Goal: Task Accomplishment & Management: Manage account settings

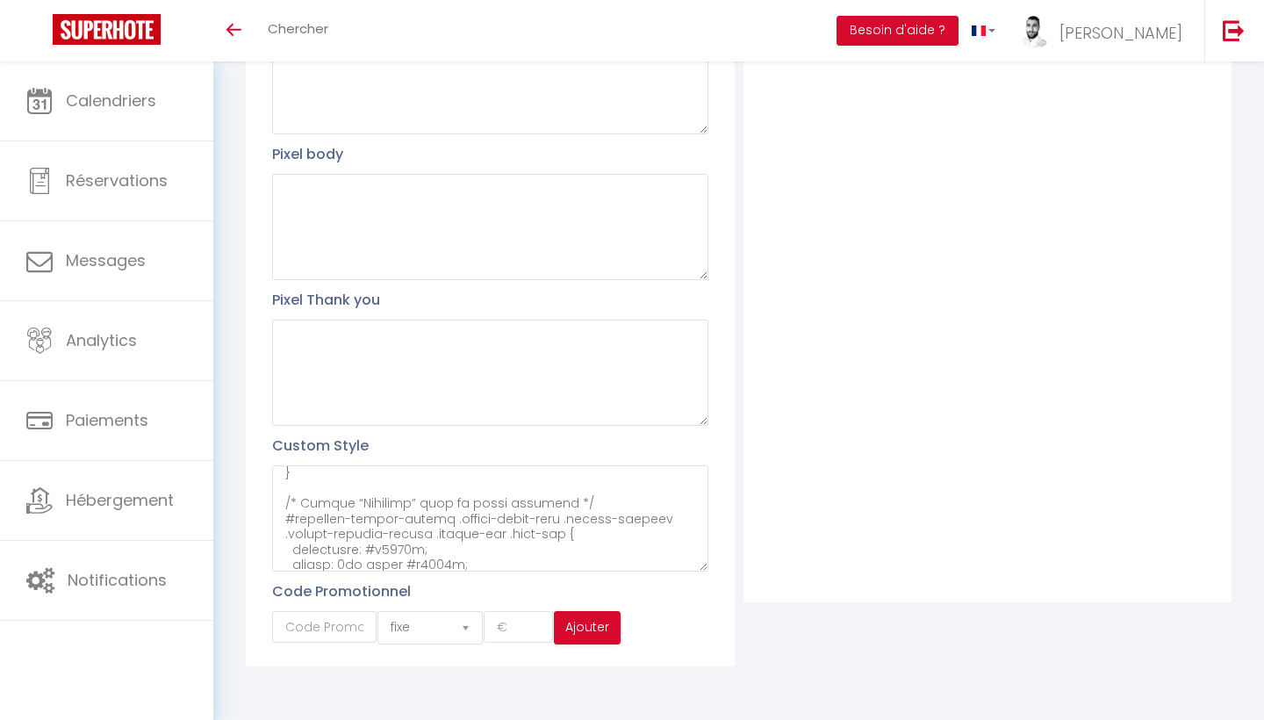
scroll to position [1270, 0]
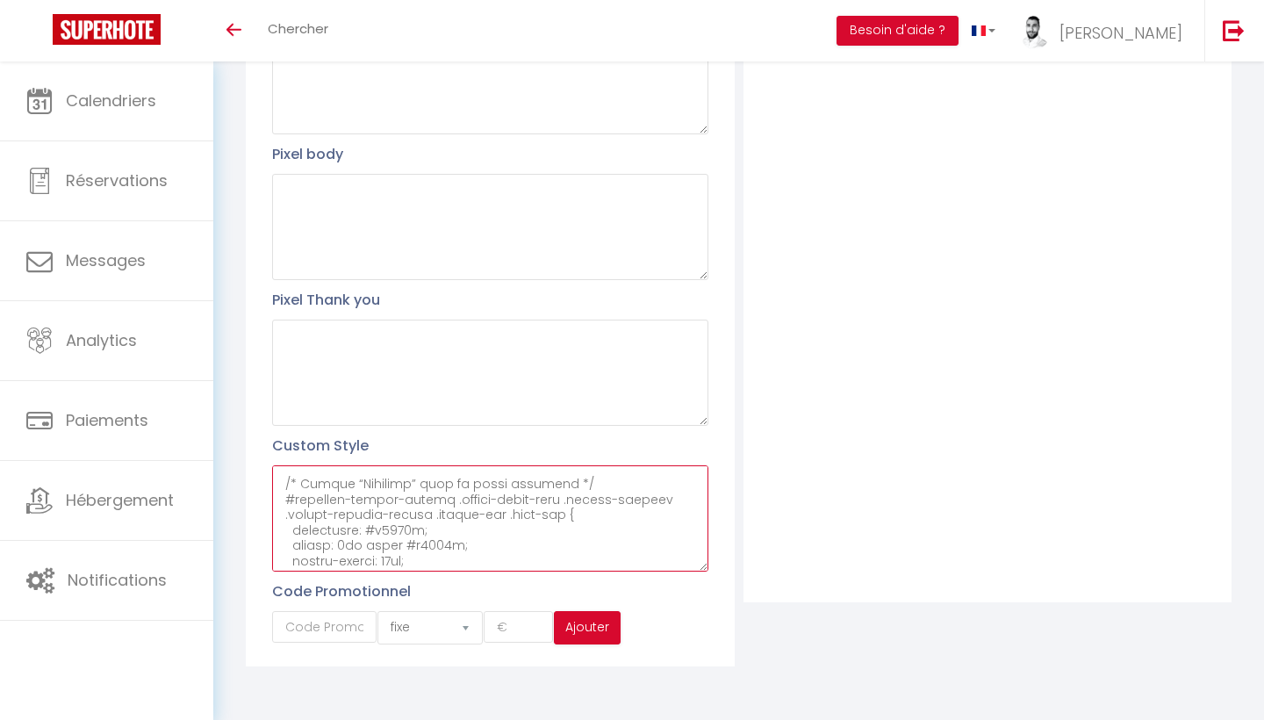
drag, startPoint x: 449, startPoint y: 507, endPoint x: 401, endPoint y: 507, distance: 47.4
click at [401, 507] on textarea at bounding box center [489, 518] width 435 height 106
click at [376, 535] on textarea at bounding box center [489, 518] width 435 height 106
paste textarea "b8953e"
drag, startPoint x: 375, startPoint y: 534, endPoint x: 334, endPoint y: 534, distance: 40.4
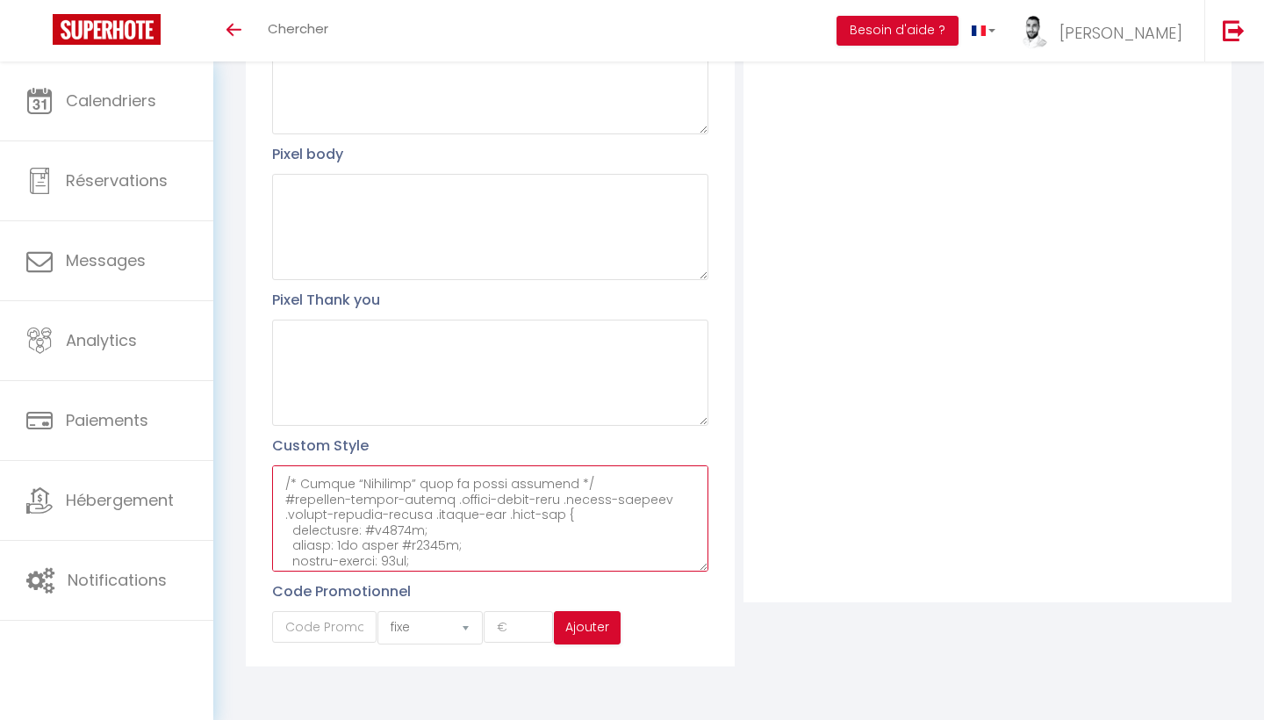
click at [334, 534] on textarea at bounding box center [489, 518] width 435 height 106
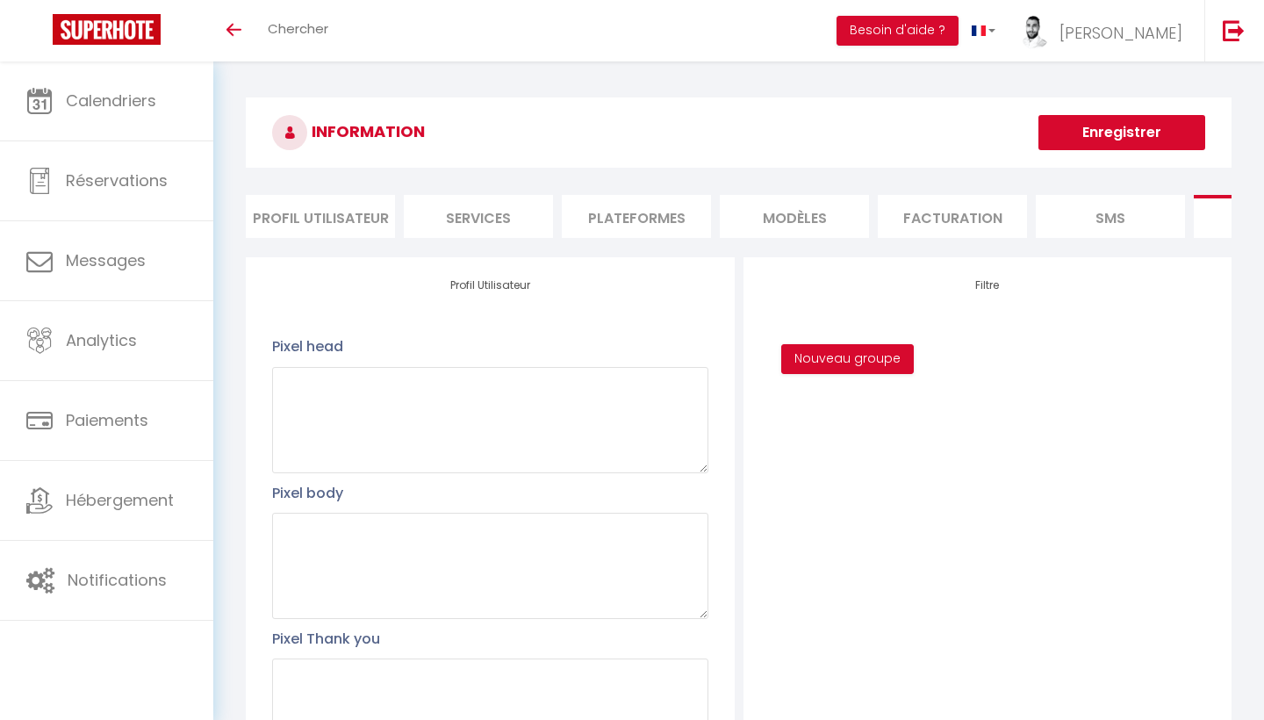
scroll to position [0, 0]
click at [1083, 124] on button "Enregistrer" at bounding box center [1122, 132] width 167 height 35
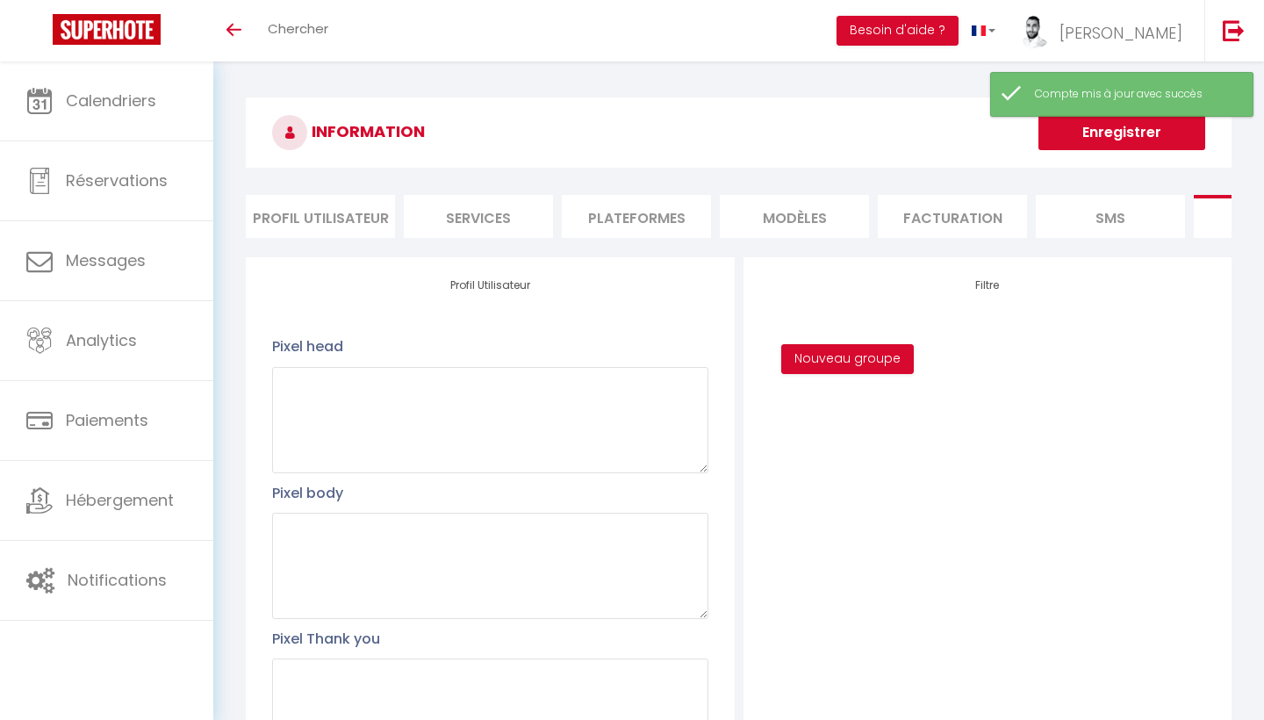
click at [1097, 129] on button "Enregistrer" at bounding box center [1122, 132] width 167 height 35
click at [1097, 129] on body "🟢 Des questions ou besoin d'assistance pour la migration AirBnB? Prenez rdv >>>…" at bounding box center [632, 560] width 1264 height 998
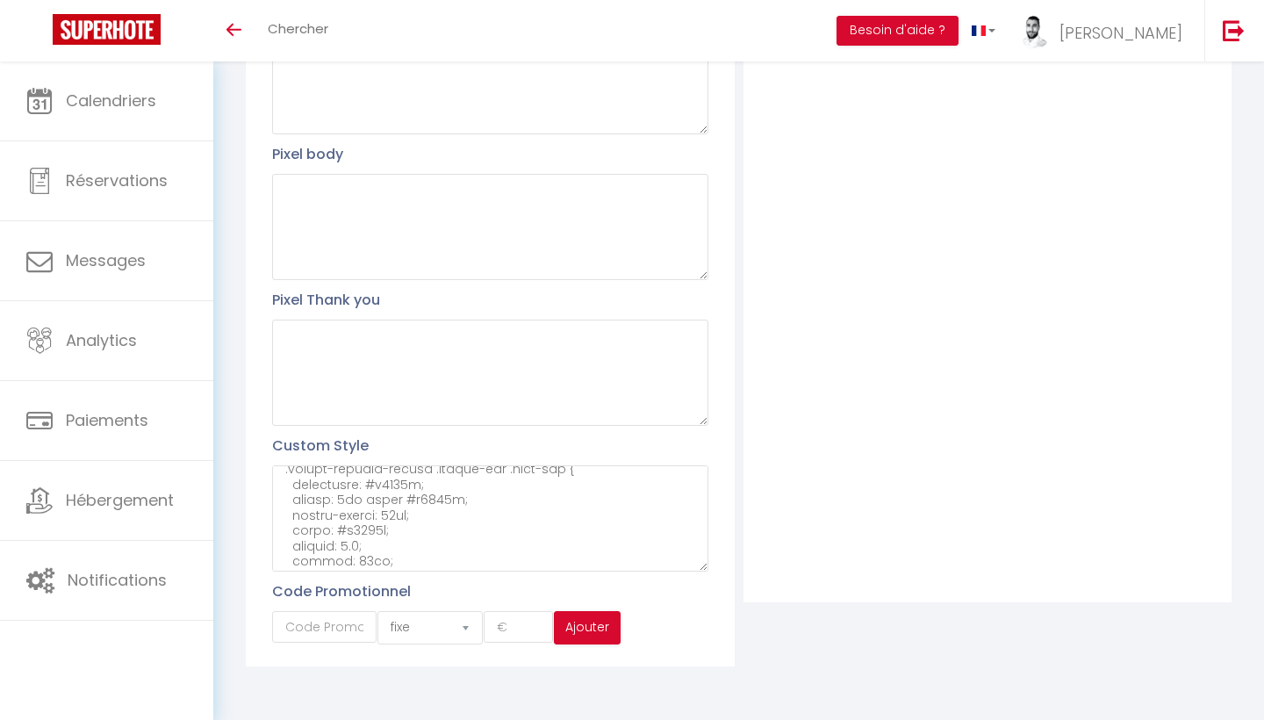
scroll to position [1313, 0]
drag, startPoint x: 382, startPoint y: 492, endPoint x: 341, endPoint y: 488, distance: 41.4
click at [341, 488] on textarea at bounding box center [489, 518] width 435 height 106
paste textarea "f7f3ea"
click at [515, 508] on textarea at bounding box center [489, 518] width 435 height 106
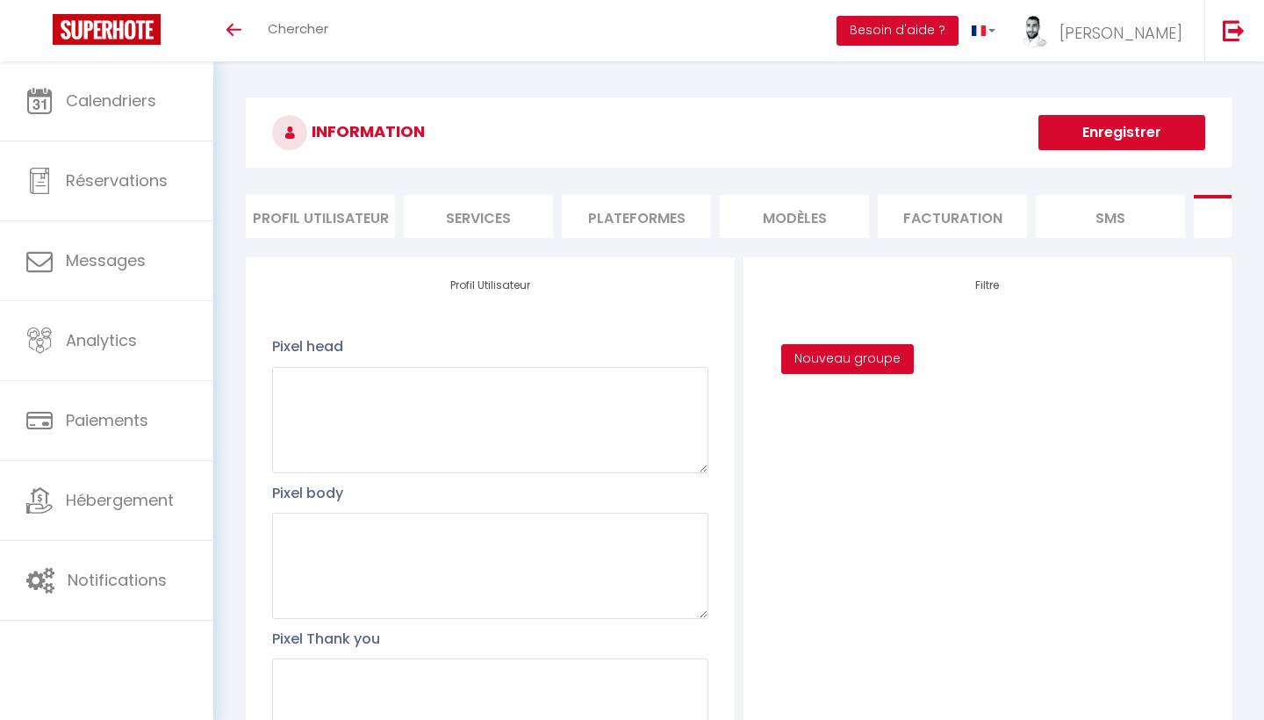
scroll to position [0, 0]
click at [1081, 130] on button "Enregistrer" at bounding box center [1122, 132] width 167 height 35
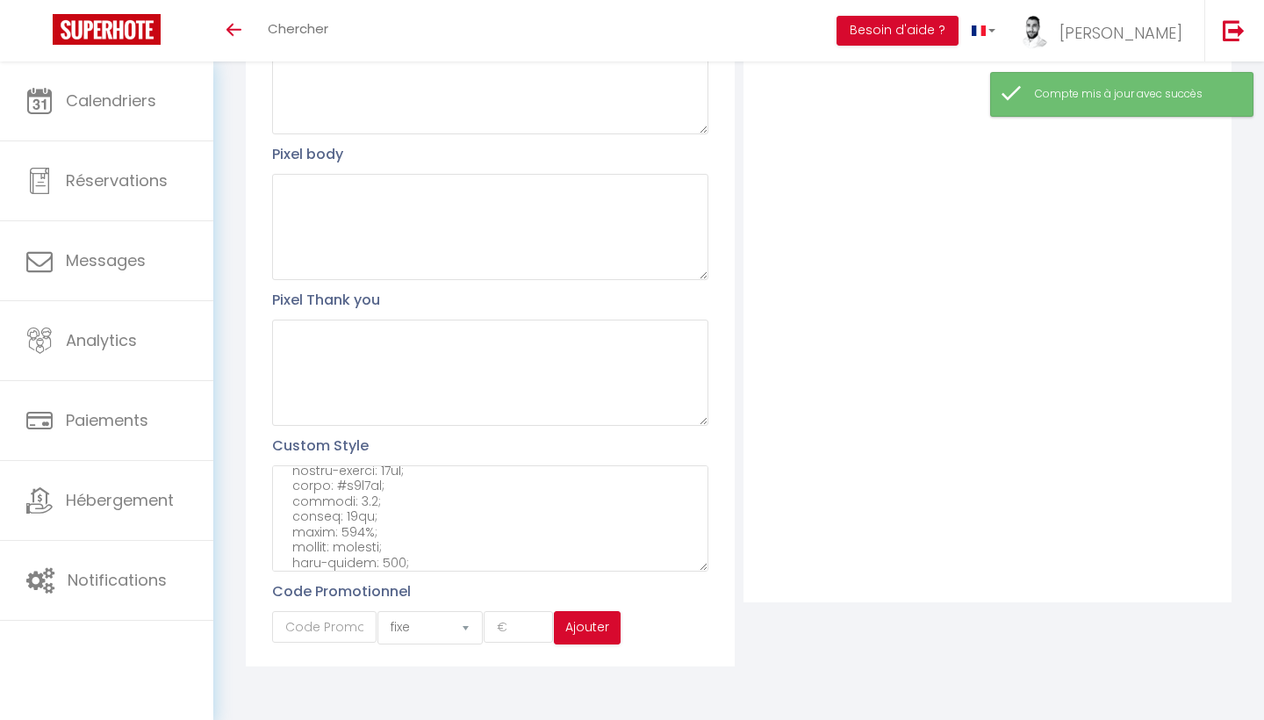
scroll to position [1357, 0]
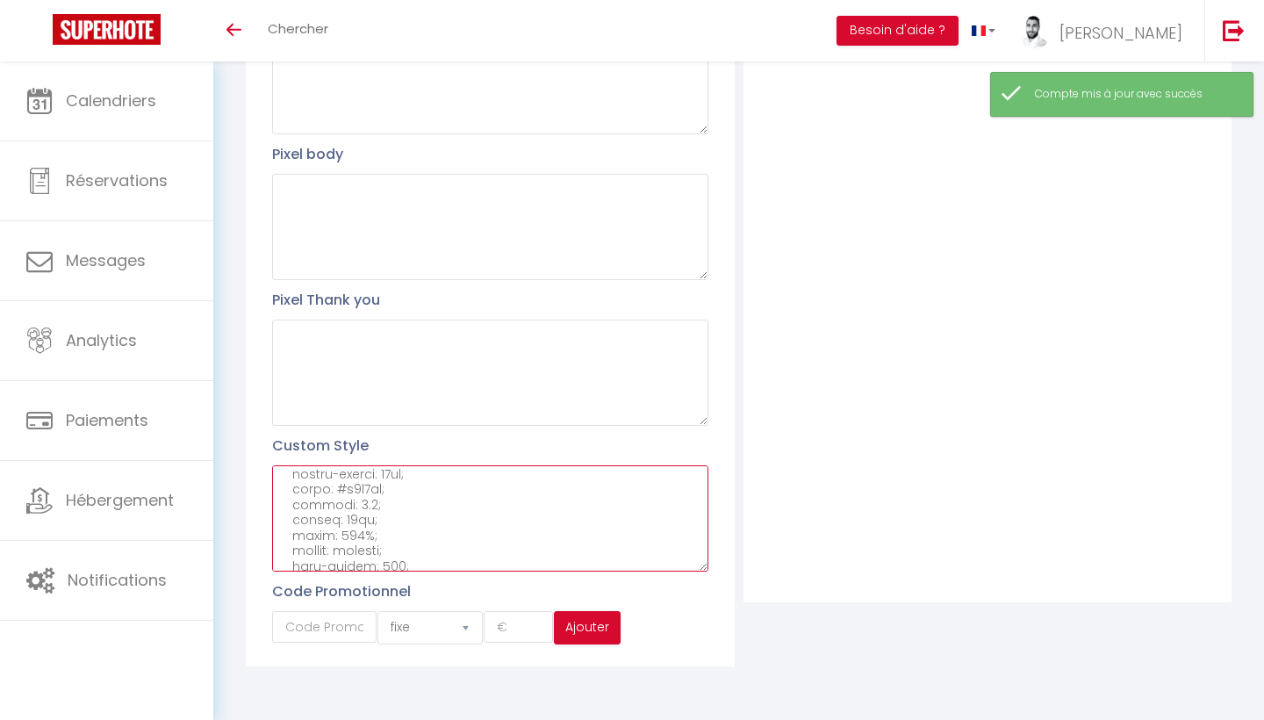
click at [436, 514] on textarea at bounding box center [489, 518] width 435 height 106
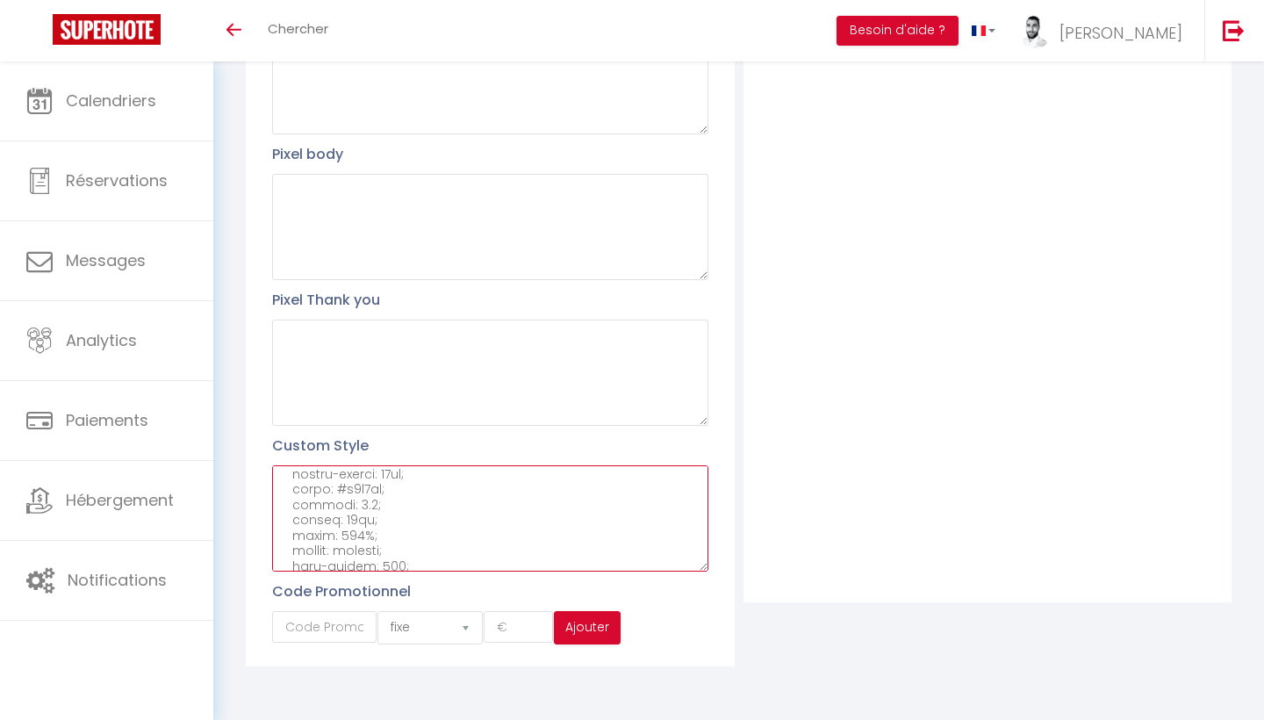
paste textarea "height: 54px; width: 100%; cursor: pointer; font-weight: 700; opacity: 1 !impor…"
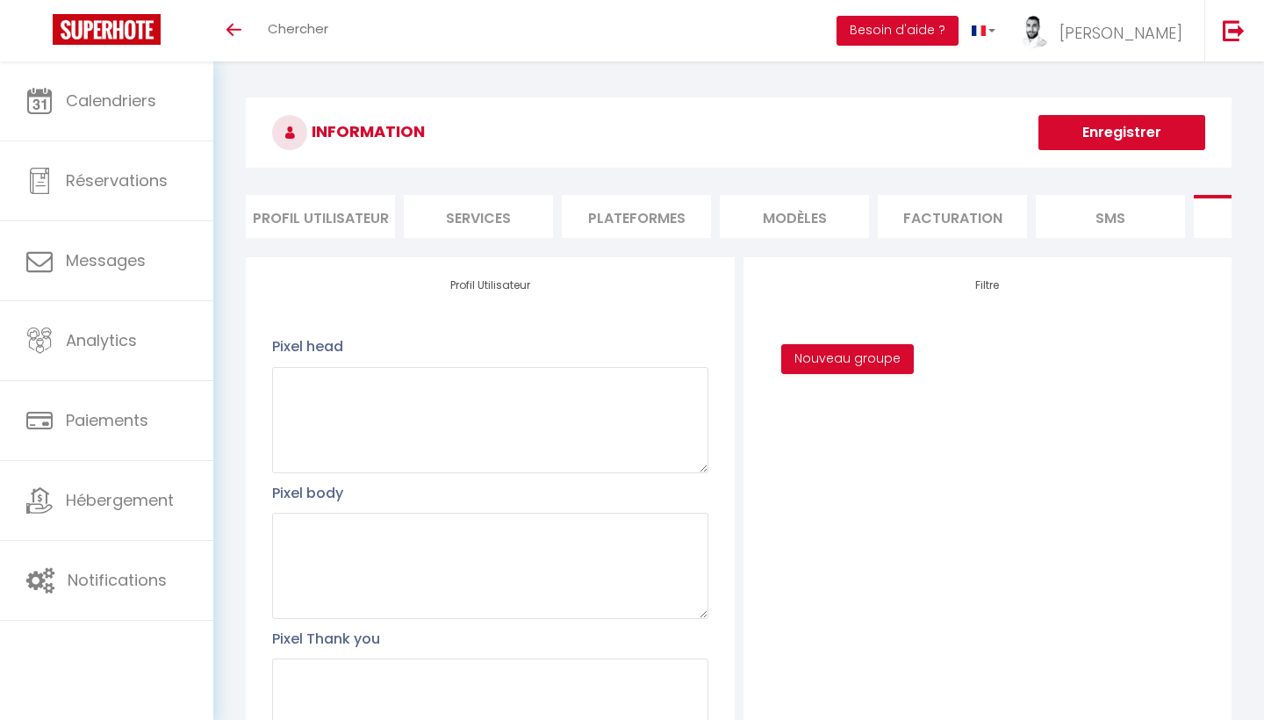
scroll to position [0, 0]
click at [1088, 142] on button "Enregistrer" at bounding box center [1122, 132] width 167 height 35
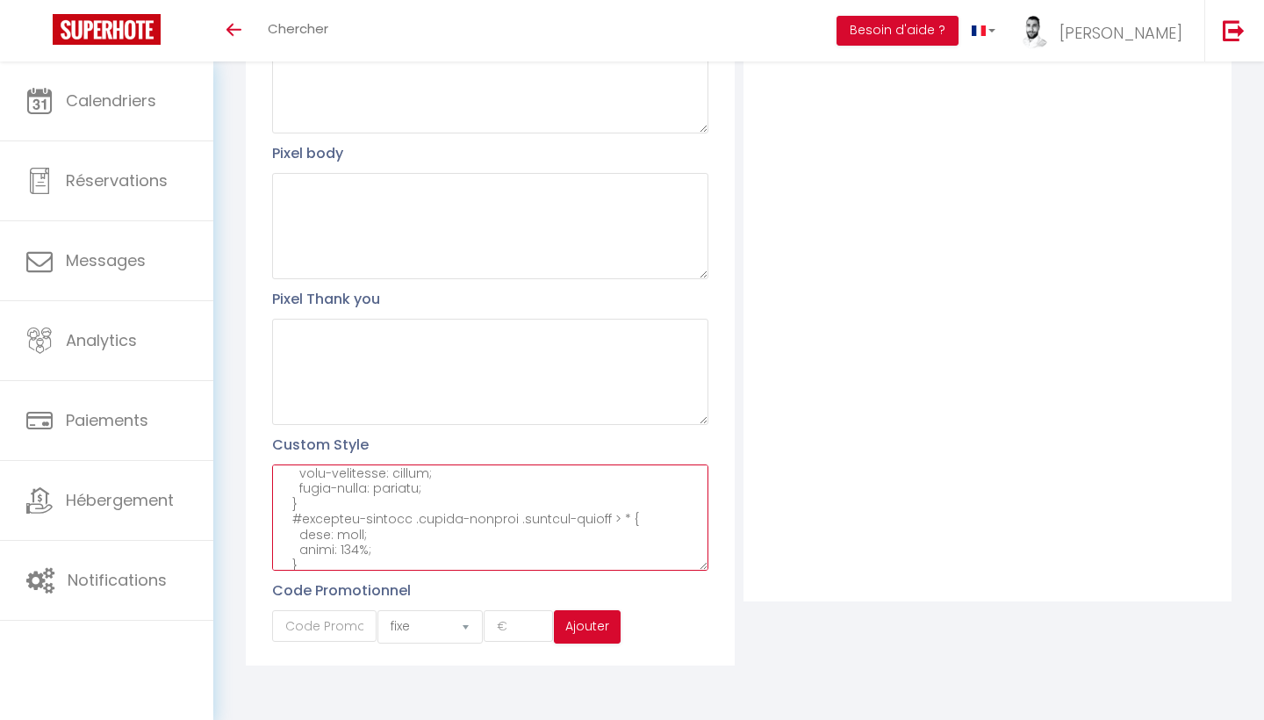
click at [491, 489] on textarea at bounding box center [489, 517] width 435 height 106
paste textarea "/* Barre de recherche (section-search) */ #external-booking .select-section .se…"
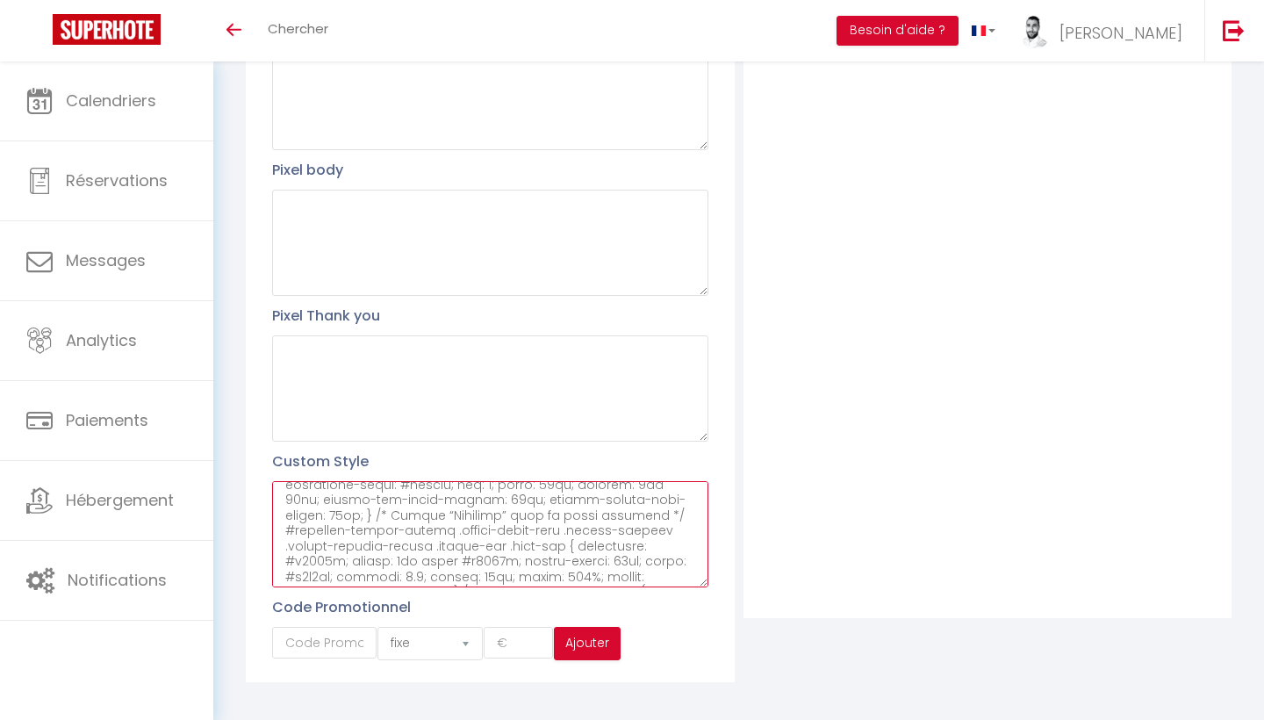
scroll to position [411, 0]
click at [474, 538] on textarea at bounding box center [489, 534] width 435 height 106
paste textarea "/* Barre de recherche (section-search) */ #external-booking .select-section .se…"
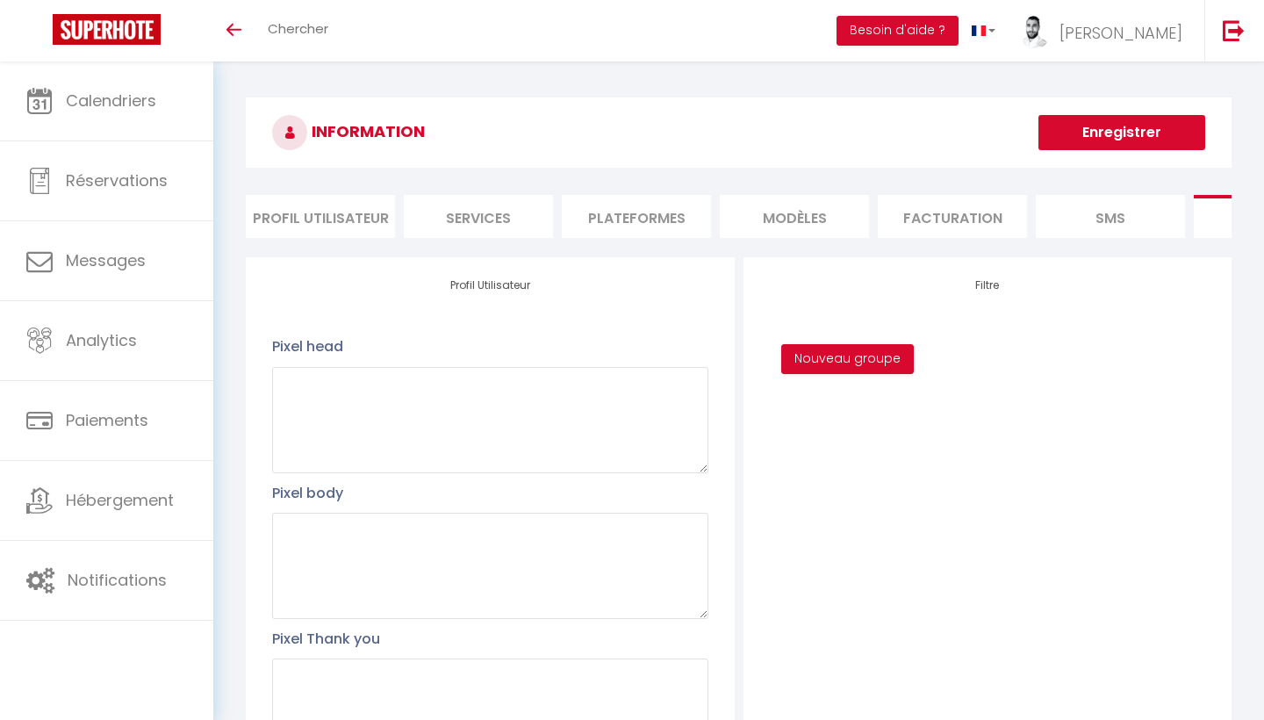
scroll to position [0, 0]
type textarea "/* === Moteur de réservation ÔKeyHouse – style complet === */ /* Barre de reche…"
click at [1090, 135] on button "Enregistrer" at bounding box center [1122, 132] width 167 height 35
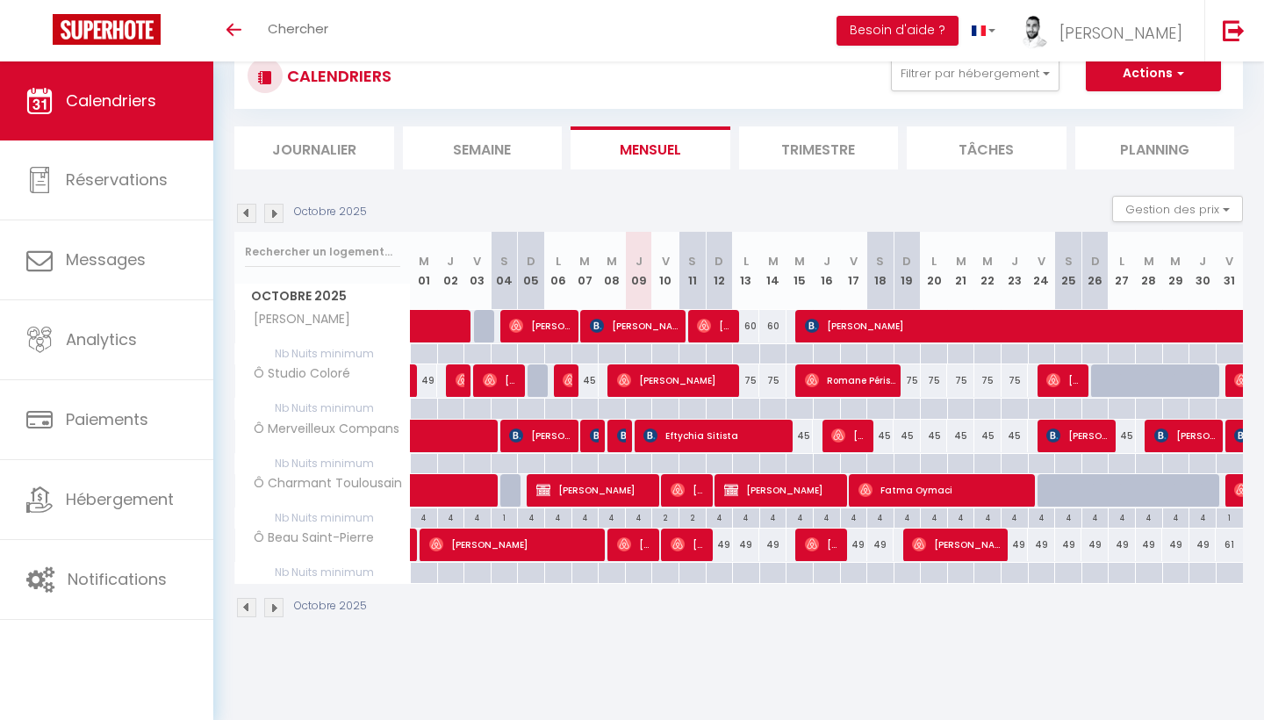
scroll to position [56, 0]
click at [273, 219] on img at bounding box center [273, 213] width 19 height 19
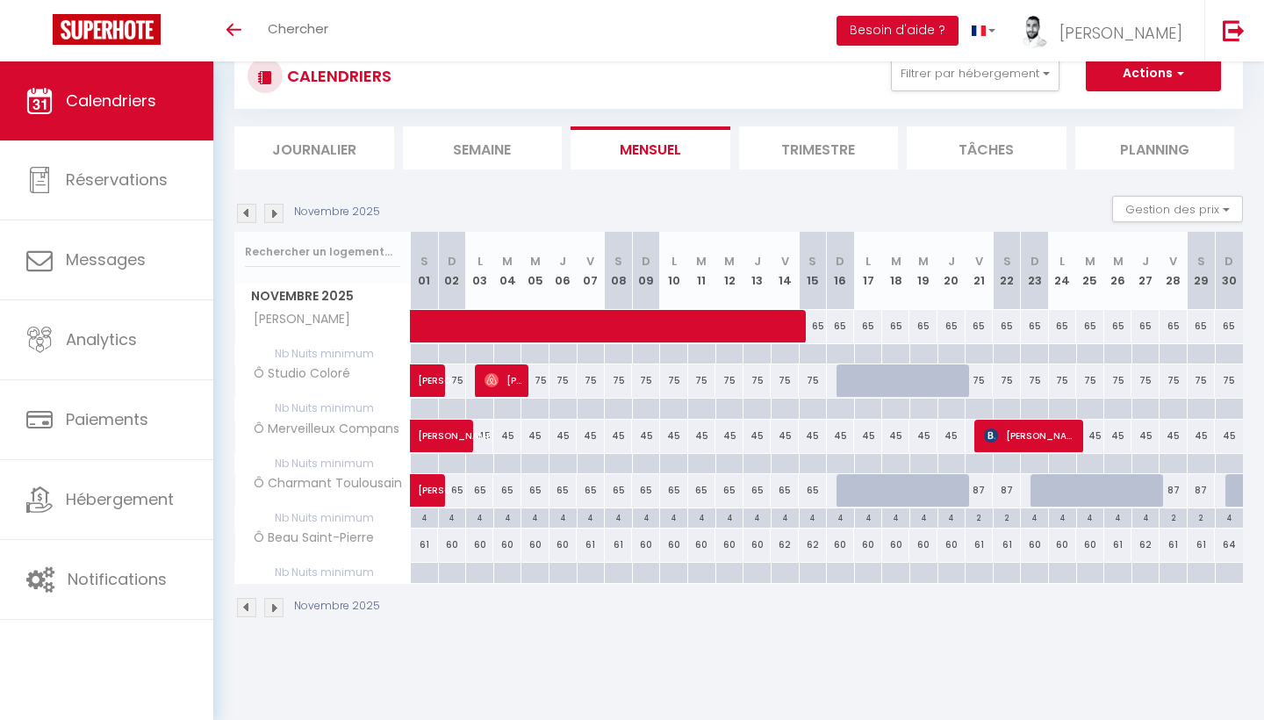
click at [245, 211] on img at bounding box center [246, 213] width 19 height 19
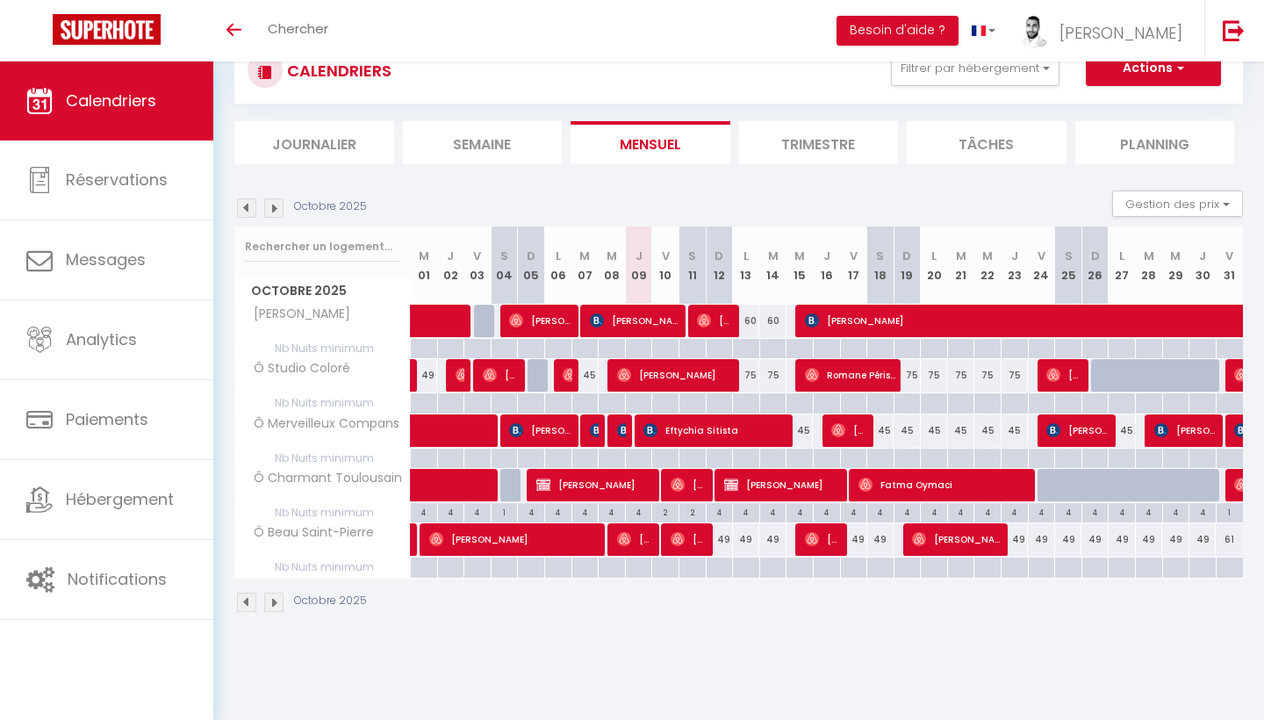
scroll to position [61, 0]
click at [968, 76] on button "Filtrer par hébergement" at bounding box center [975, 68] width 169 height 35
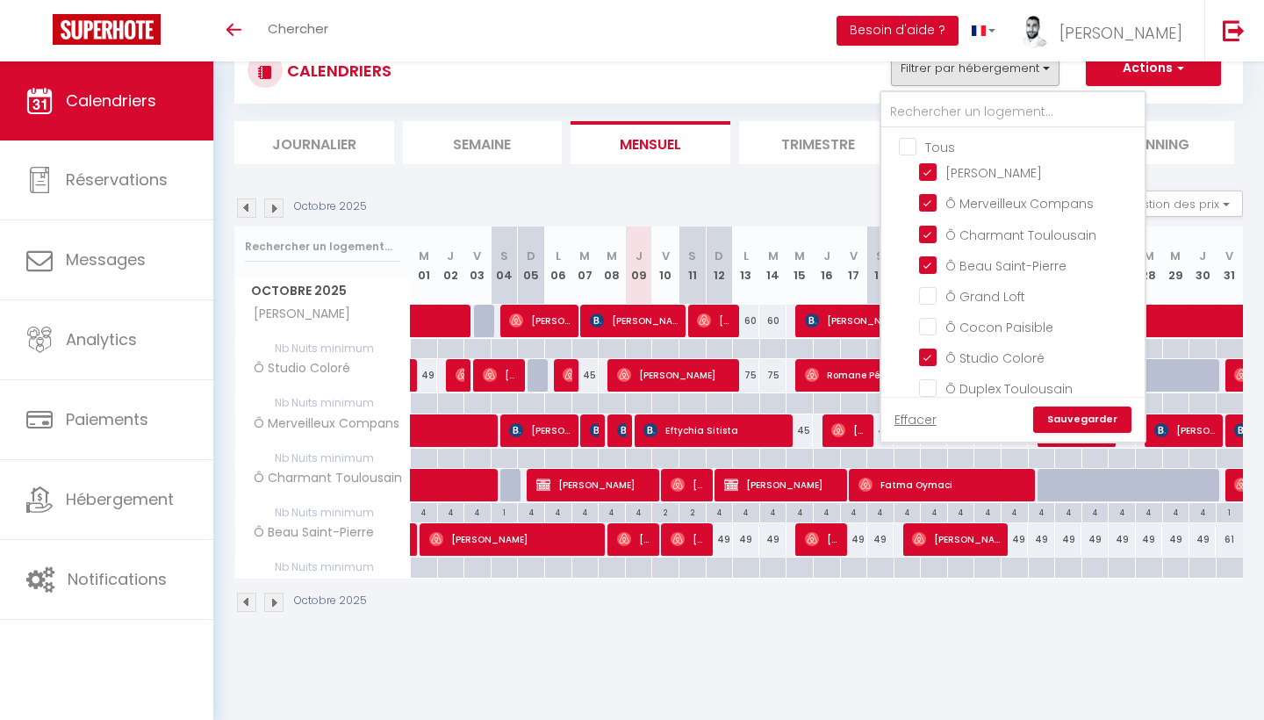
click at [905, 148] on input "Tous" at bounding box center [1030, 146] width 263 height 18
checkbox input "true"
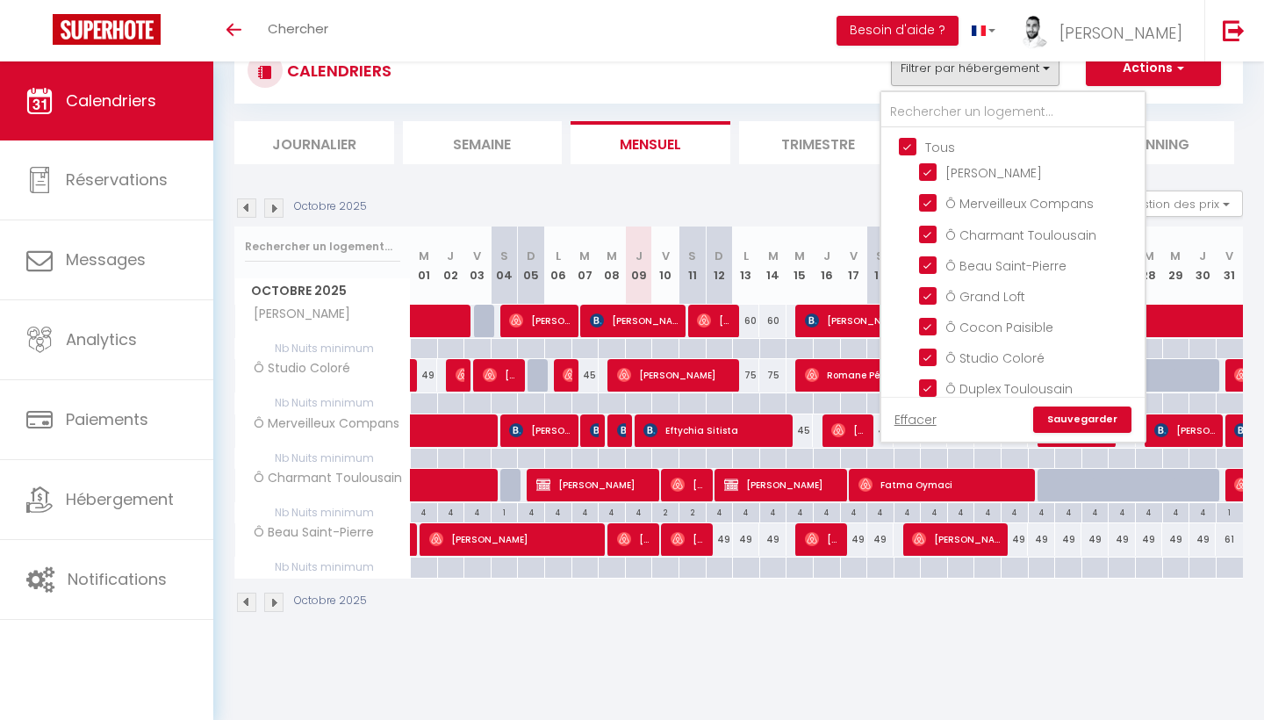
click at [1081, 416] on link "Sauvegarder" at bounding box center [1082, 419] width 98 height 26
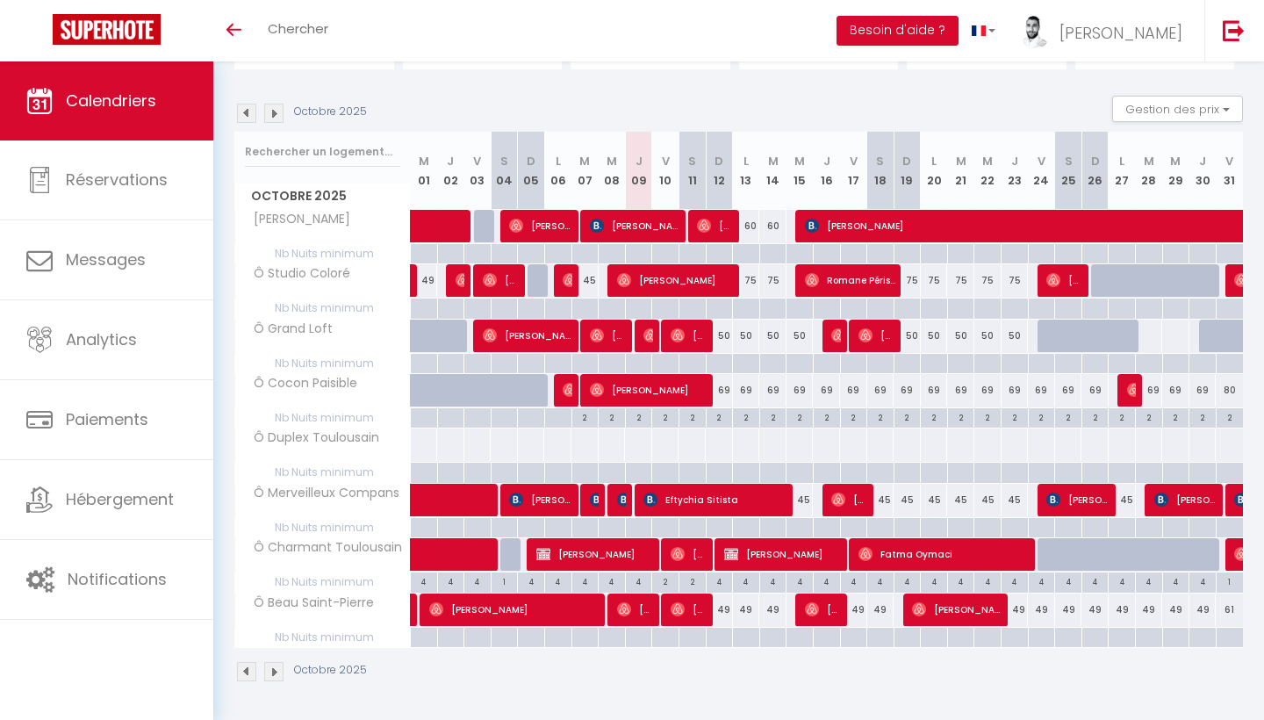
scroll to position [153, 0]
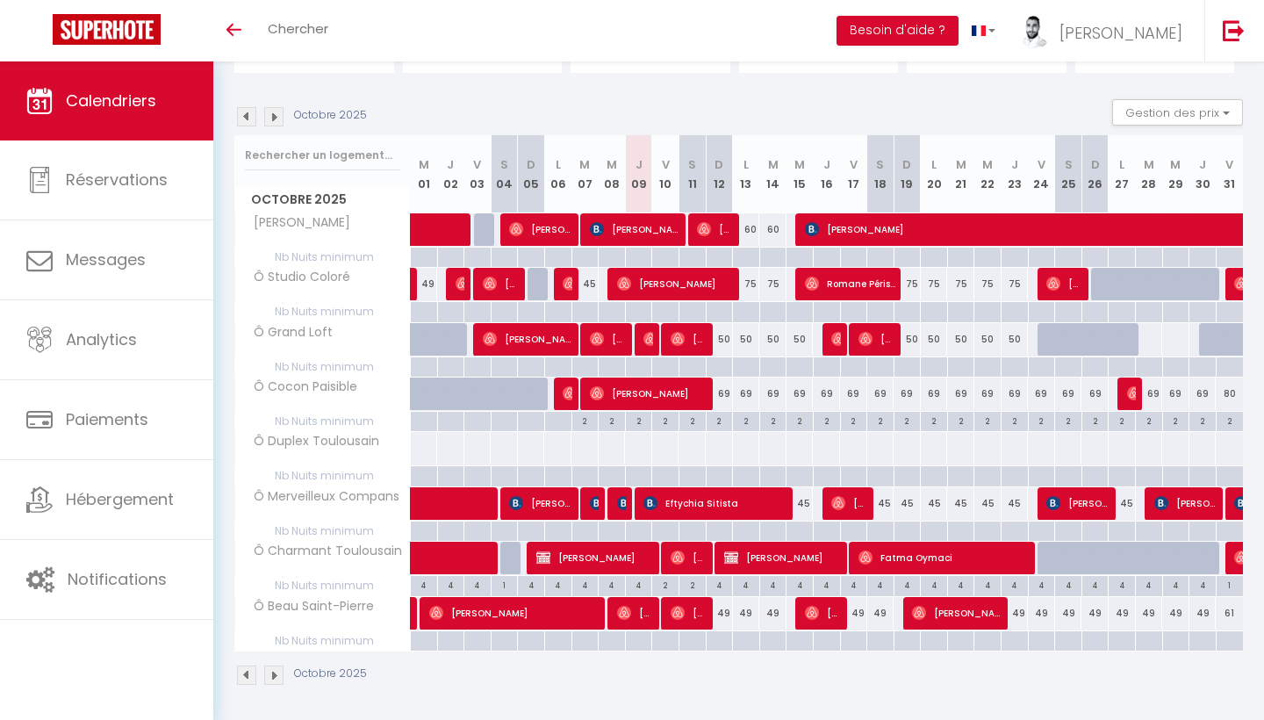
click at [447, 583] on div "4" at bounding box center [451, 584] width 26 height 17
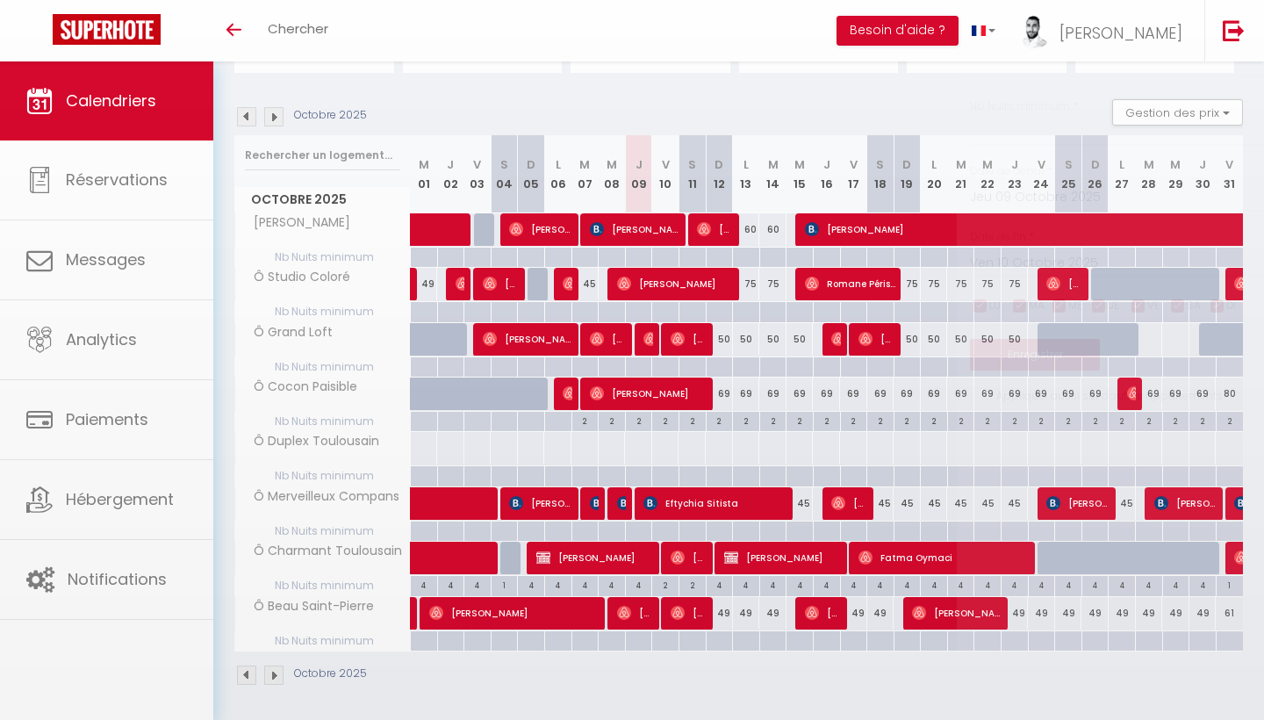
type input "4"
type input "Jeu 02 Octobre 2025"
type input "Ven 03 Octobre 2025"
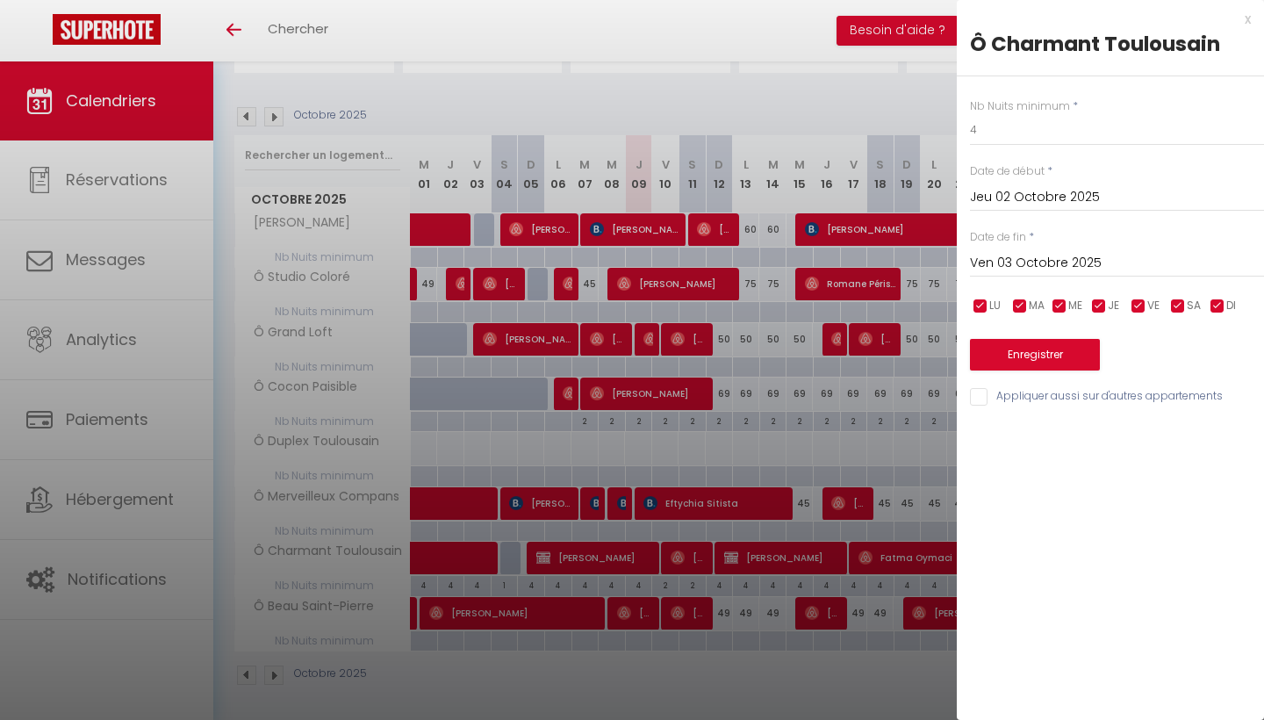
click at [447, 583] on div at bounding box center [632, 360] width 1264 height 720
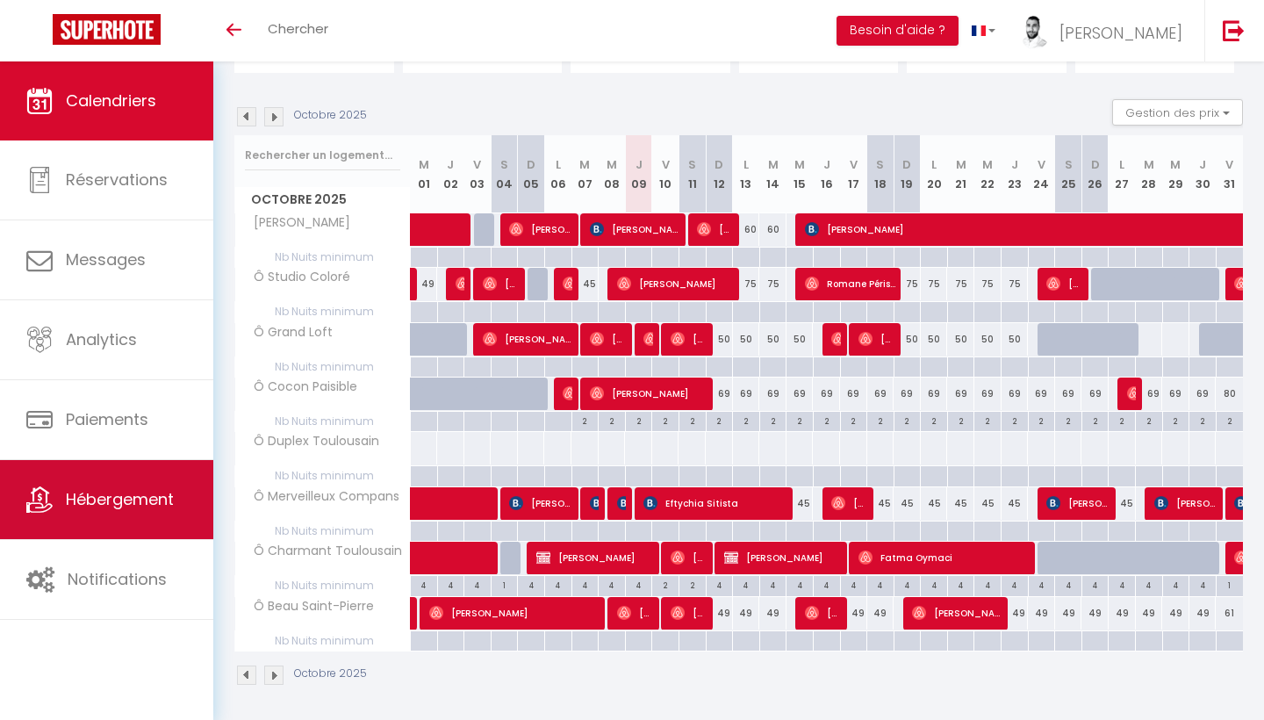
click at [139, 516] on link "Hébergement" at bounding box center [106, 499] width 213 height 79
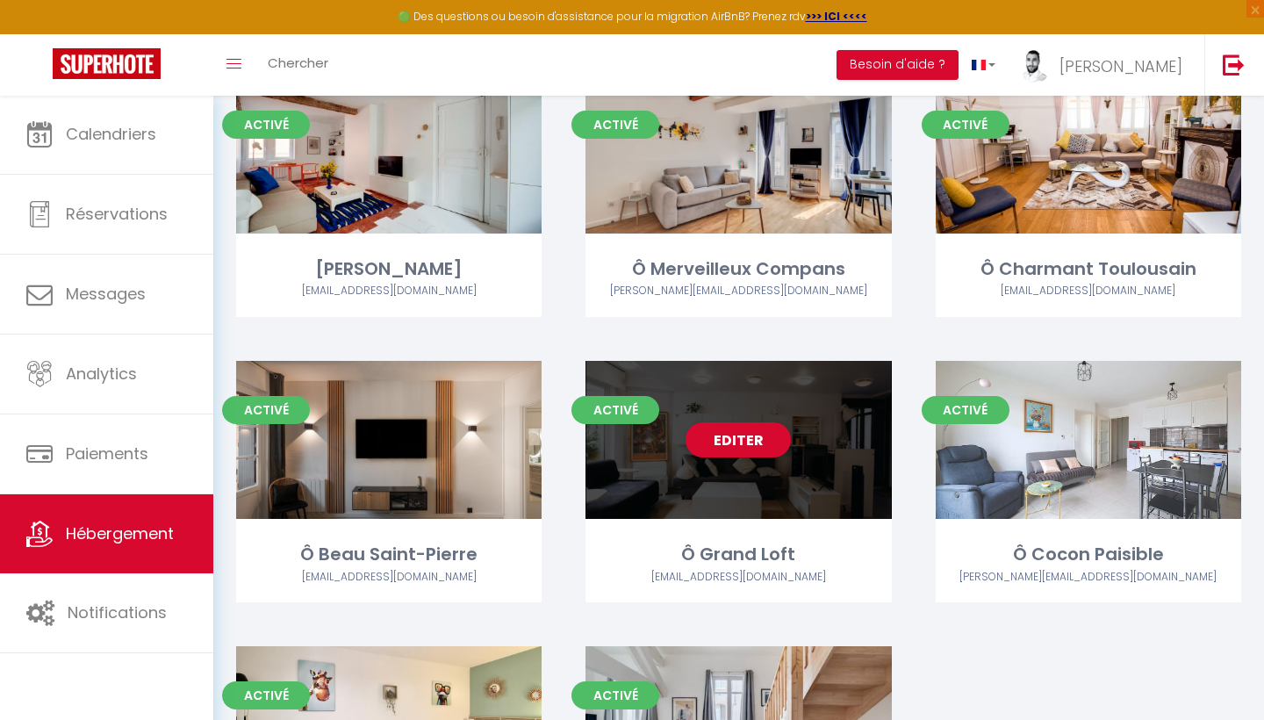
scroll to position [158, 0]
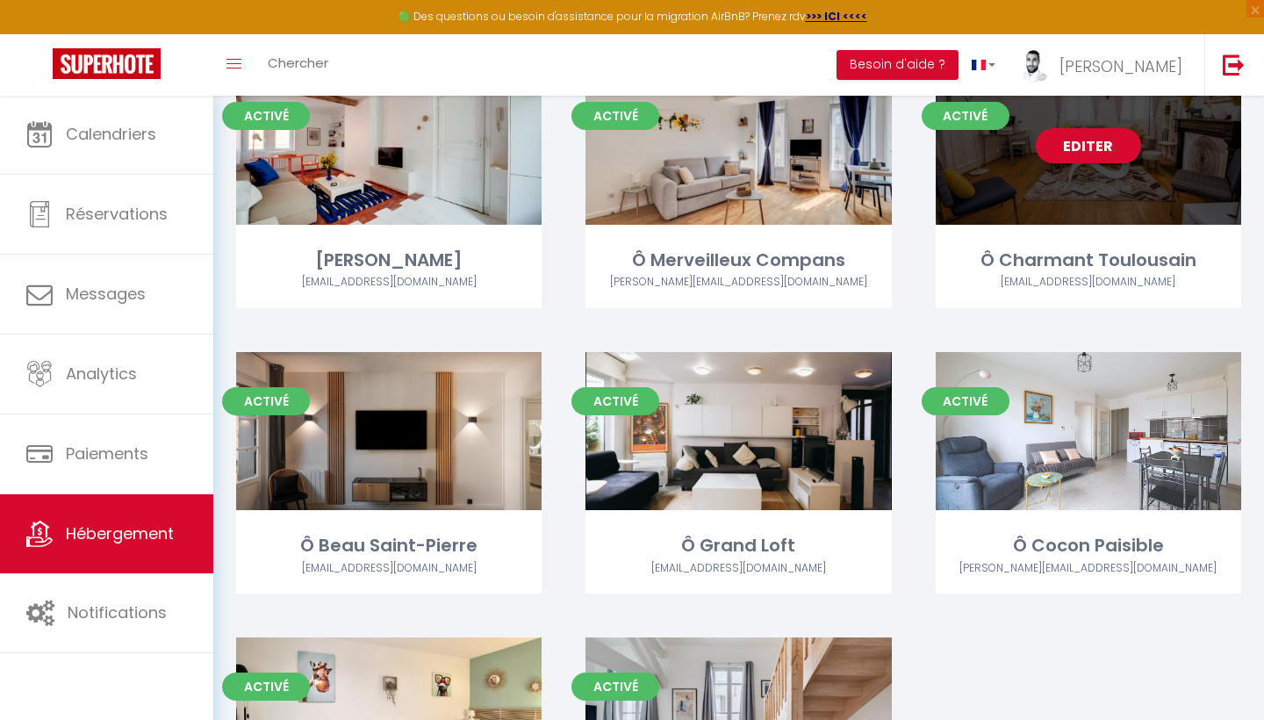
click at [1088, 150] on link "Editer" at bounding box center [1088, 145] width 105 height 35
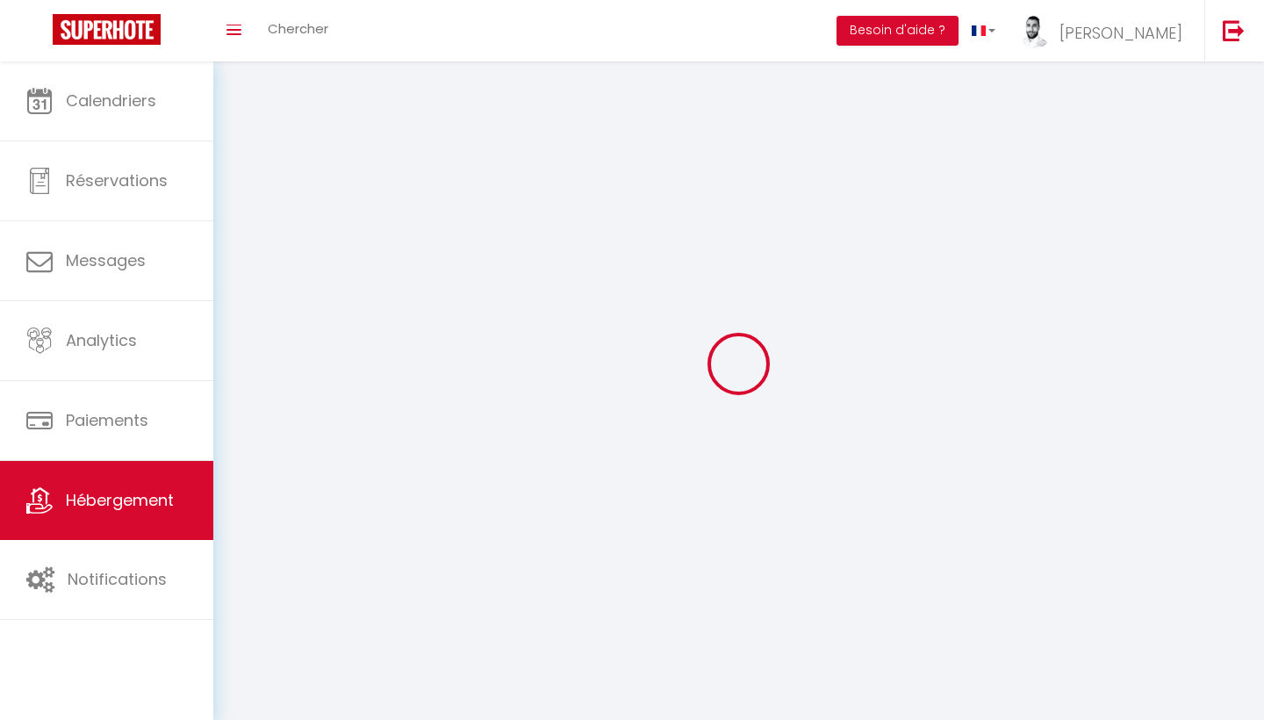
select select "1"
select select
select select "28"
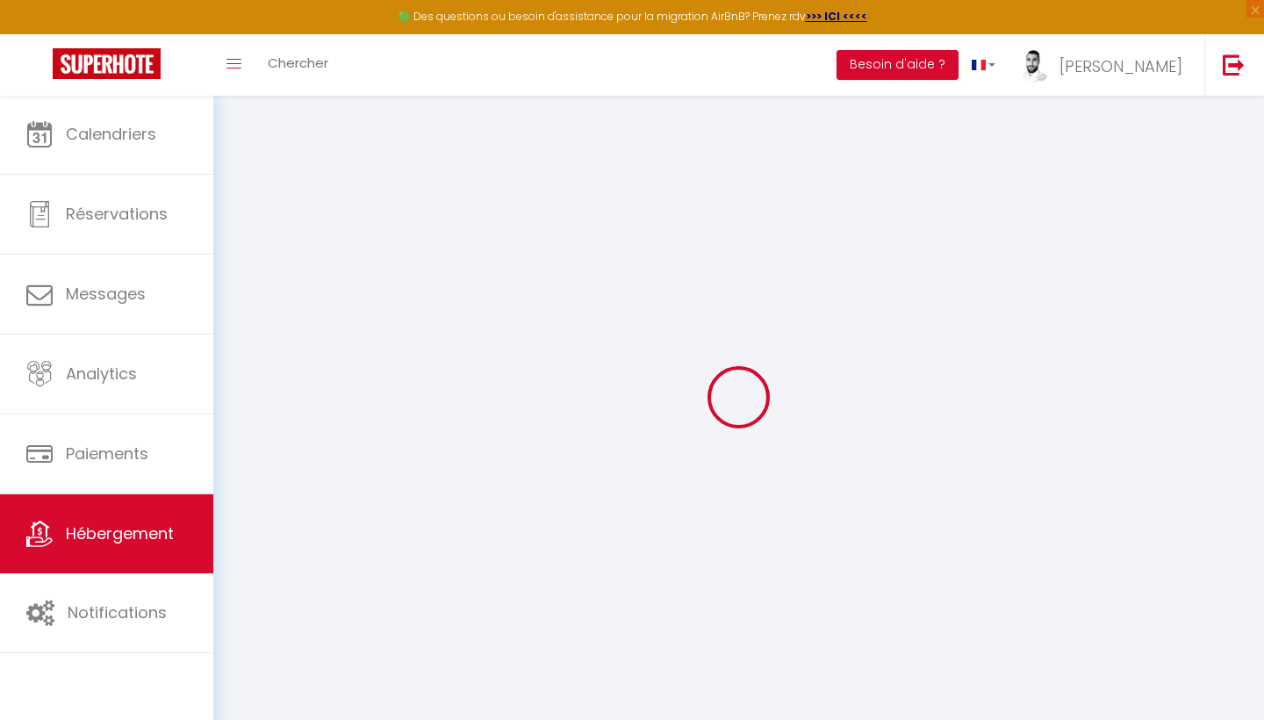
select select
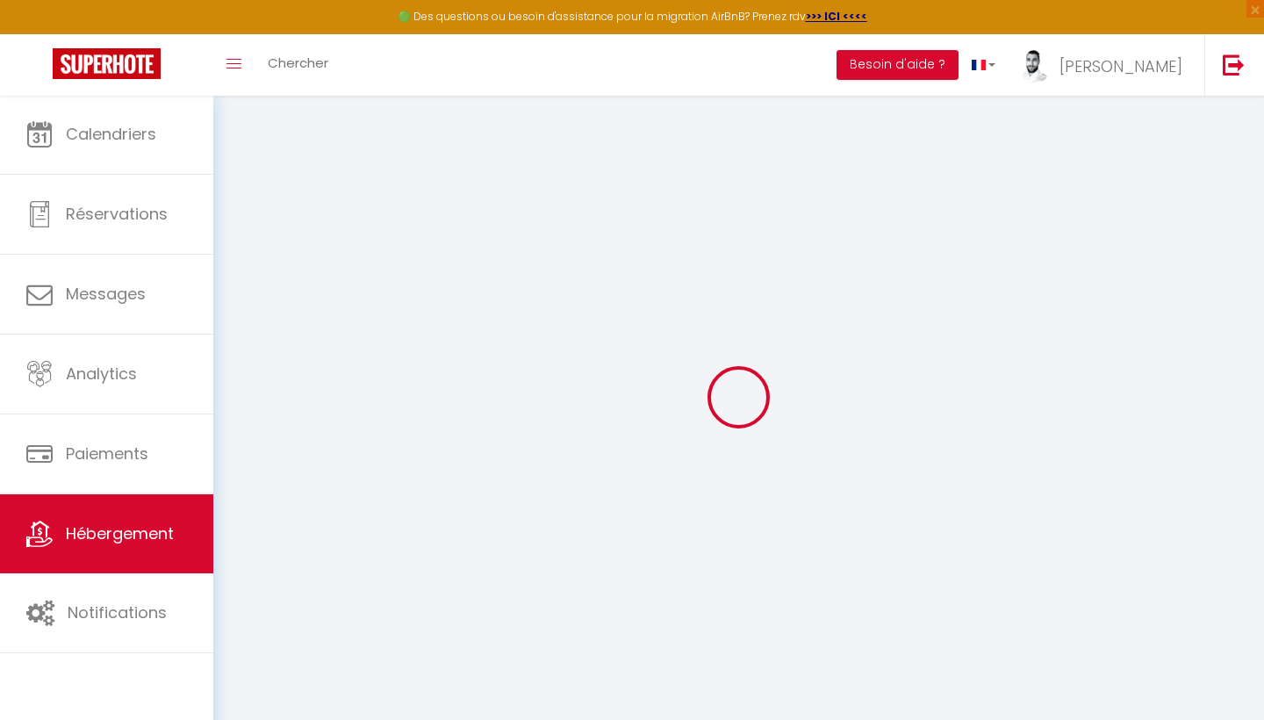
select select
checkbox input "false"
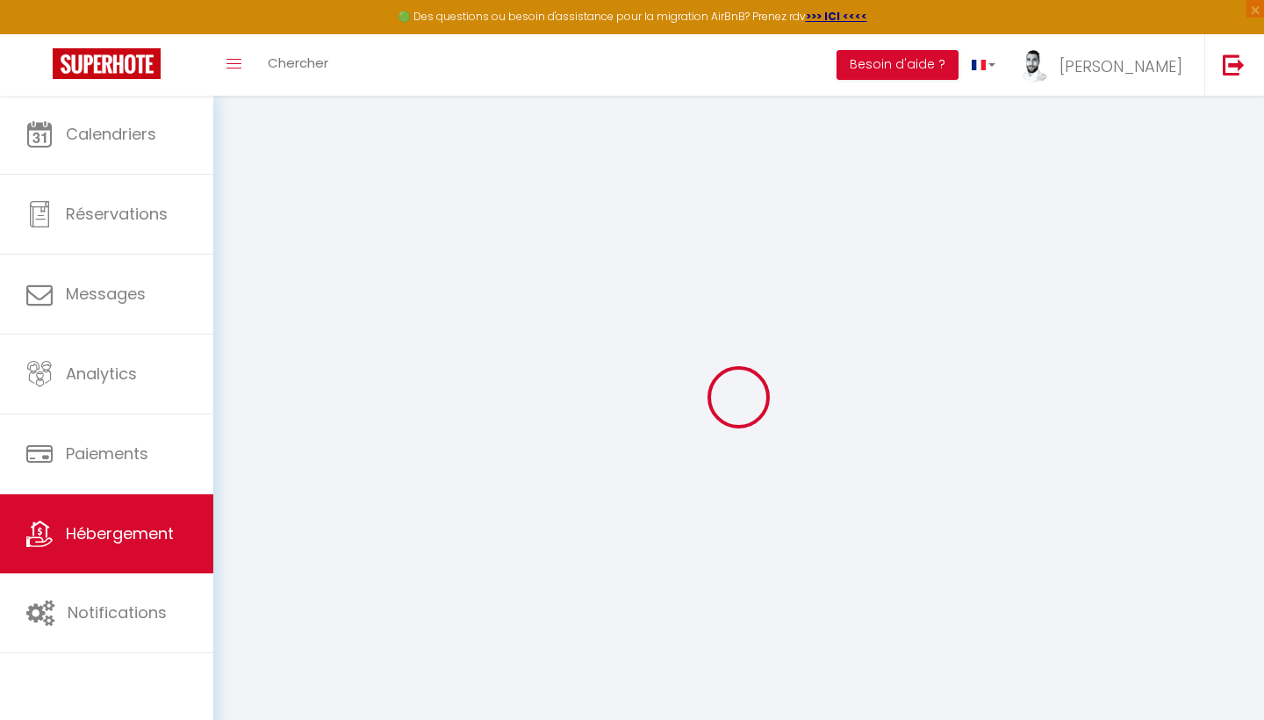
select select
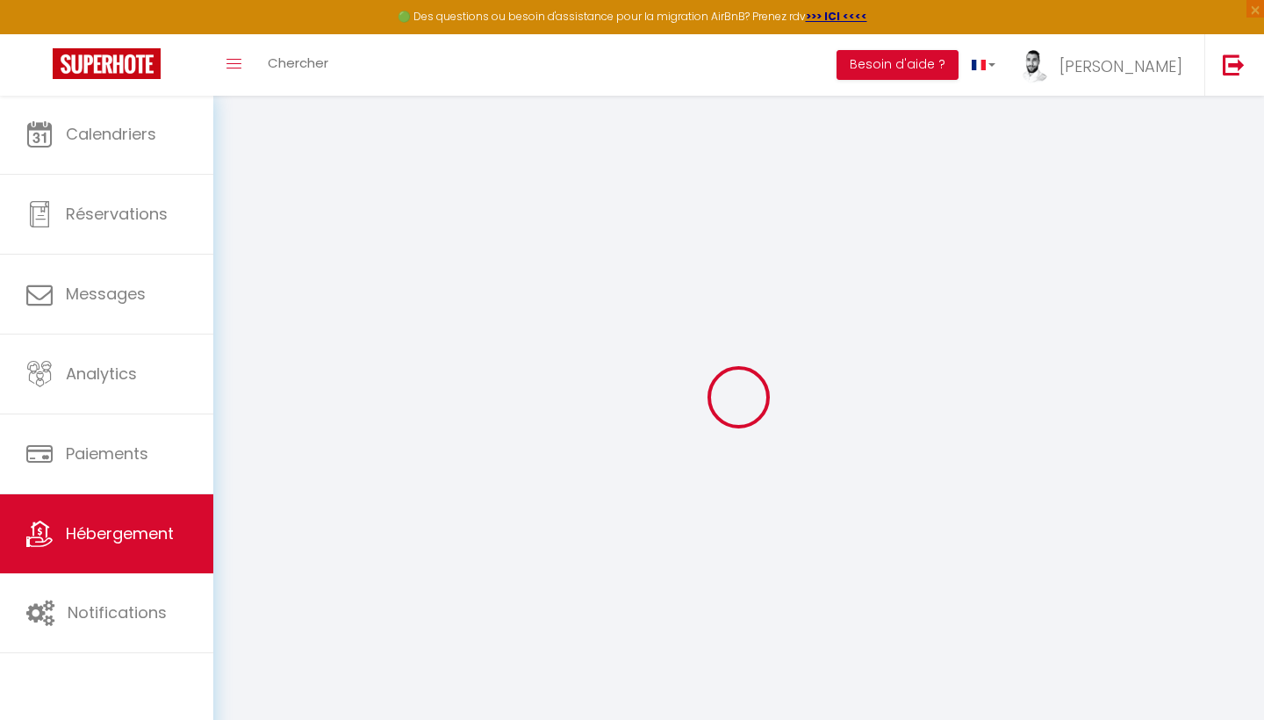
select select
checkbox input "false"
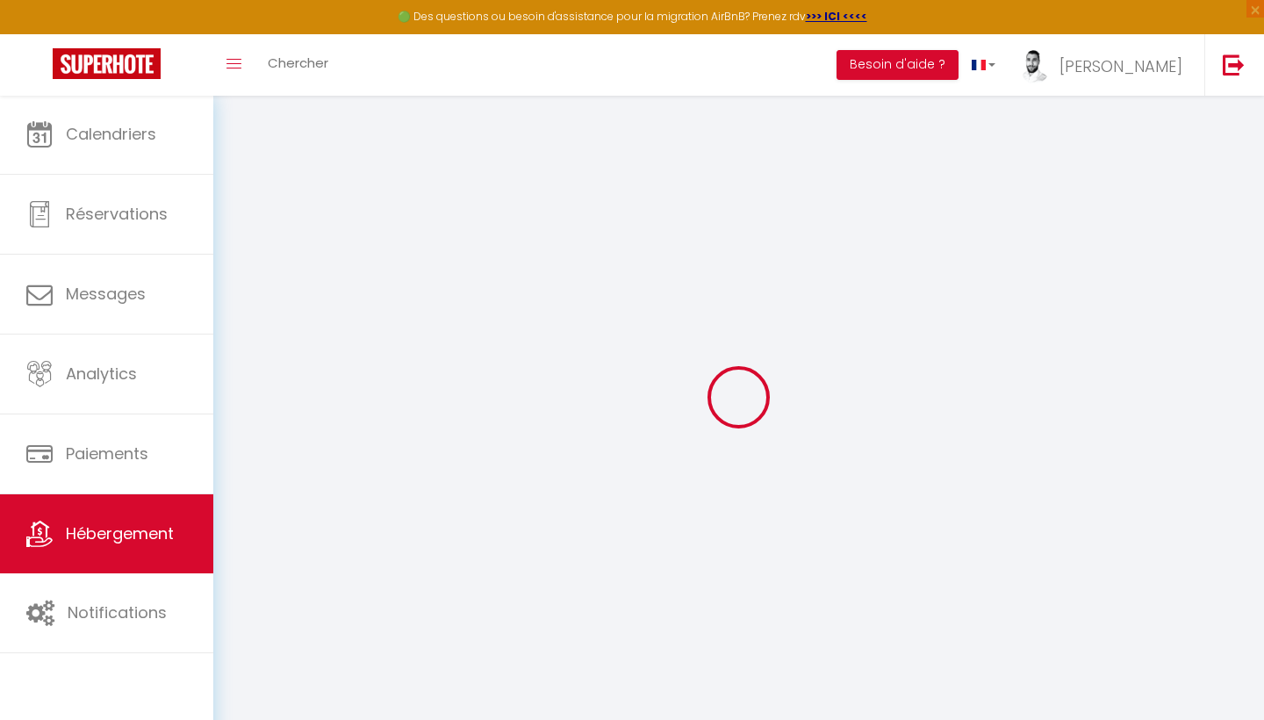
checkbox input "false"
select select
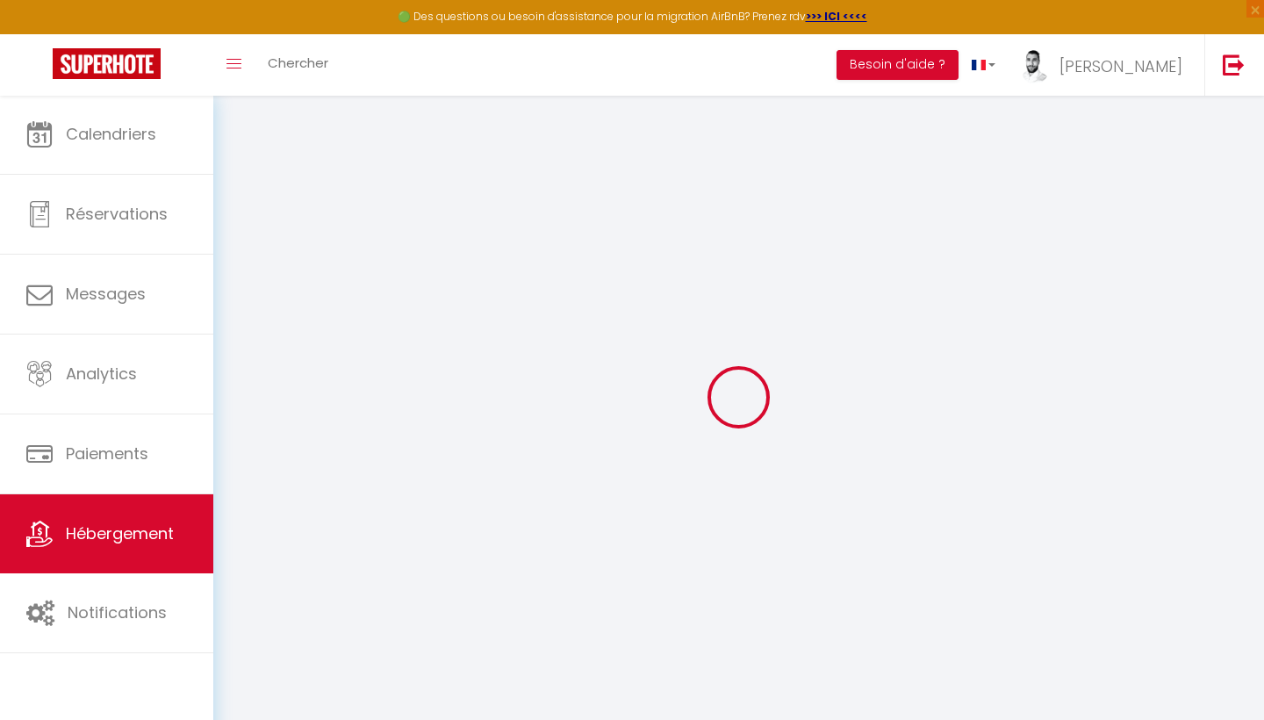
select select
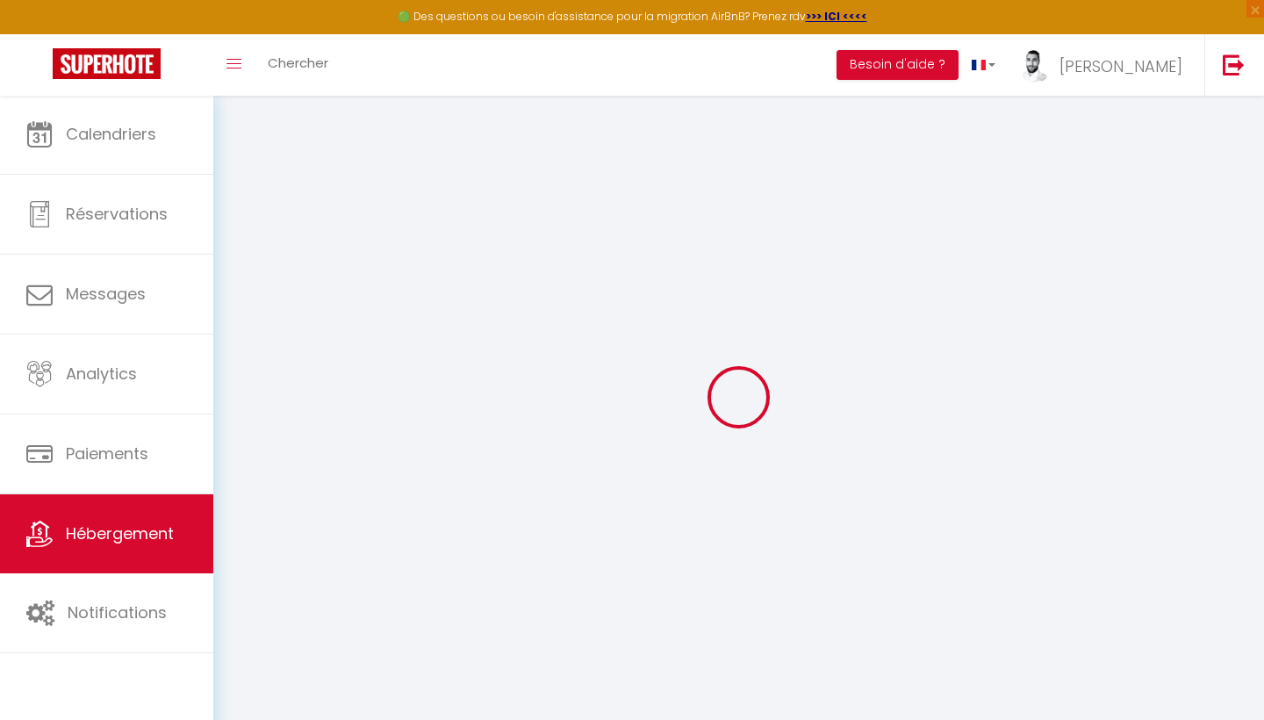
checkbox input "false"
select select
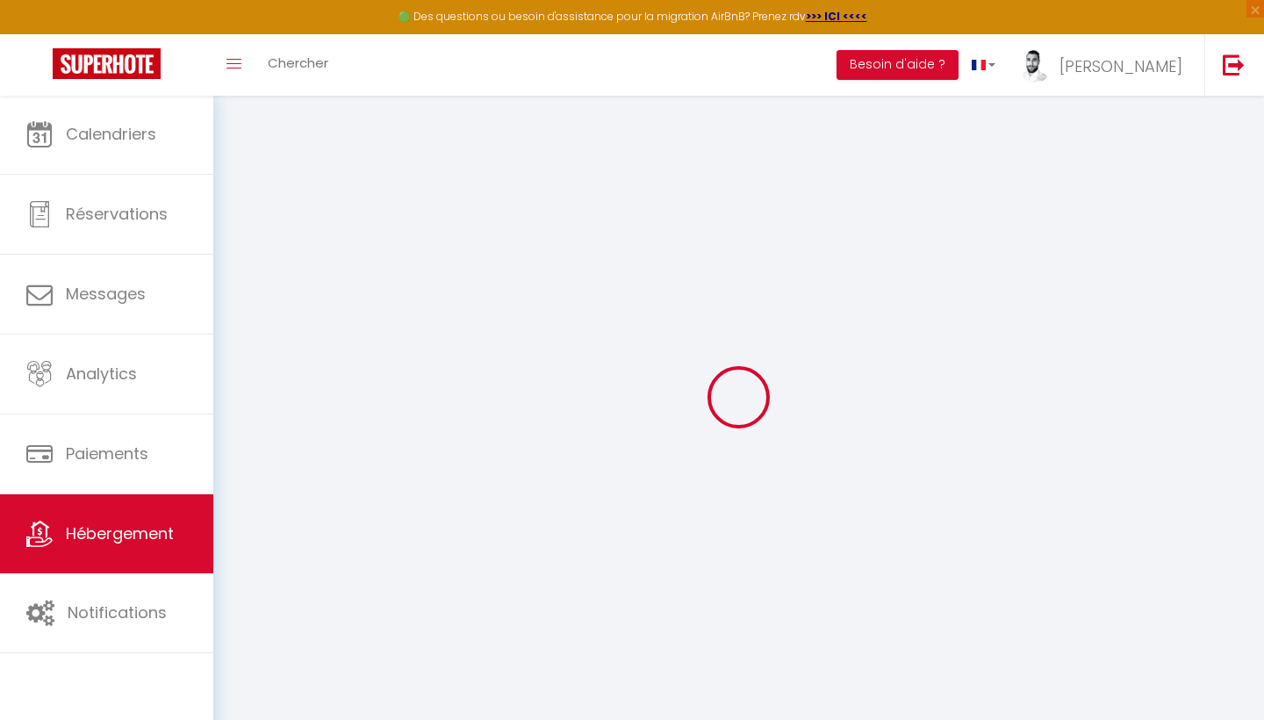
select select
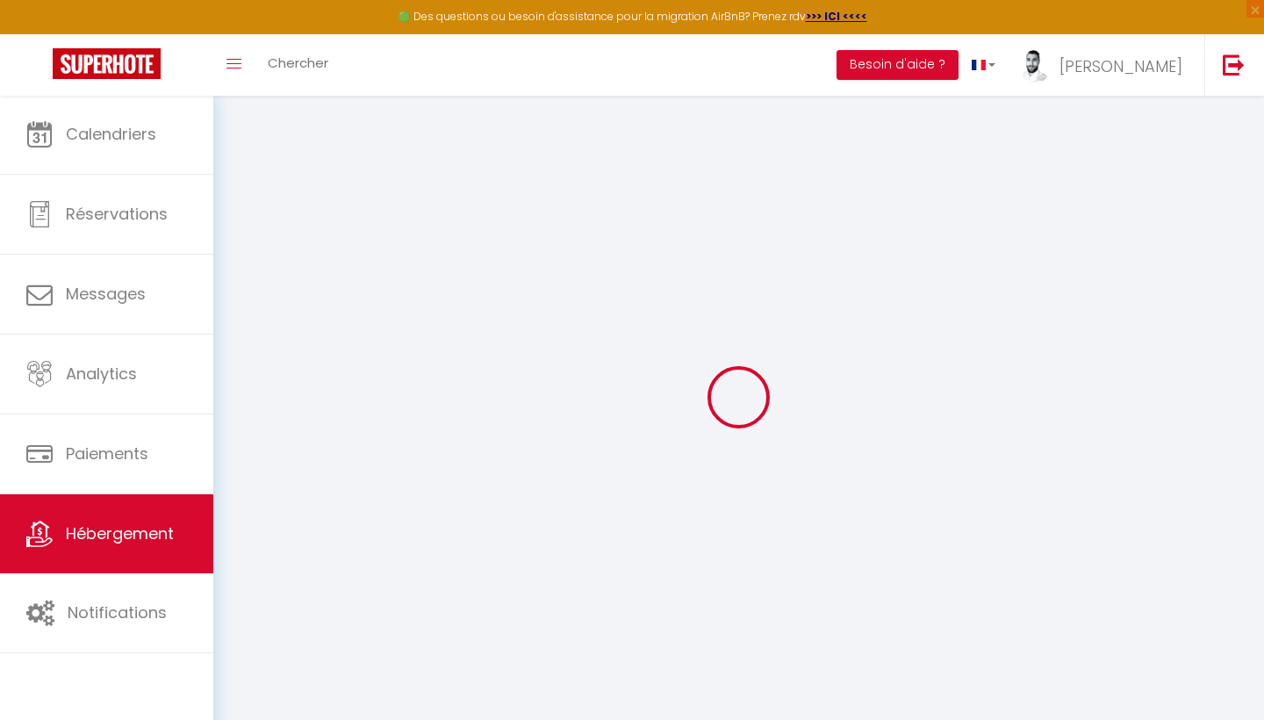
select select
checkbox input "false"
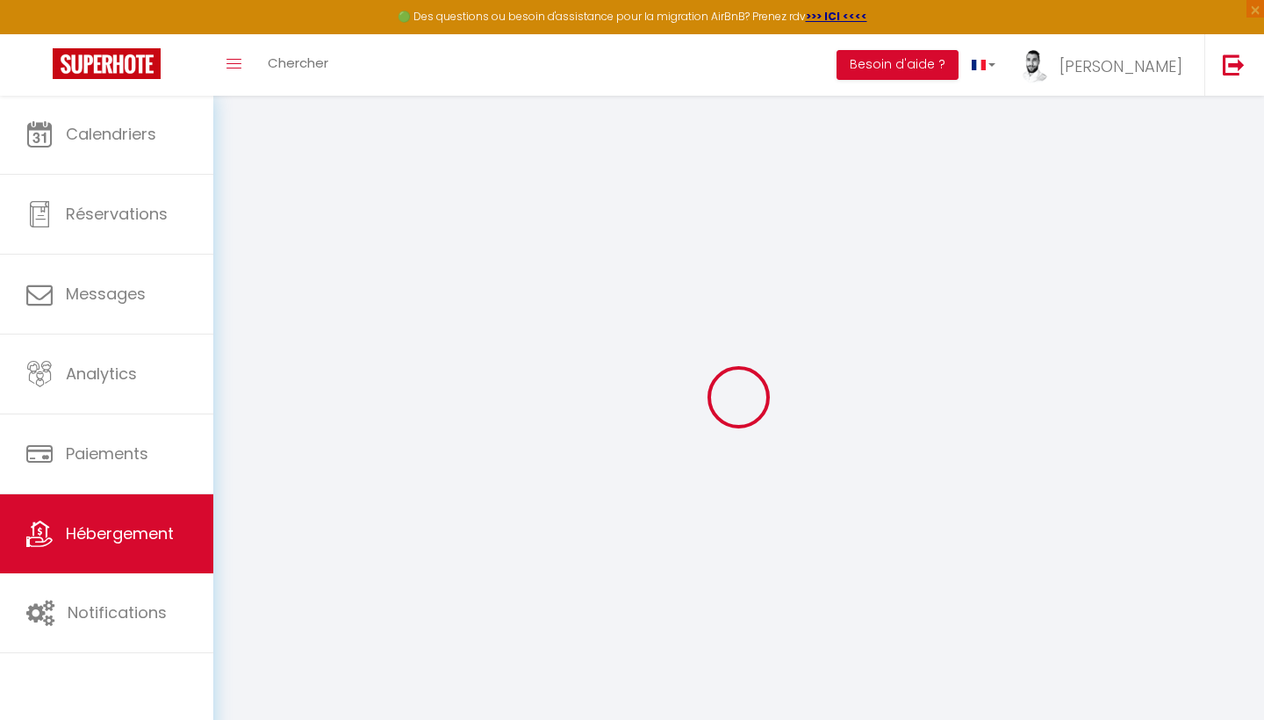
checkbox input "false"
select select
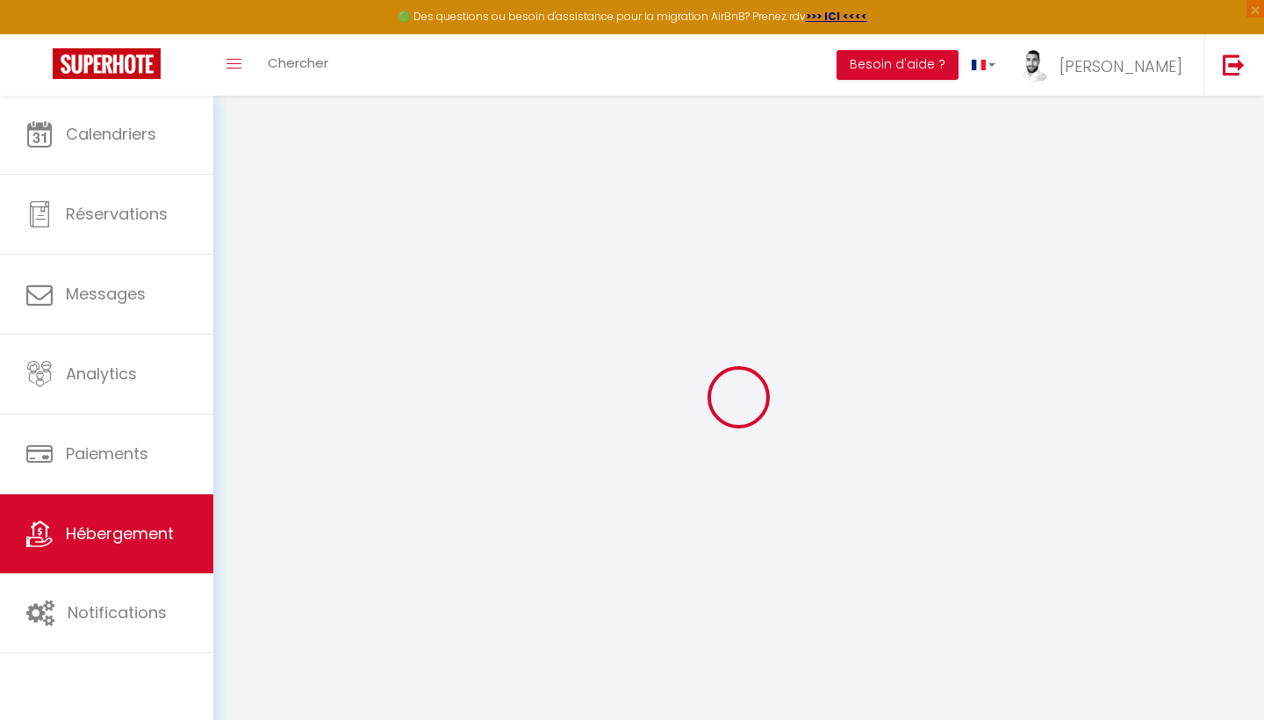
select select
checkbox input "false"
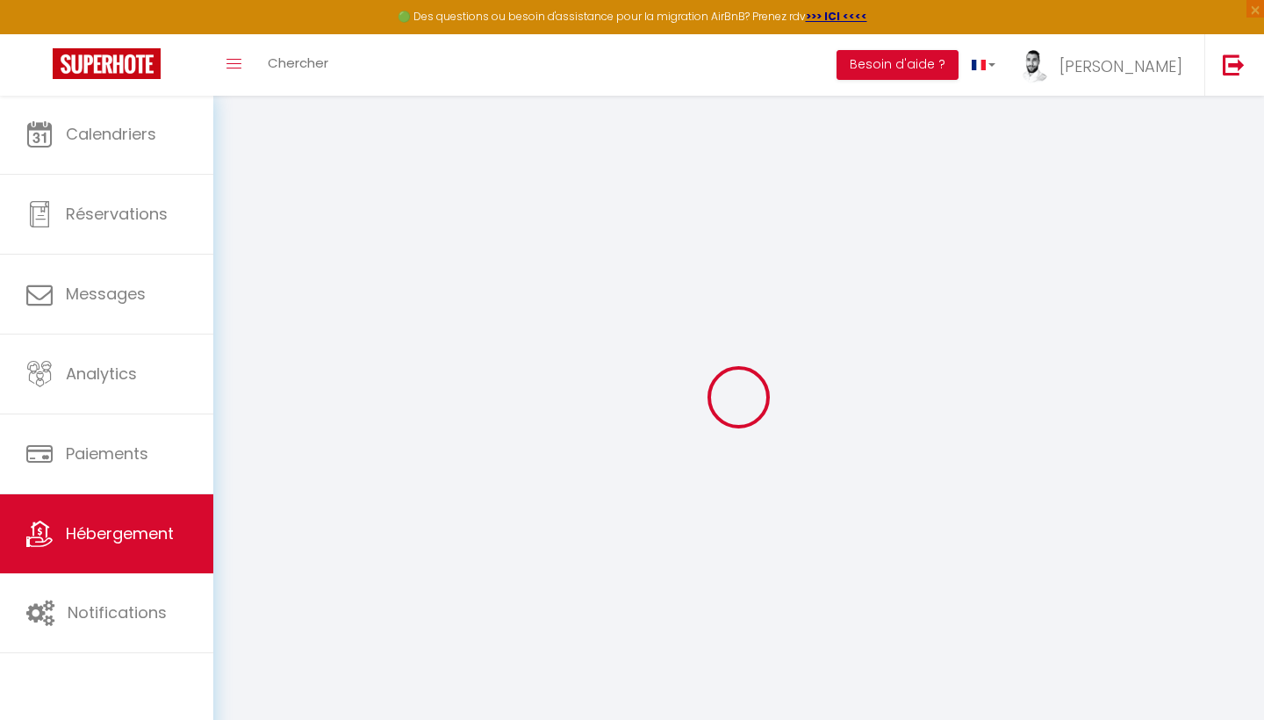
checkbox input "false"
select select
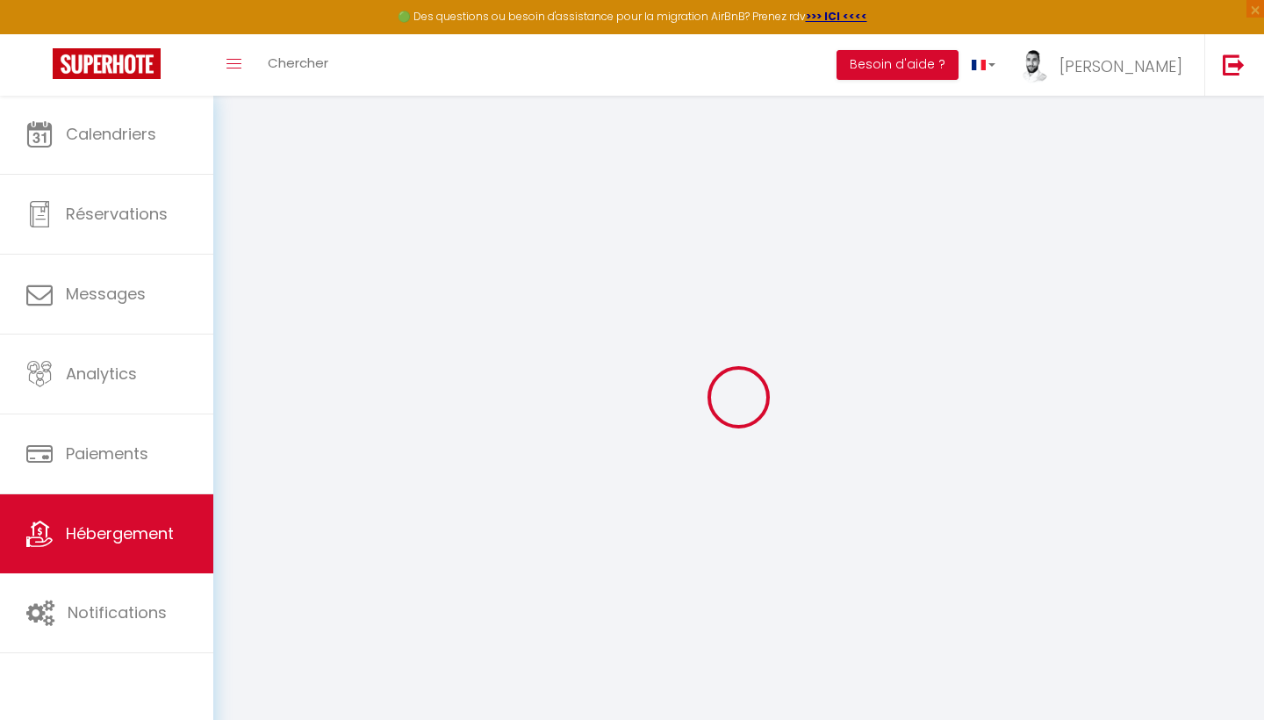
type input "Ô Charmant Toulousain"
type input "[PERSON_NAME]"
type input "Mayo"
type input "[STREET_ADDRESS][PERSON_NAME]"
type input "31130"
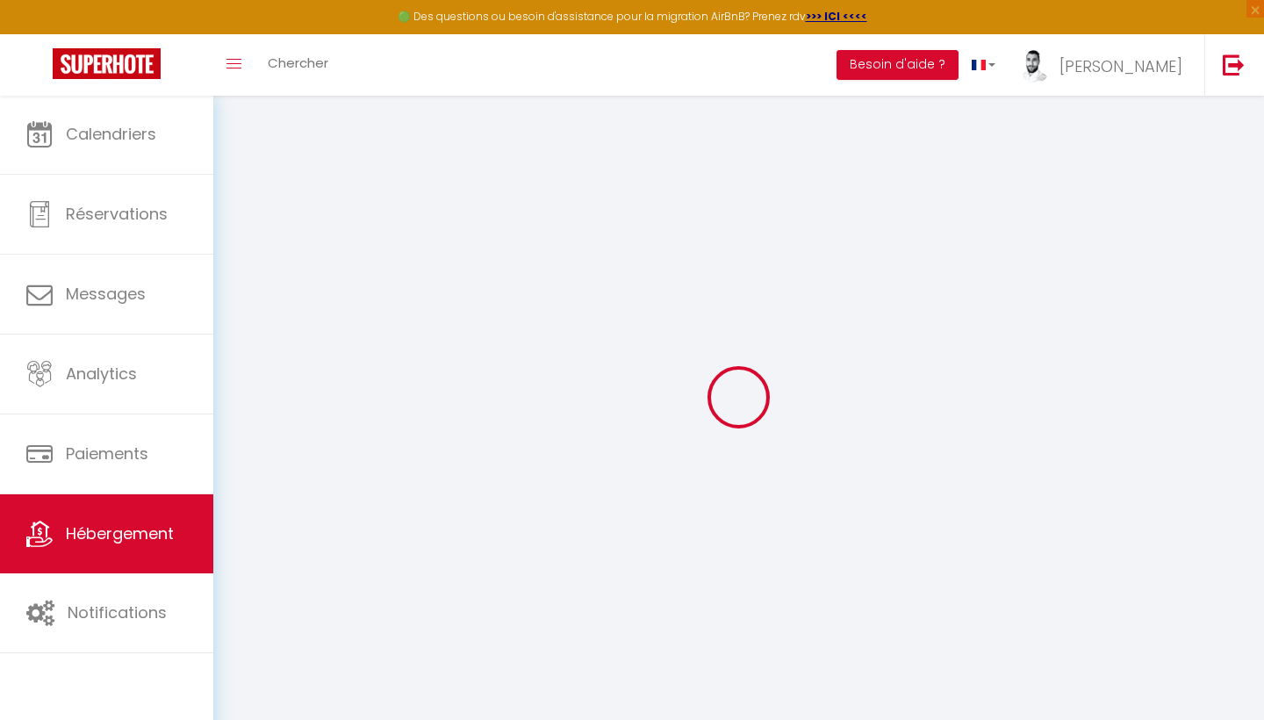
type input "Balma"
type input "50"
type input "10"
type input "30"
type input "7.20"
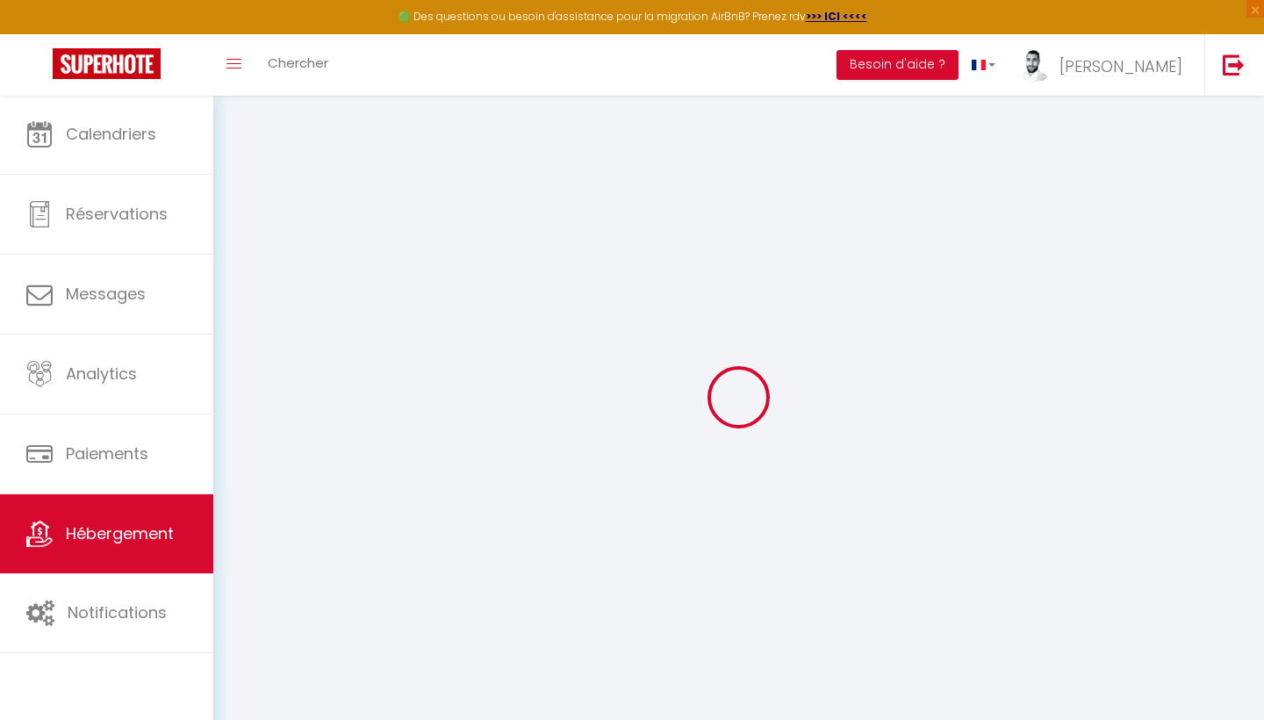
type input "6.62"
type input "300"
select select
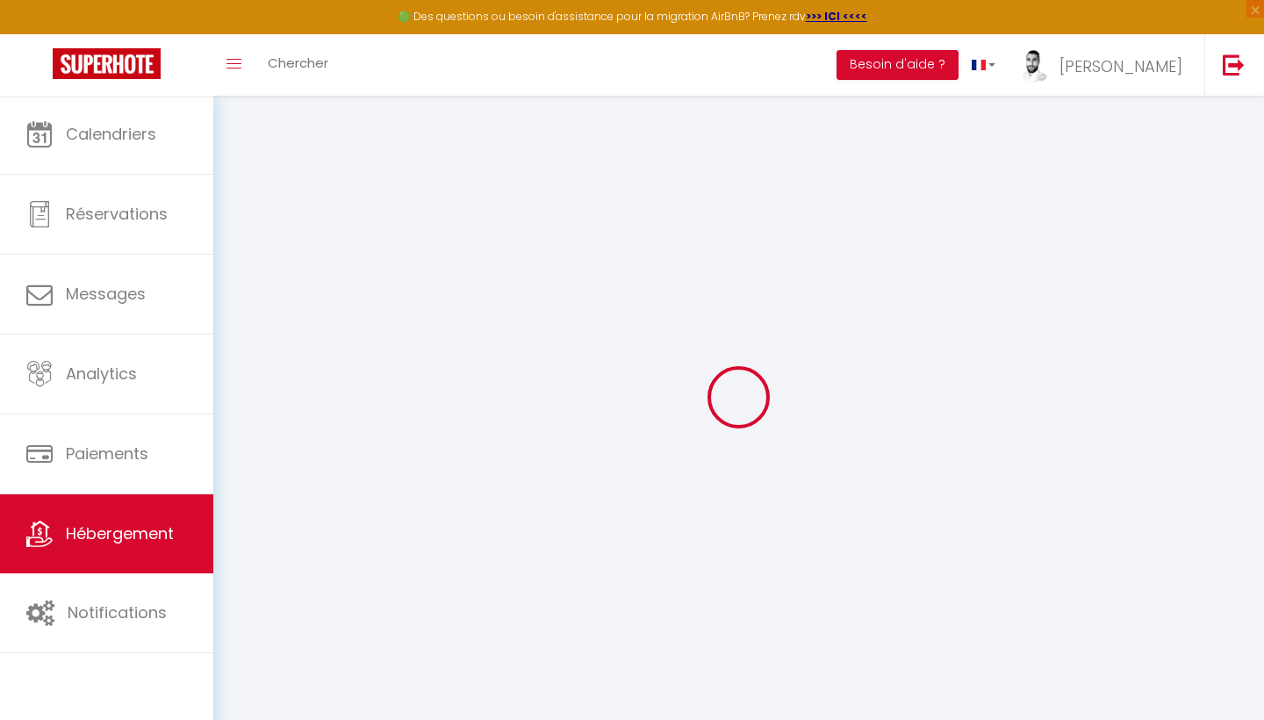
select select
type input "[STREET_ADDRESS]"
type input "31000"
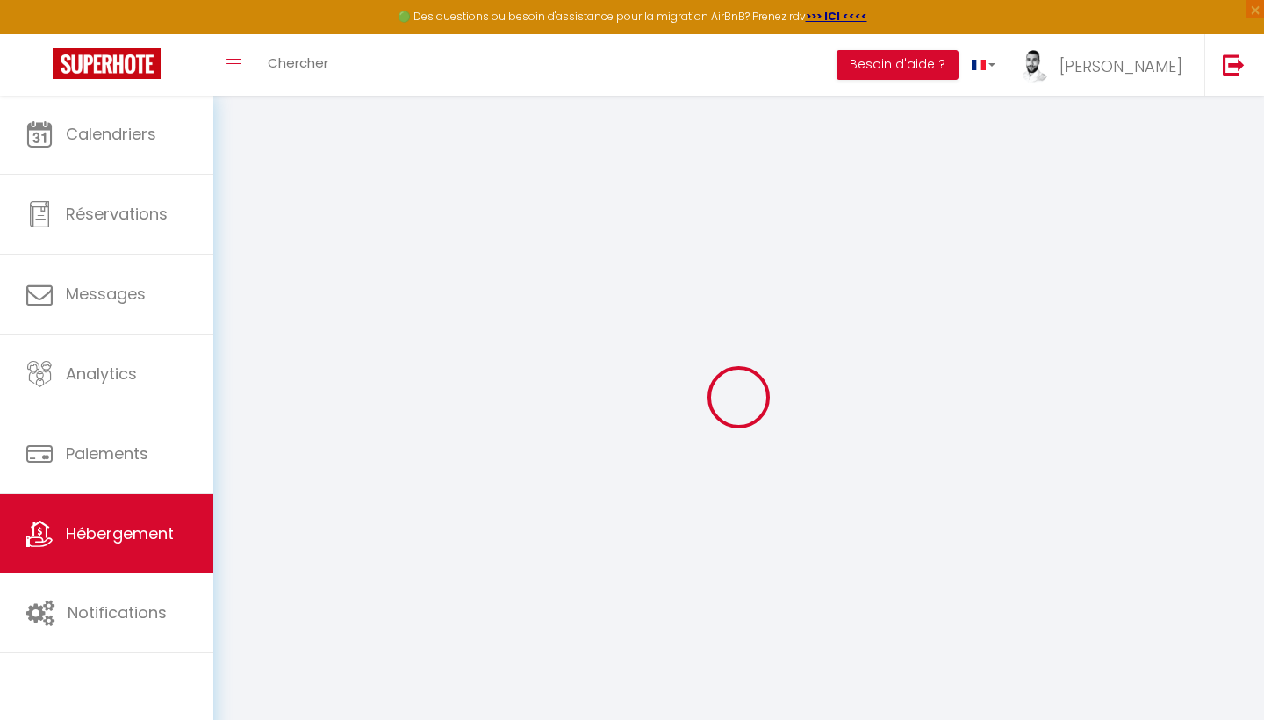
type input "[GEOGRAPHIC_DATA]"
type input "[EMAIL_ADDRESS][DOMAIN_NAME]"
select select "11475"
checkbox input "false"
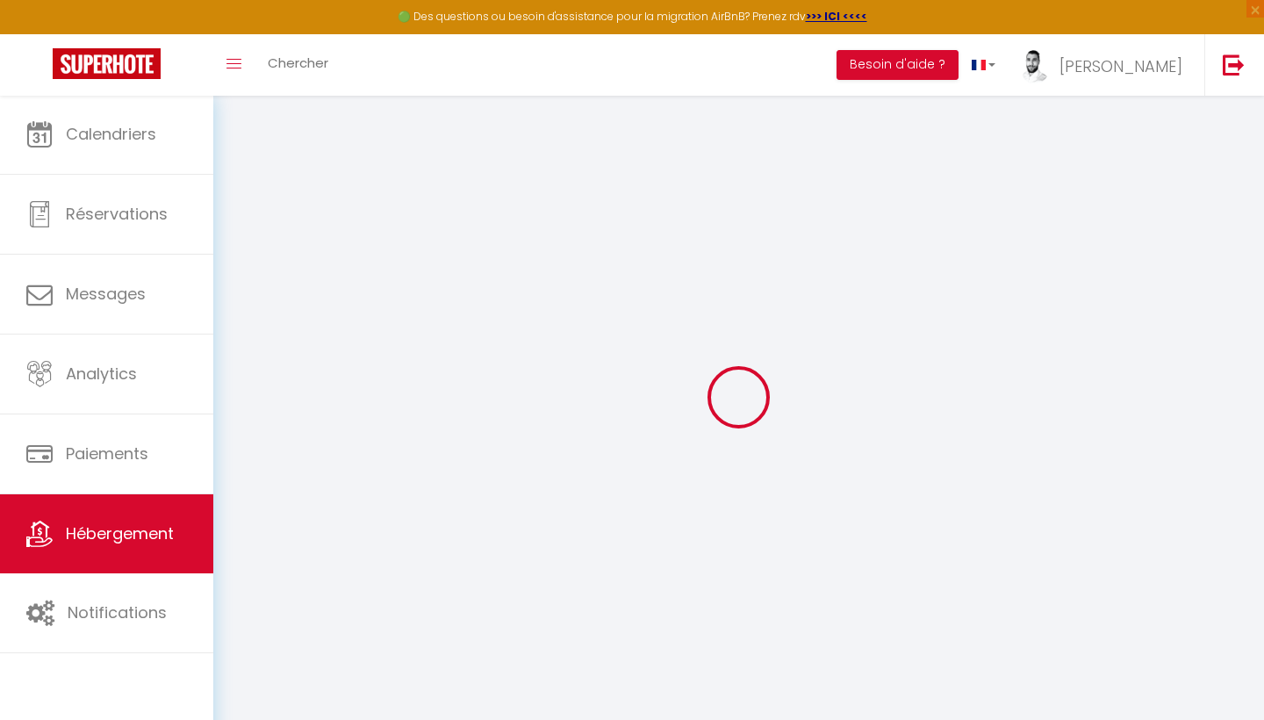
checkbox input "false"
radio input "true"
type input "30"
type input "0"
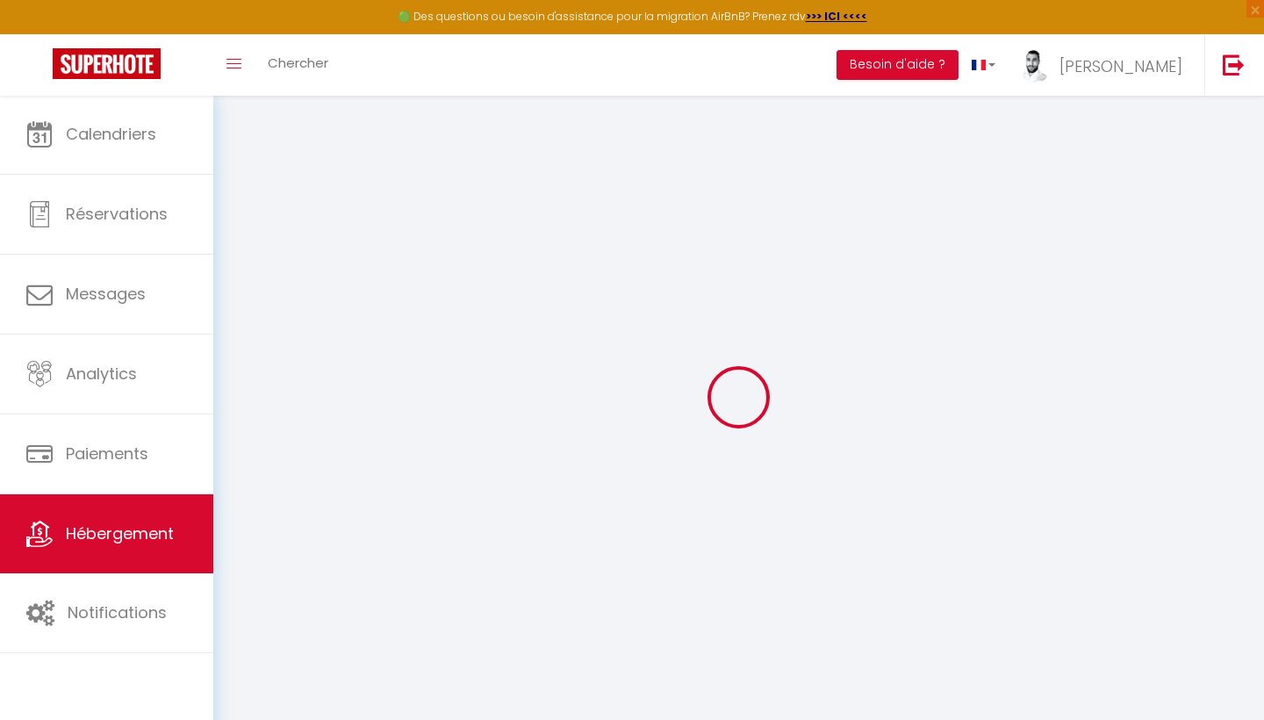
type input "0"
select select
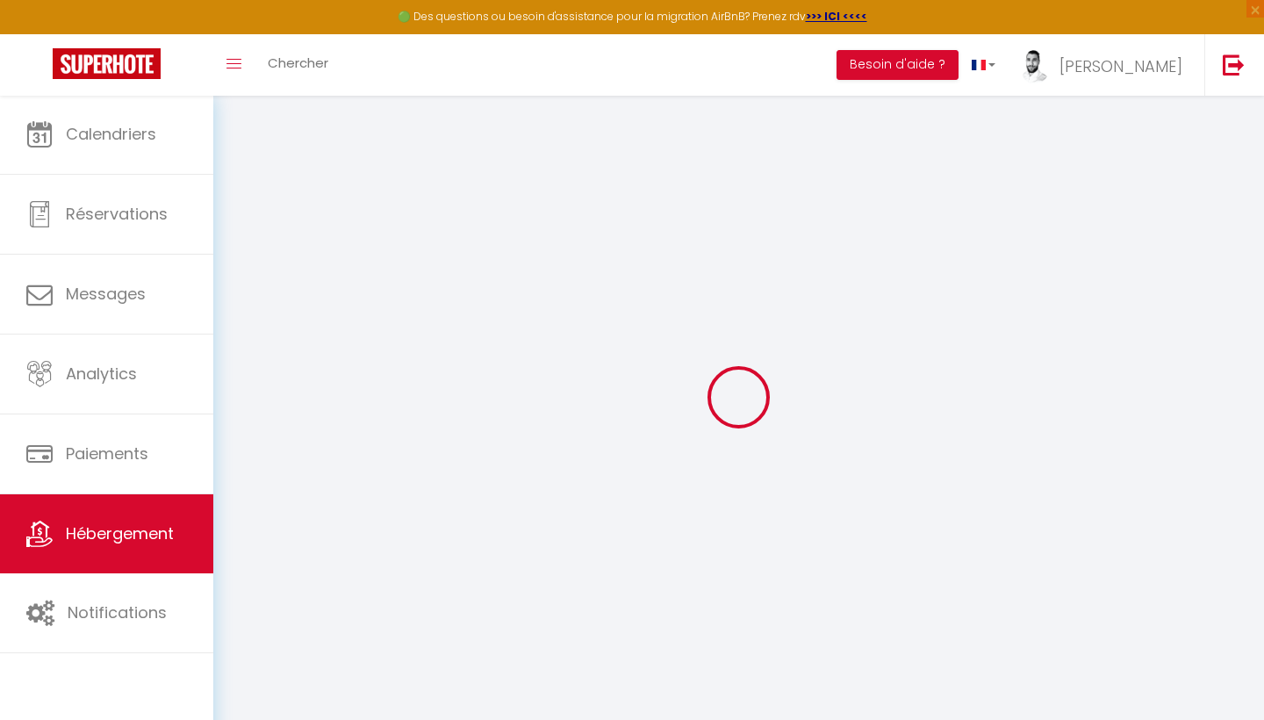
select select
checkbox input "false"
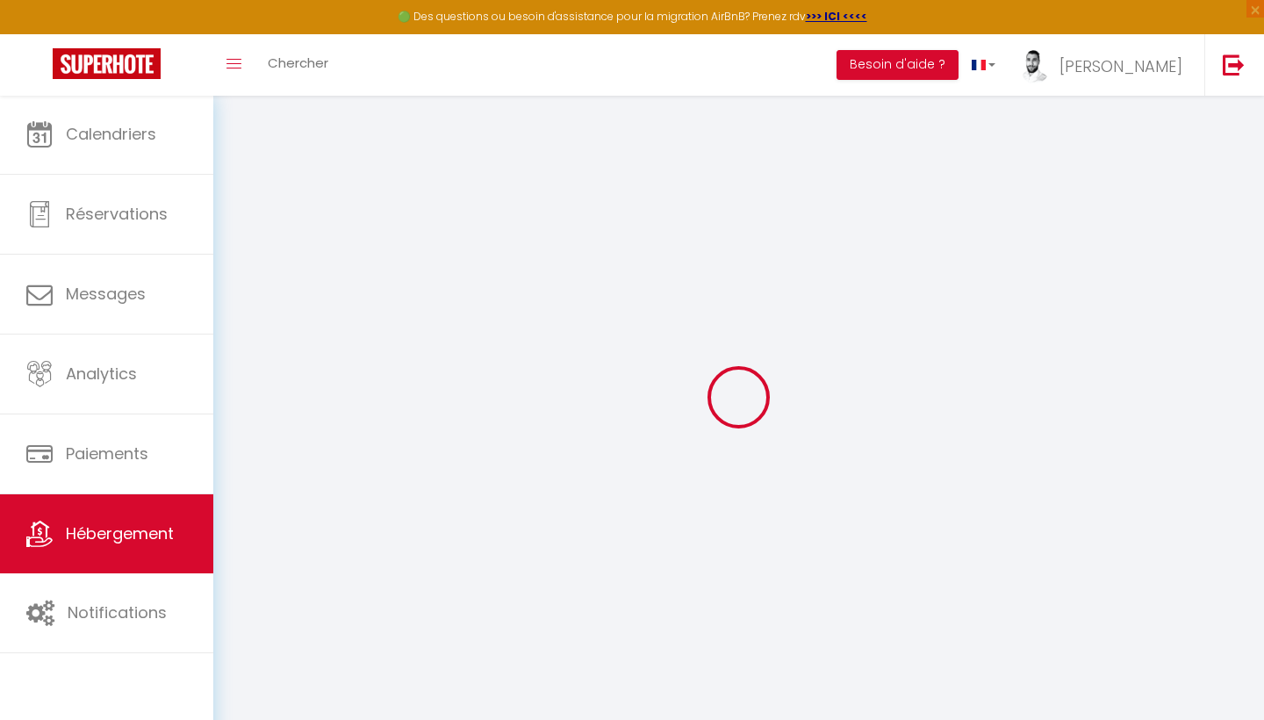
checkbox input "false"
select select "50586"
select select
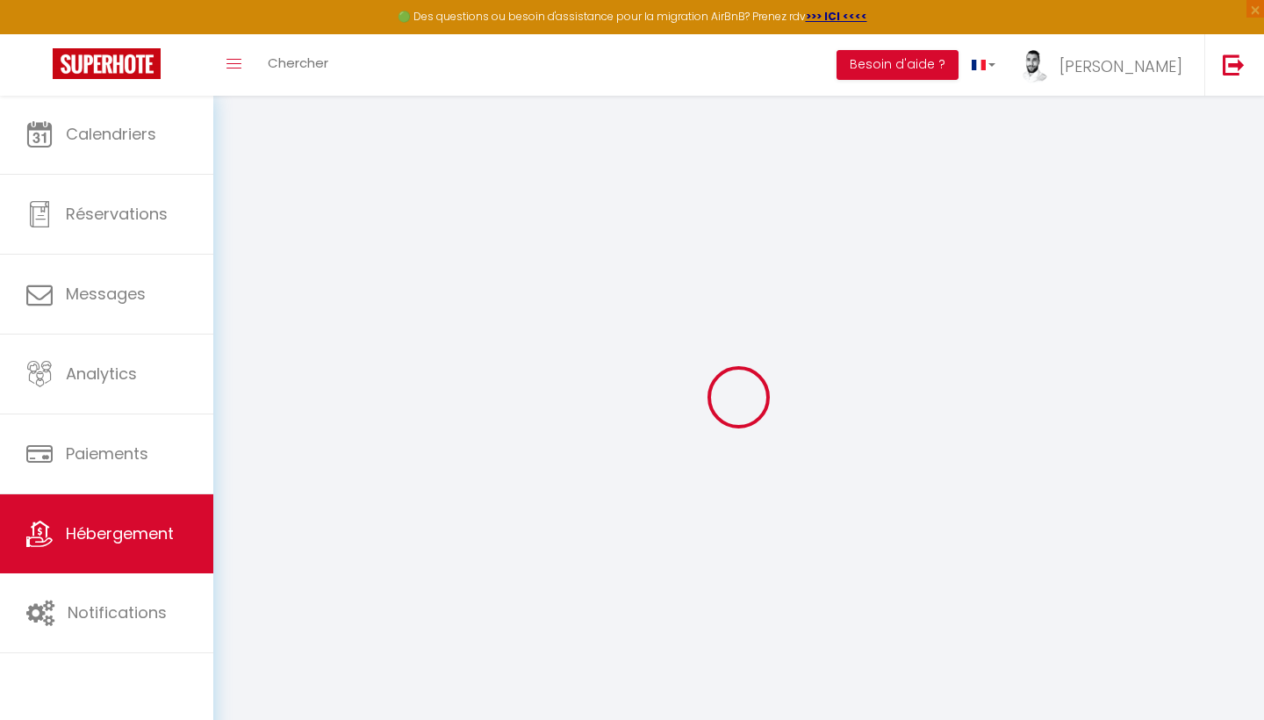
select select
checkbox input "false"
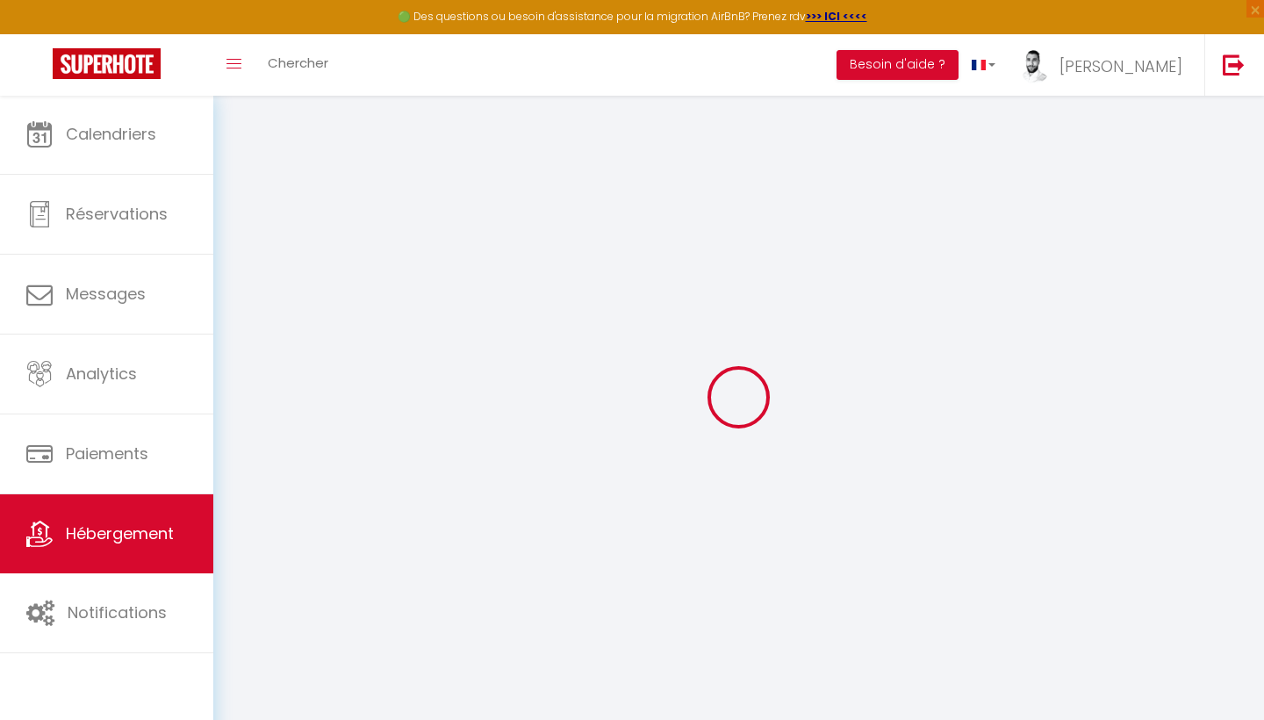
checkbox input "false"
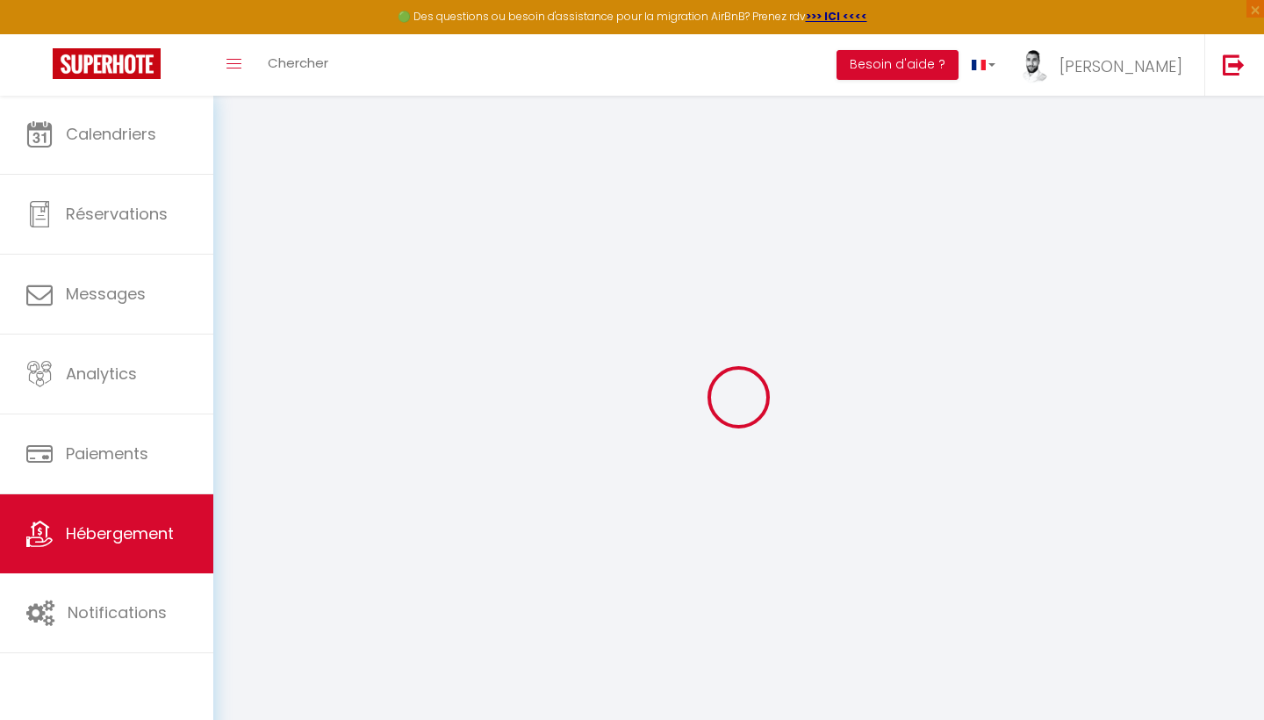
checkbox input "false"
select select "17:00"
select select "20:00"
select select "10:00"
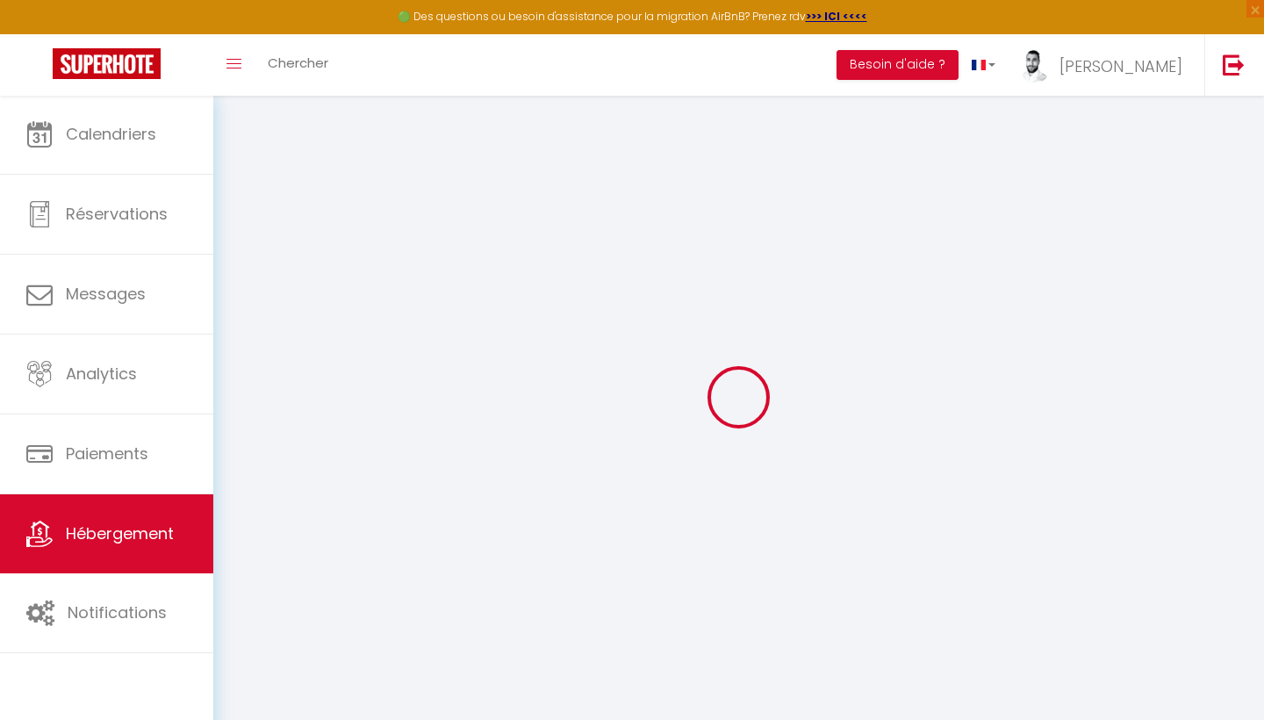
select select "30"
select select "120"
select select "19:00"
checkbox input "false"
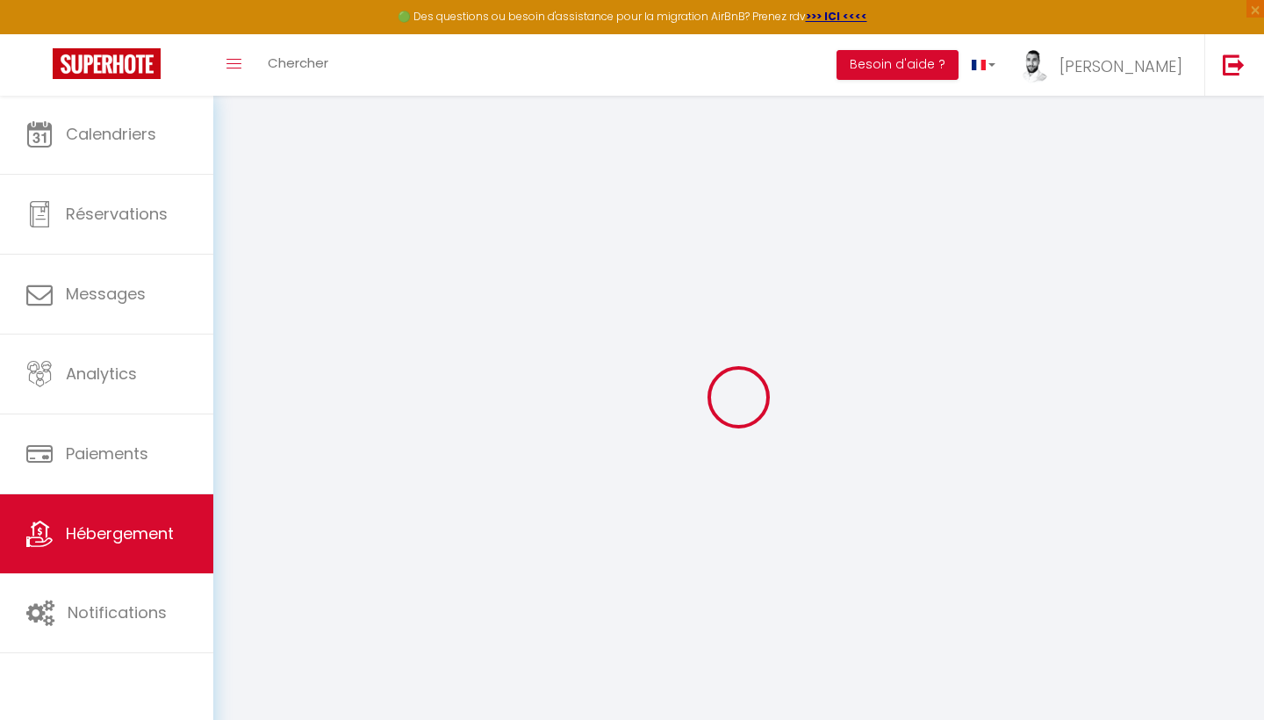
checkbox input "false"
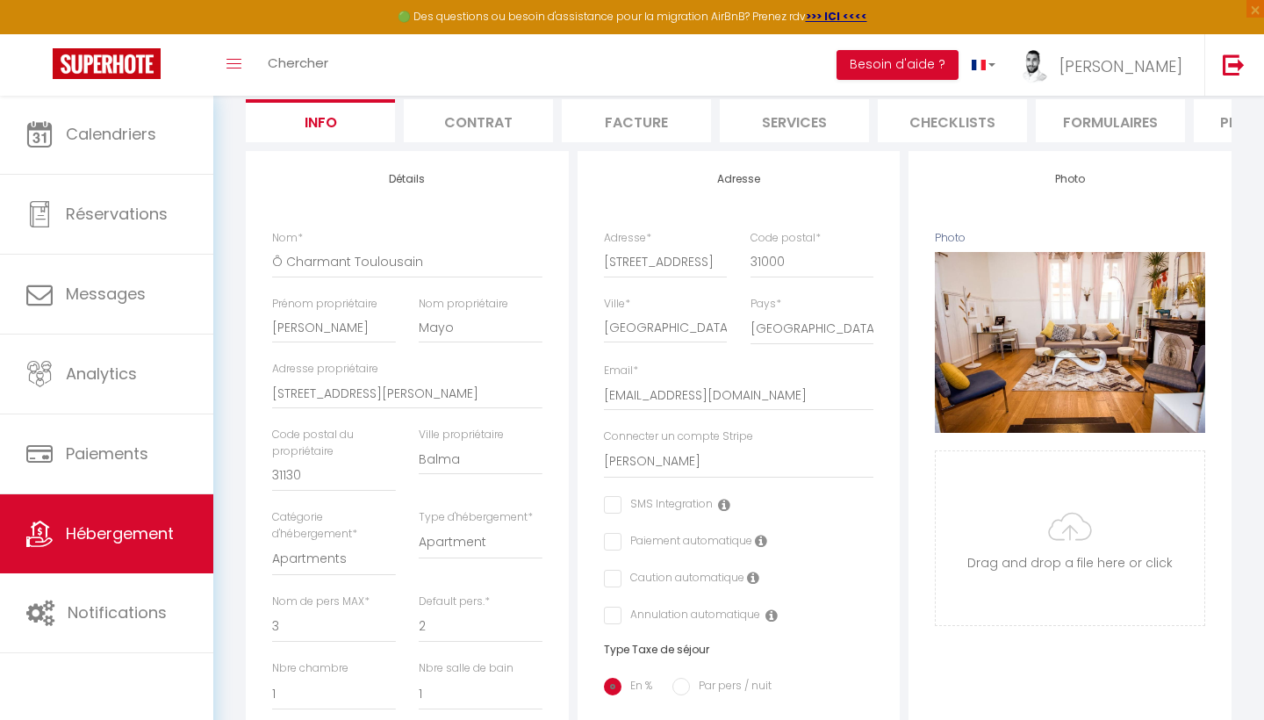
scroll to position [155, 0]
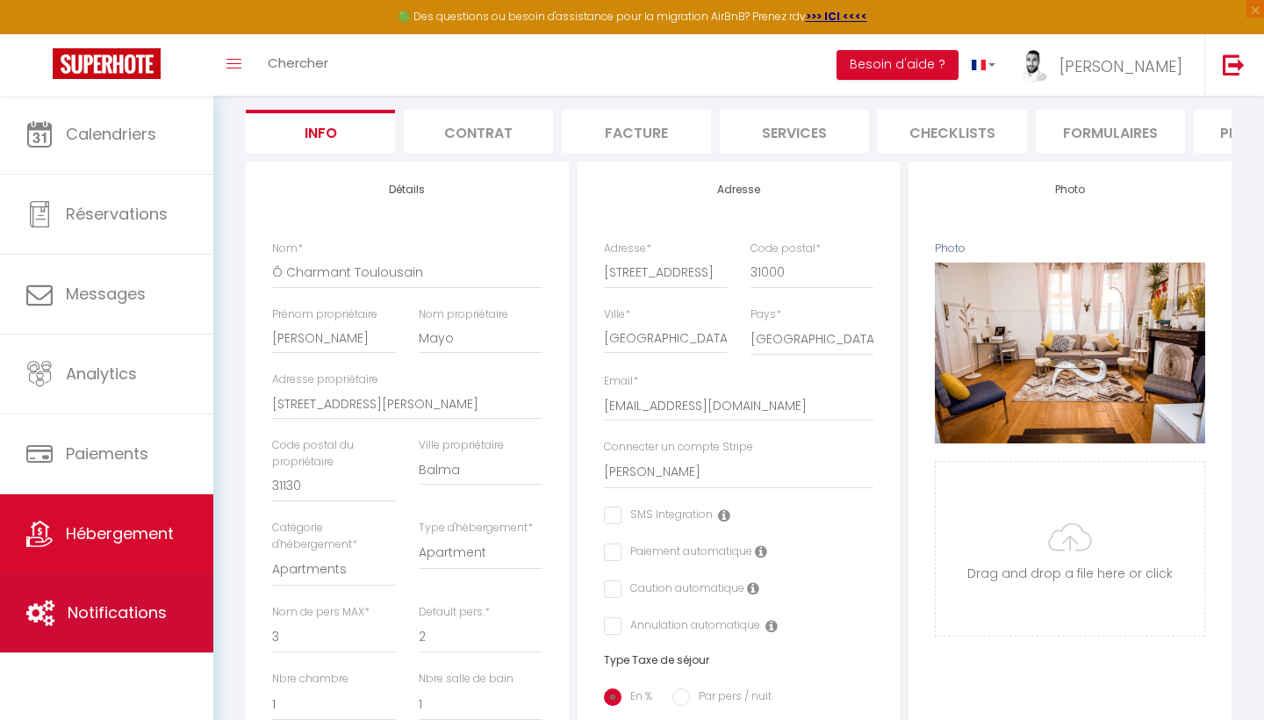
click at [63, 612] on link "Notifications" at bounding box center [106, 612] width 213 height 79
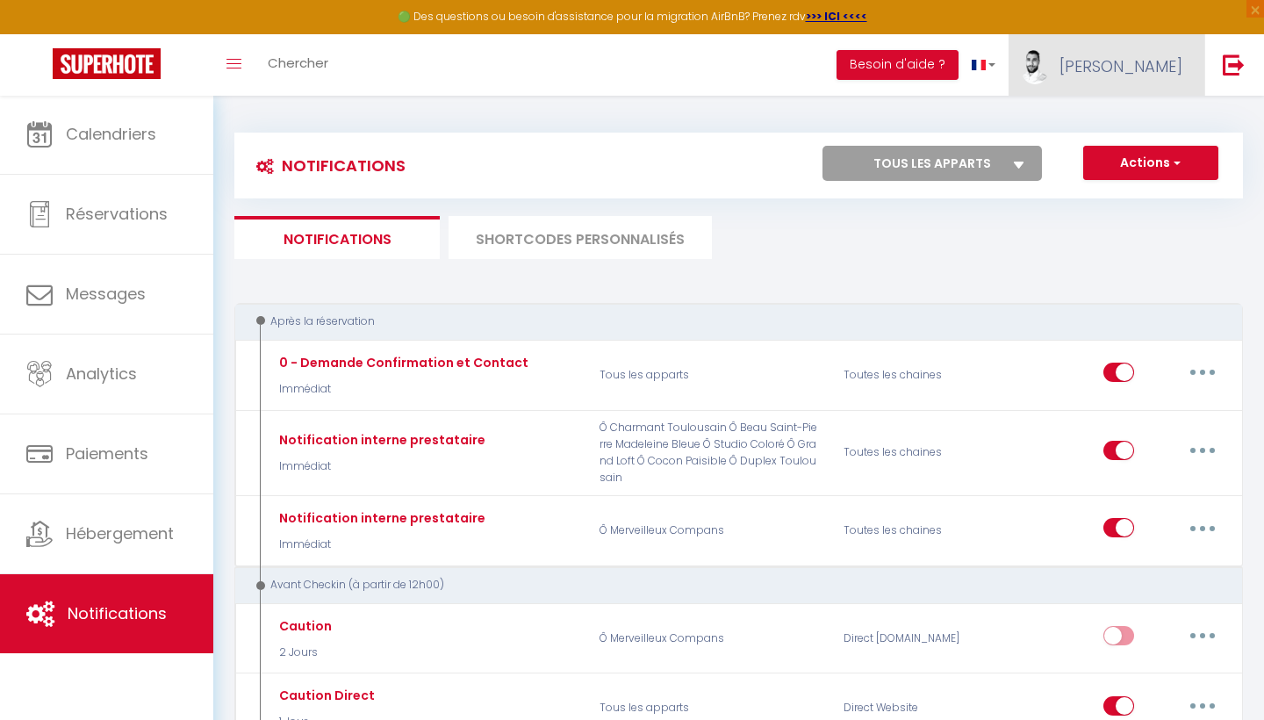
click at [1048, 67] on img at bounding box center [1035, 67] width 26 height 34
click at [1118, 124] on link "Paramètres" at bounding box center [1134, 122] width 130 height 30
select select "28"
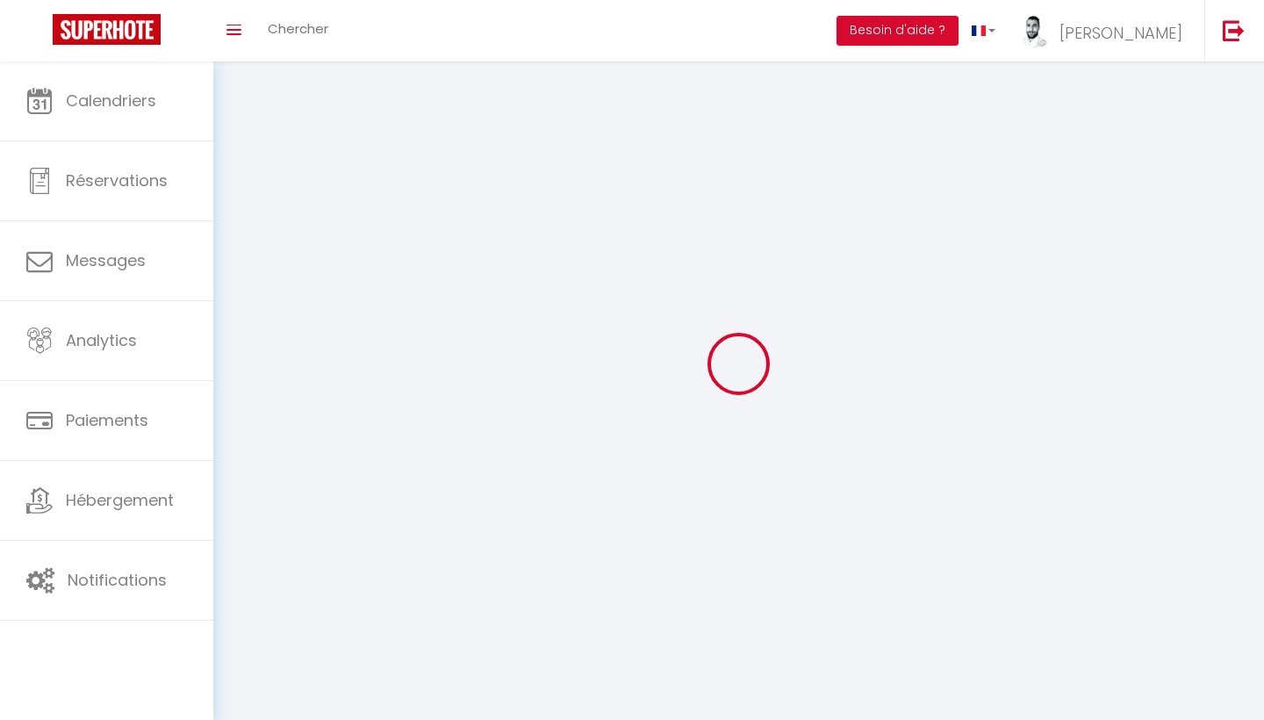
type input "wZBq2txaHRc5Q1zSJ2UJ2xyw2"
type input "CDzPama6zkjK0zAZ3eyJRBXiA"
type input "[URL][DOMAIN_NAME]"
select select "fr"
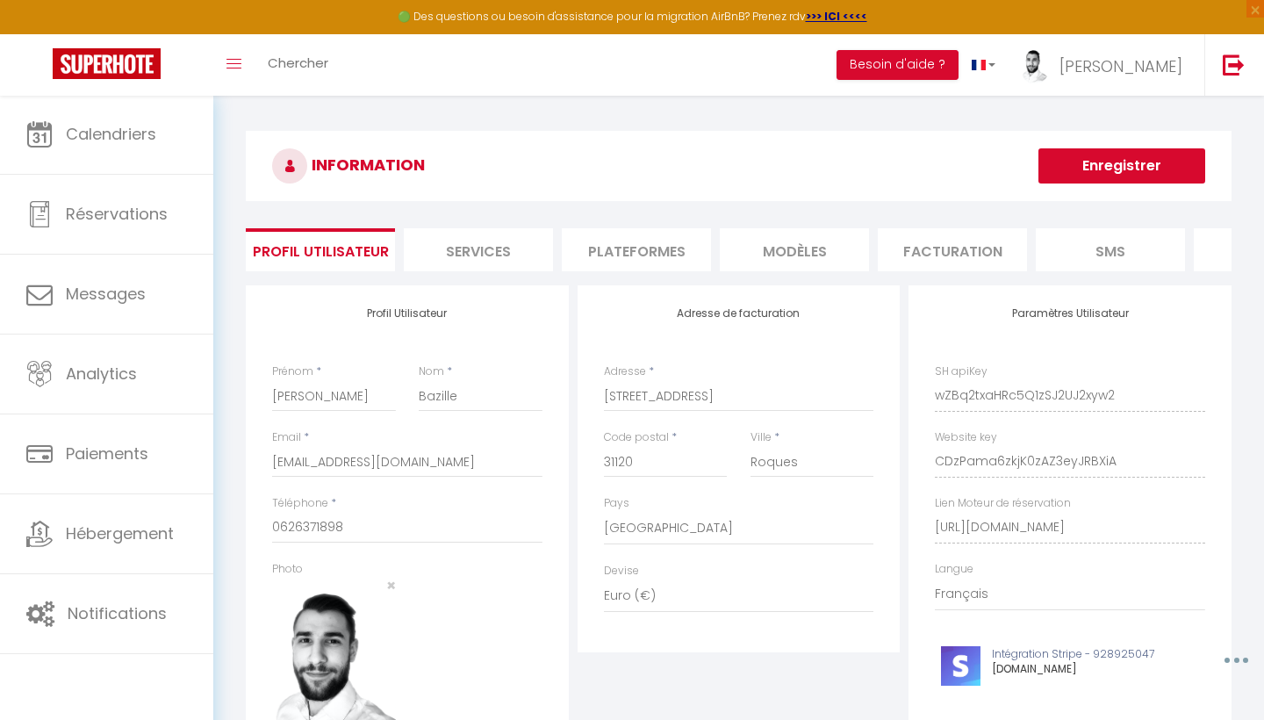
click at [663, 255] on li "Plateformes" at bounding box center [636, 249] width 149 height 43
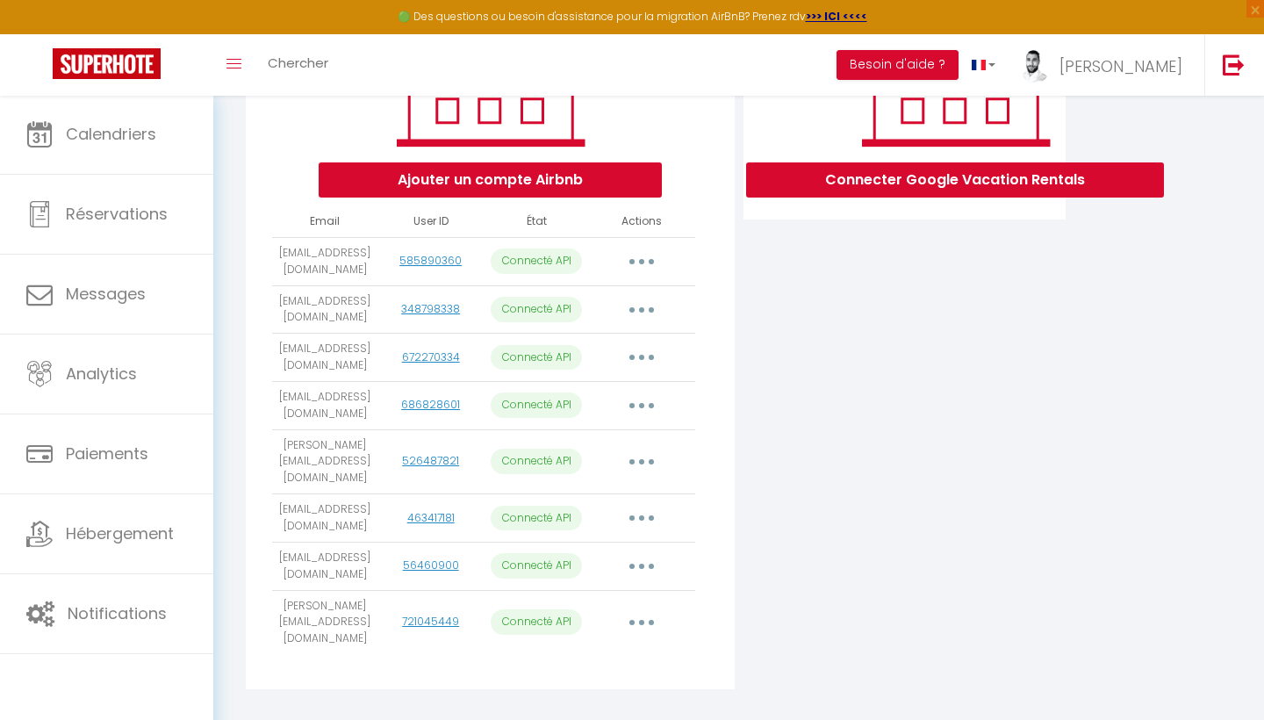
scroll to position [321, 0]
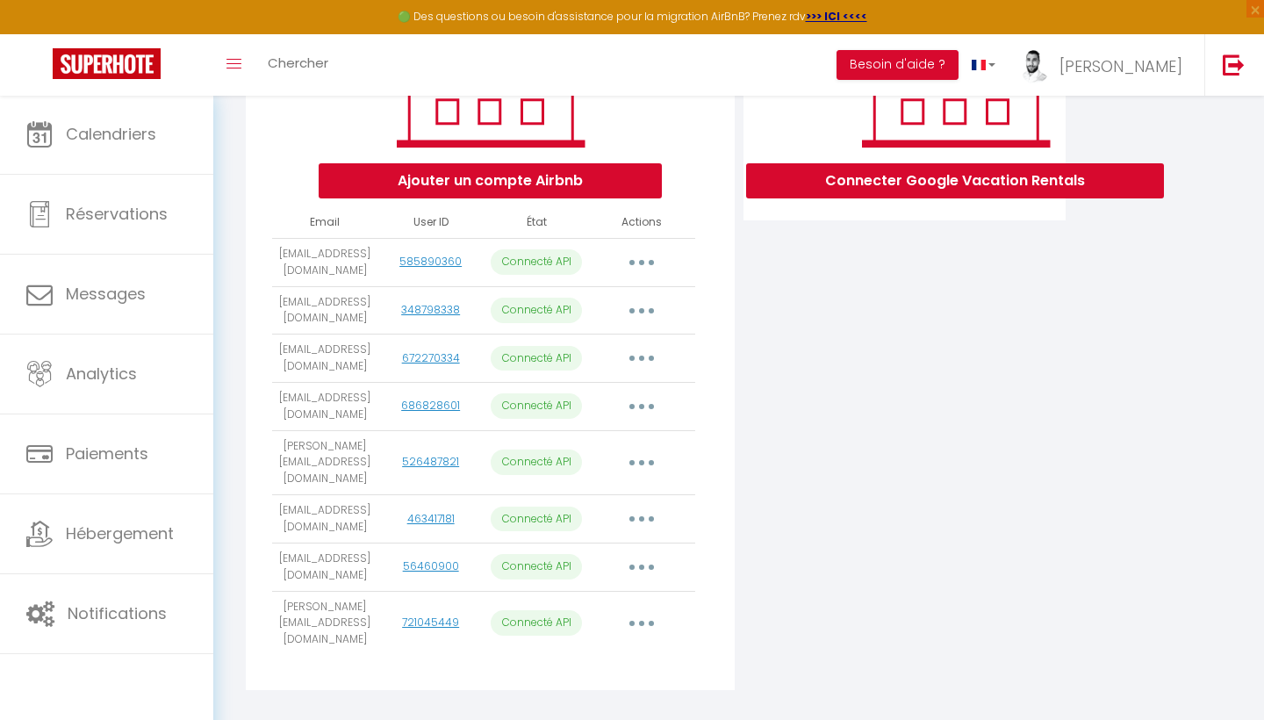
click at [643, 309] on icon "button" at bounding box center [641, 310] width 5 height 5
click at [772, 308] on div "Connecter Google Vacation Rentals" at bounding box center [905, 332] width 332 height 737
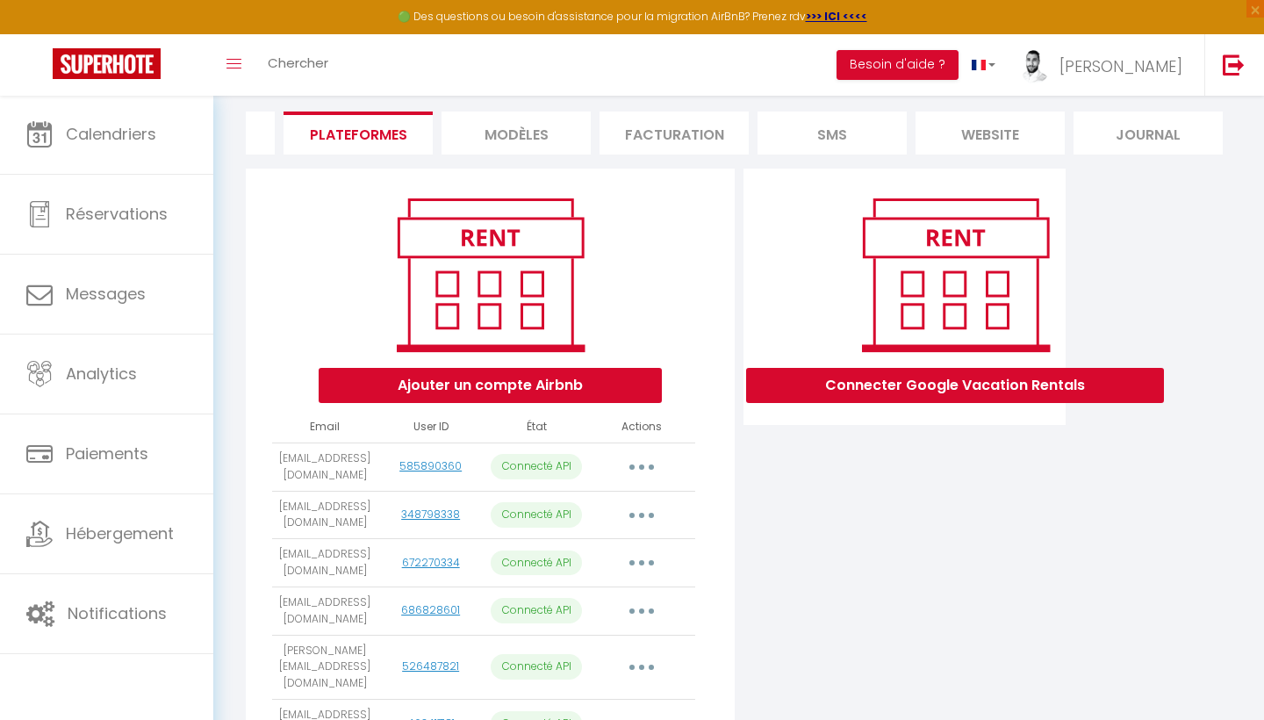
scroll to position [0, 278]
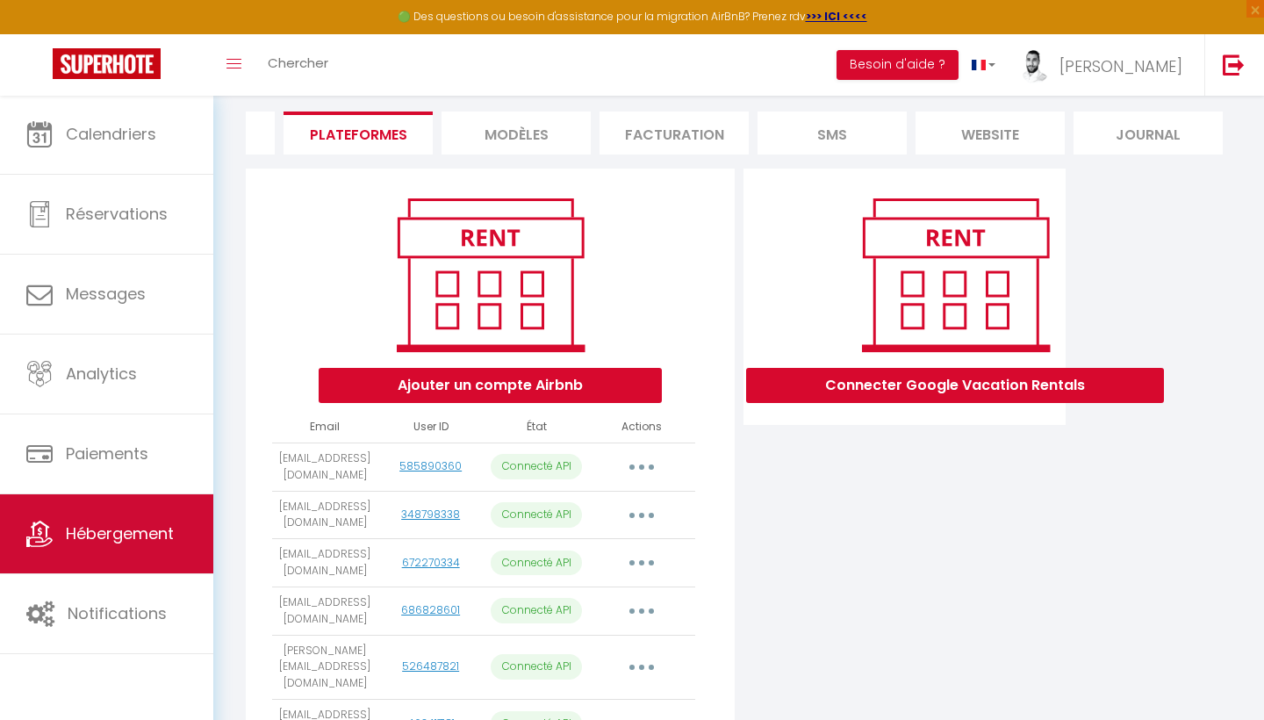
click at [131, 546] on link "Hébergement" at bounding box center [106, 533] width 213 height 79
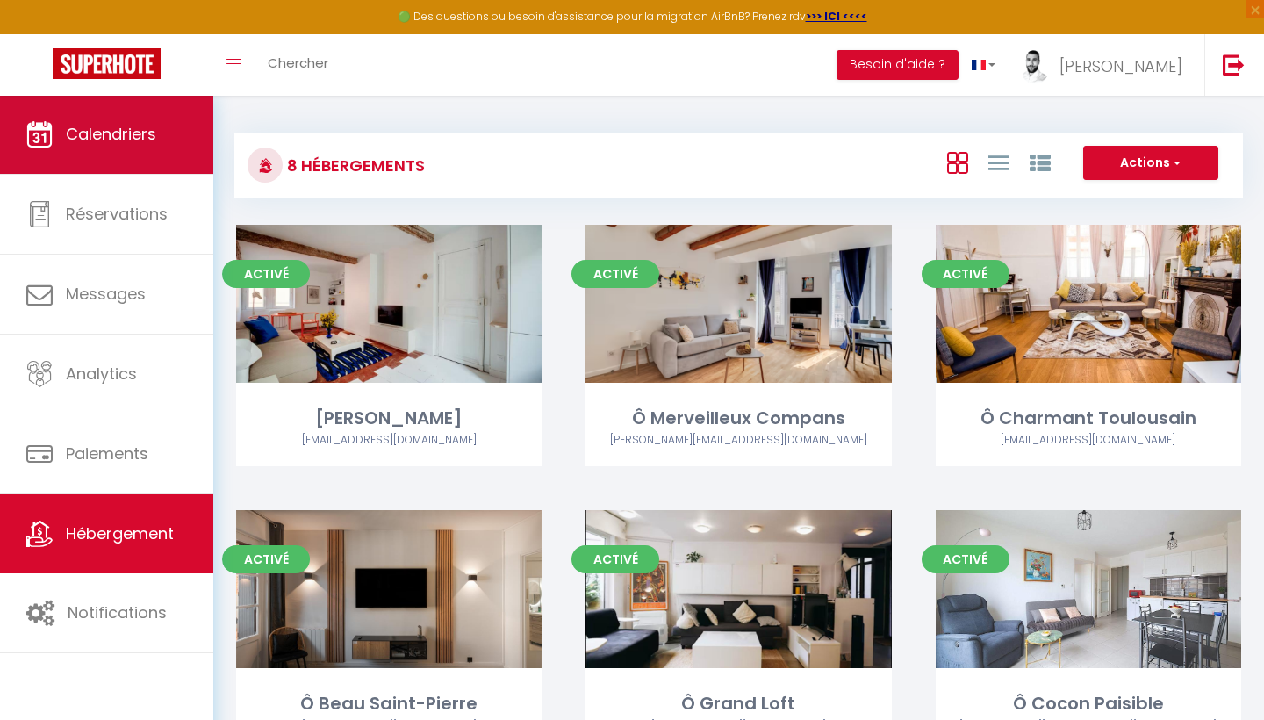
click at [146, 148] on link "Calendriers" at bounding box center [106, 134] width 213 height 79
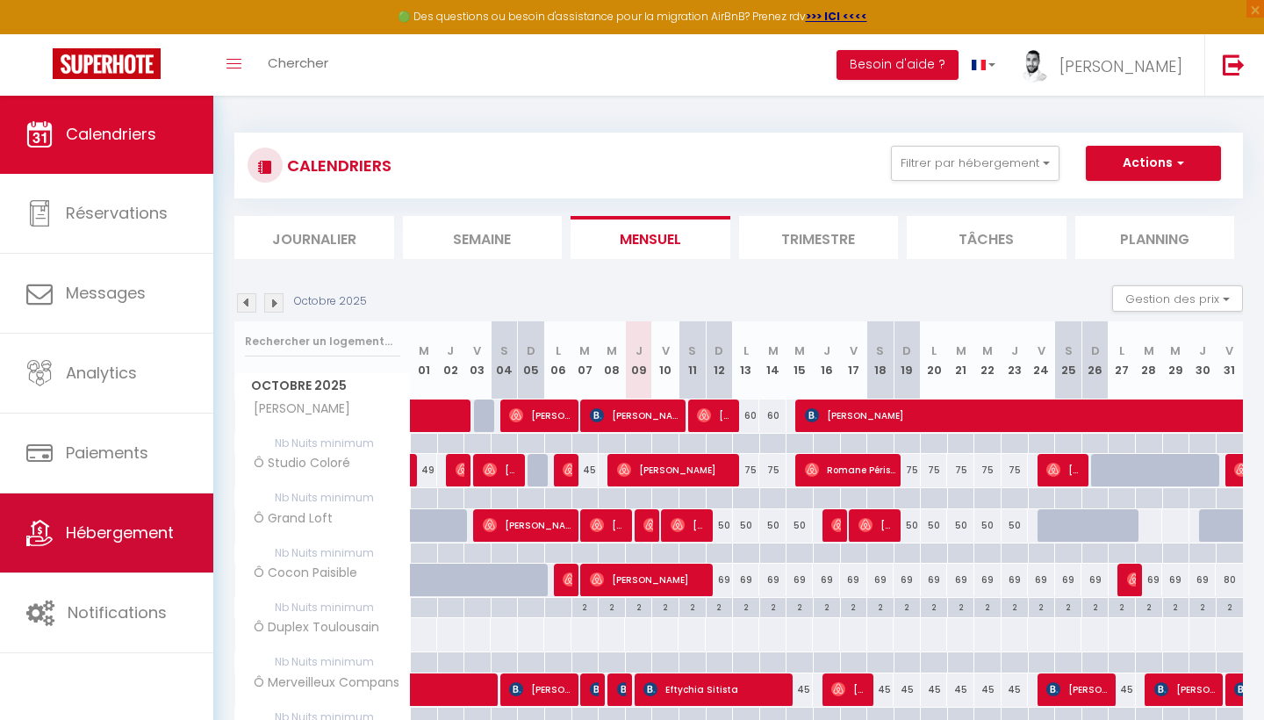
click at [127, 538] on span "Hébergement" at bounding box center [120, 532] width 108 height 22
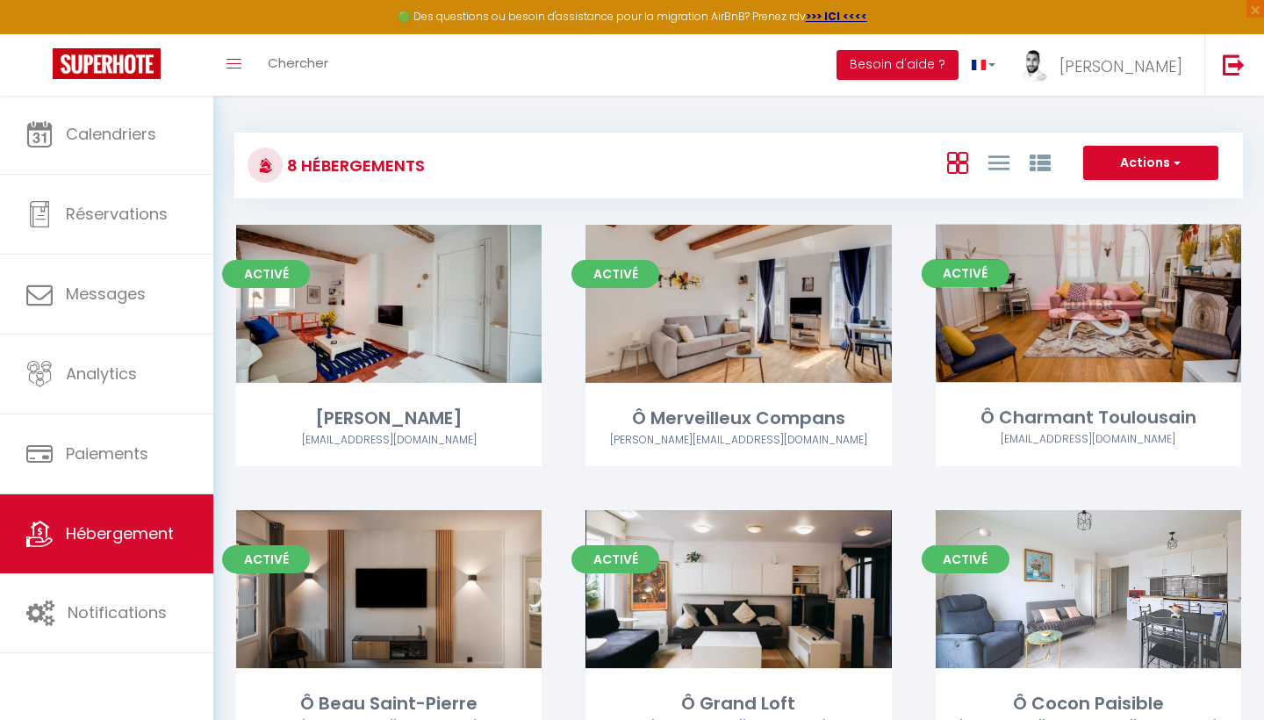
click at [1072, 291] on link "Editer" at bounding box center [1088, 303] width 105 height 35
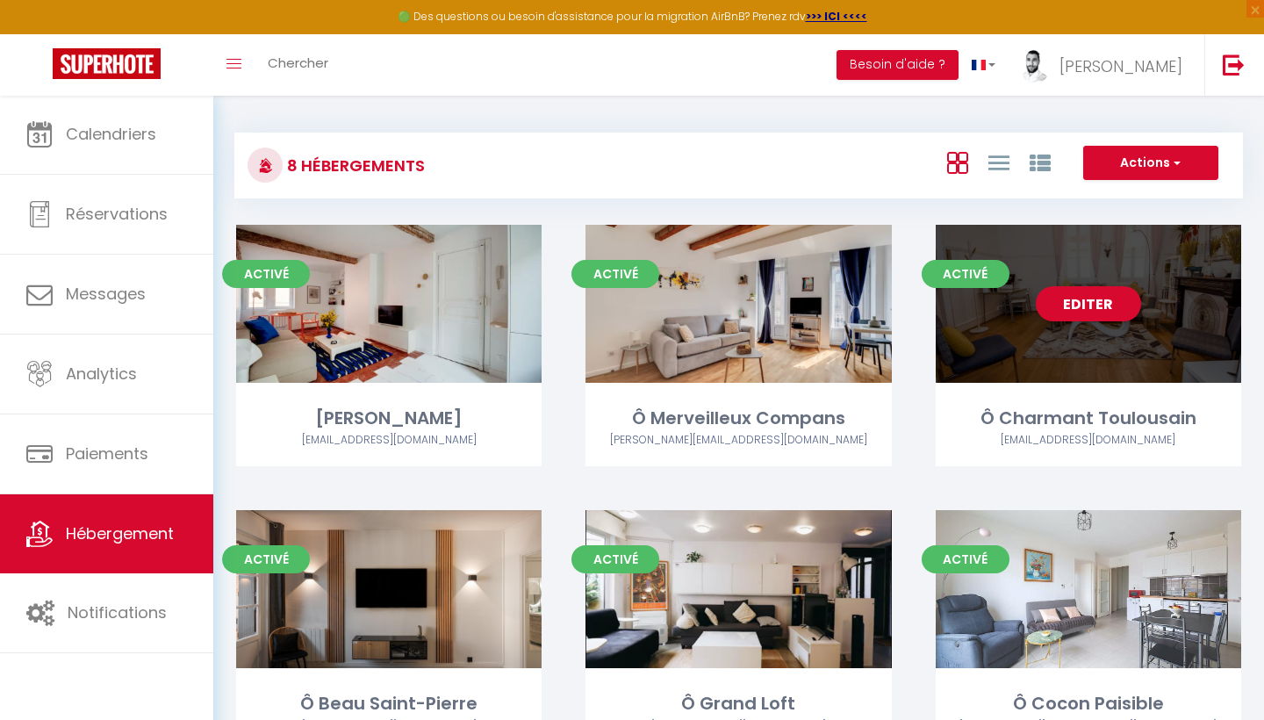
click at [1068, 310] on link "Editer" at bounding box center [1088, 303] width 105 height 35
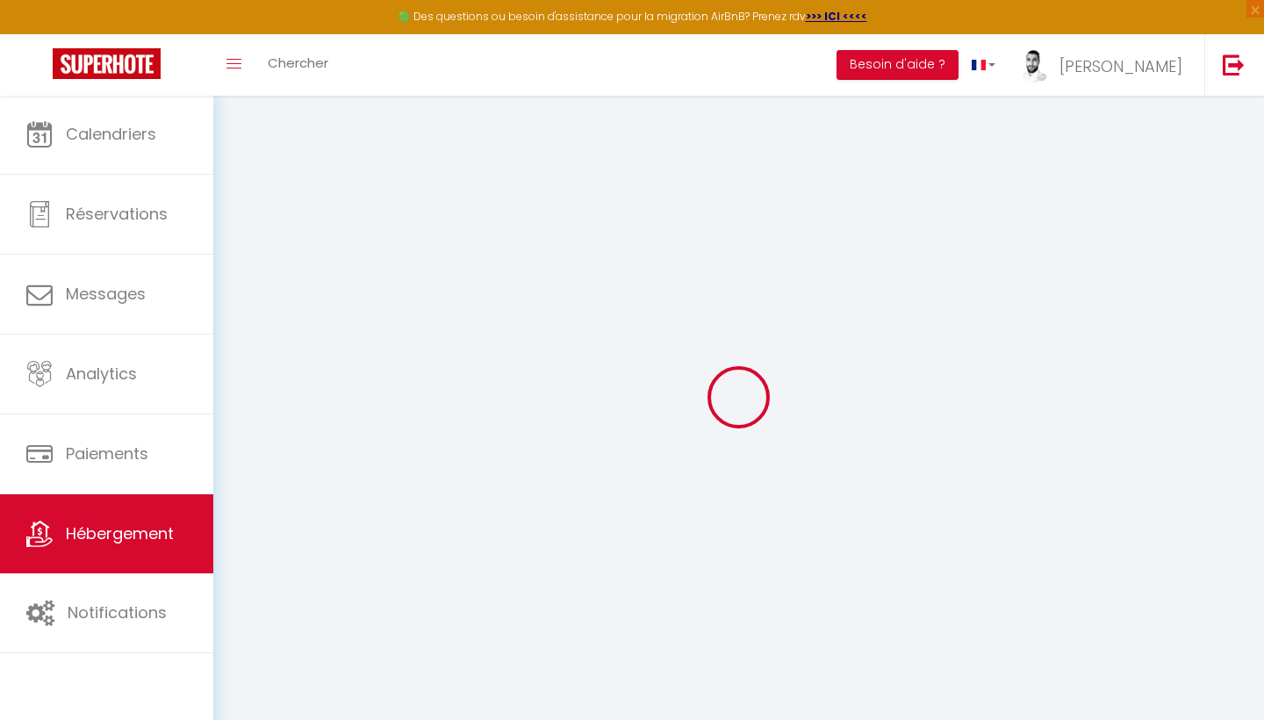
select select "9354-43674292"
checkbox input "false"
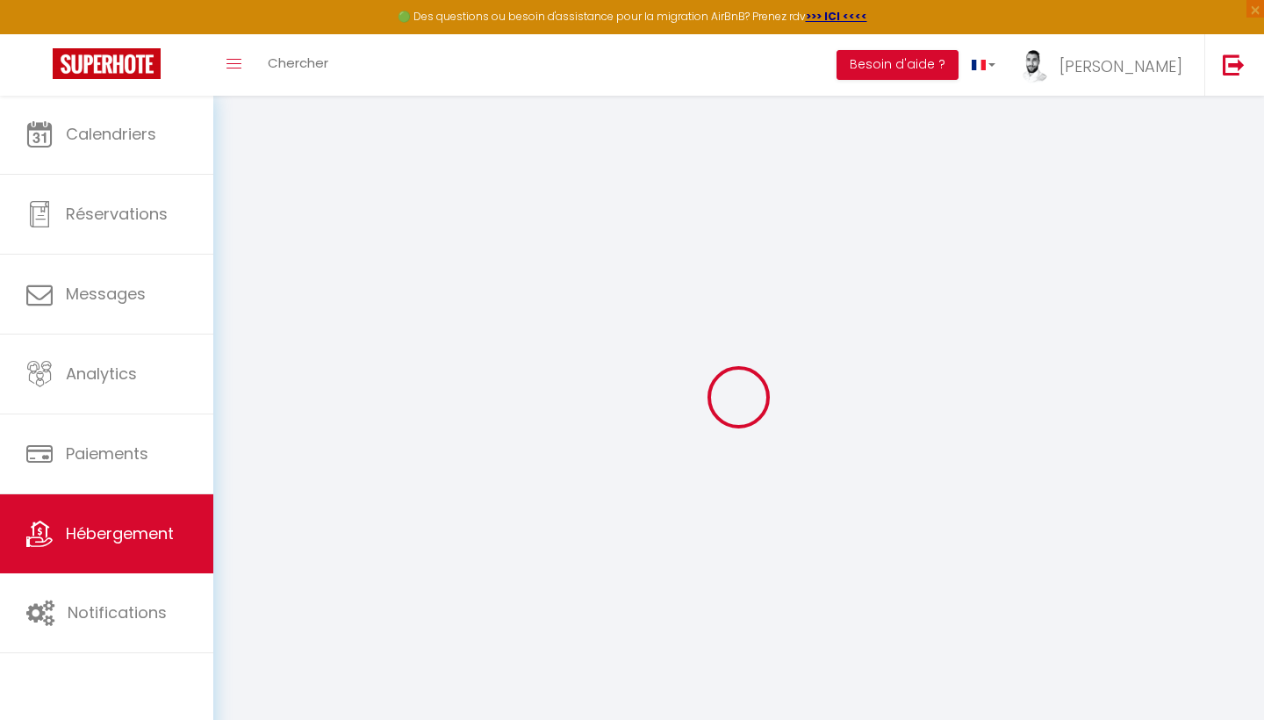
checkbox input "false"
select select "17:00"
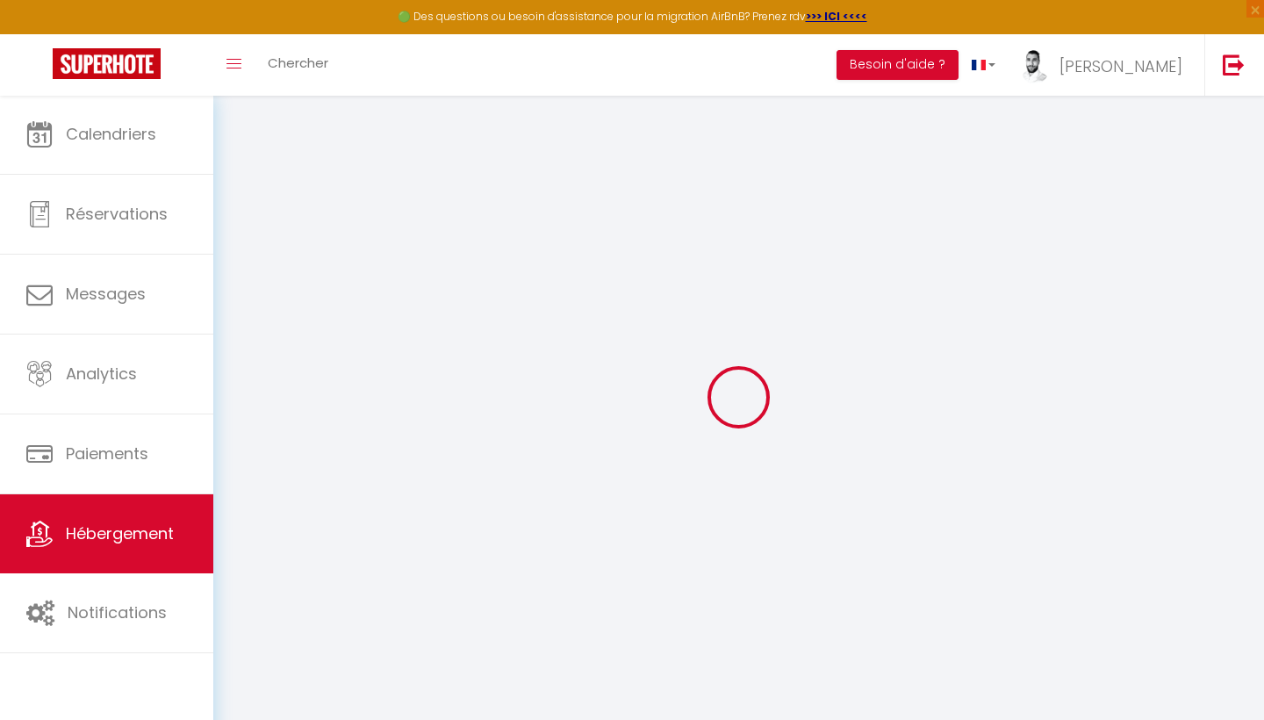
select select "20:00"
select select "10:00"
select select "30"
select select "120"
select select "19:00"
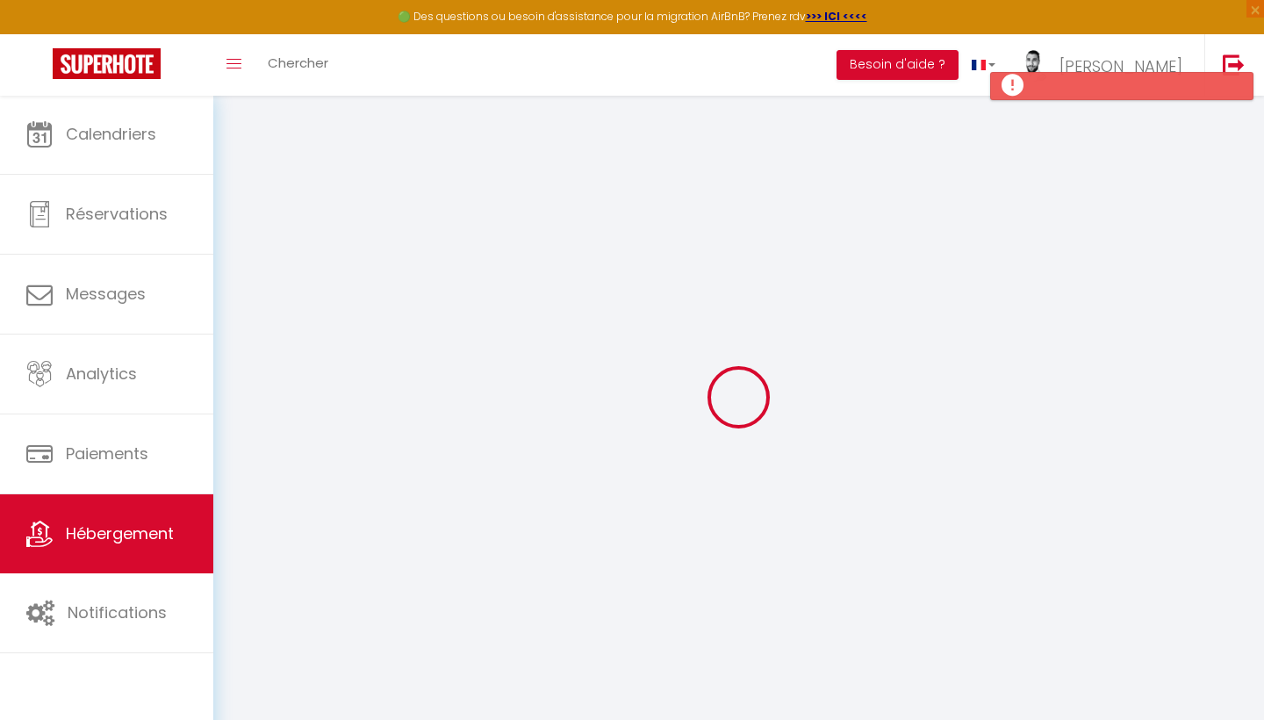
checkbox input "false"
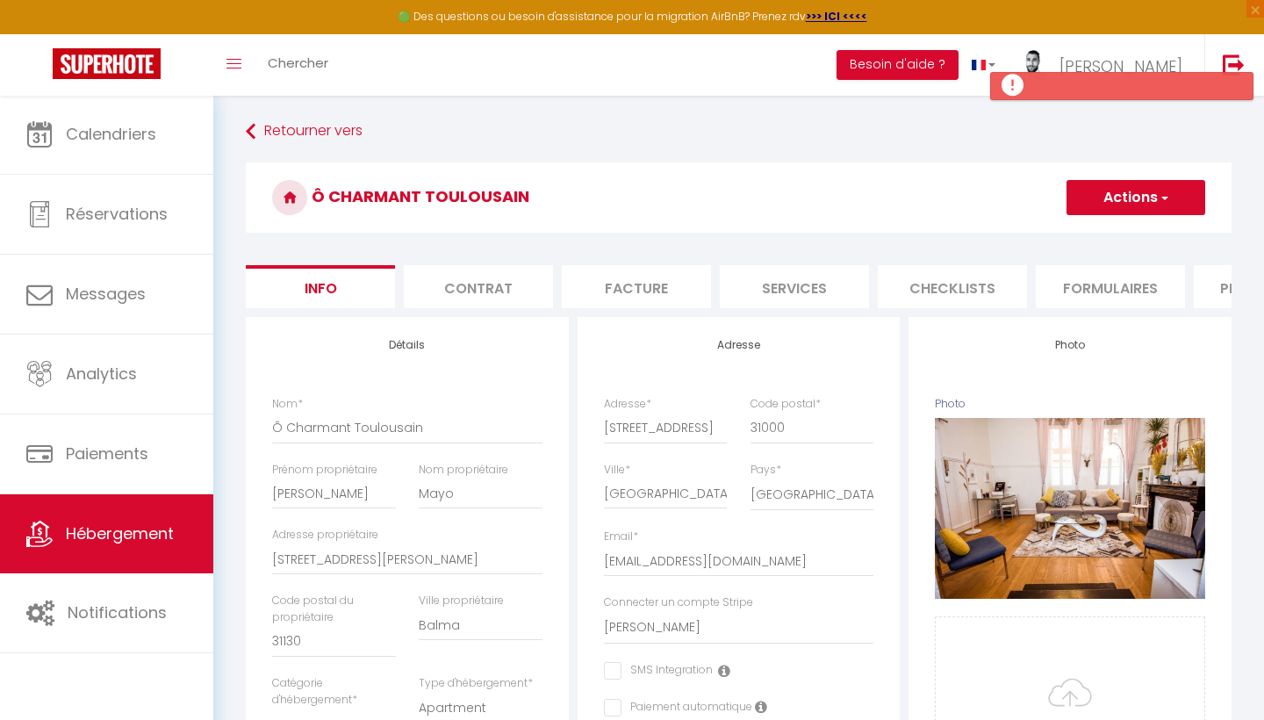
click at [1229, 292] on li "Plateformes" at bounding box center [1268, 286] width 149 height 43
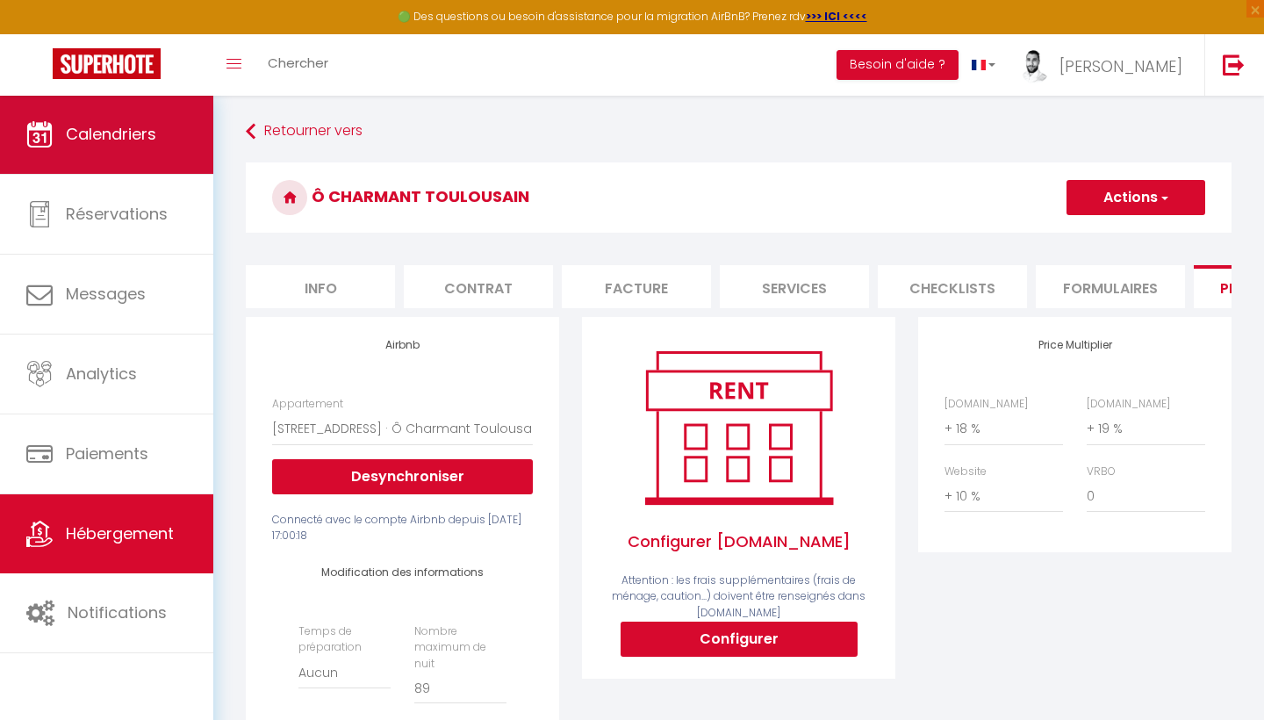
click at [93, 140] on span "Calendriers" at bounding box center [111, 134] width 90 height 22
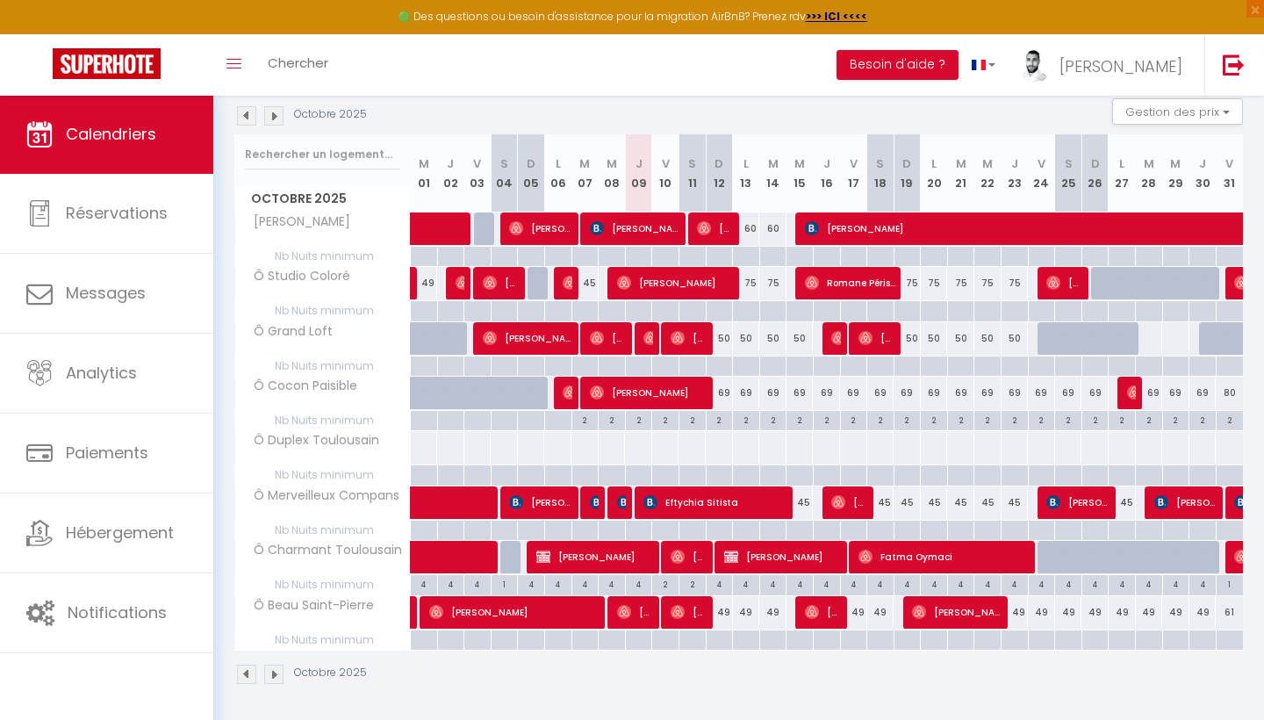
scroll to position [186, 0]
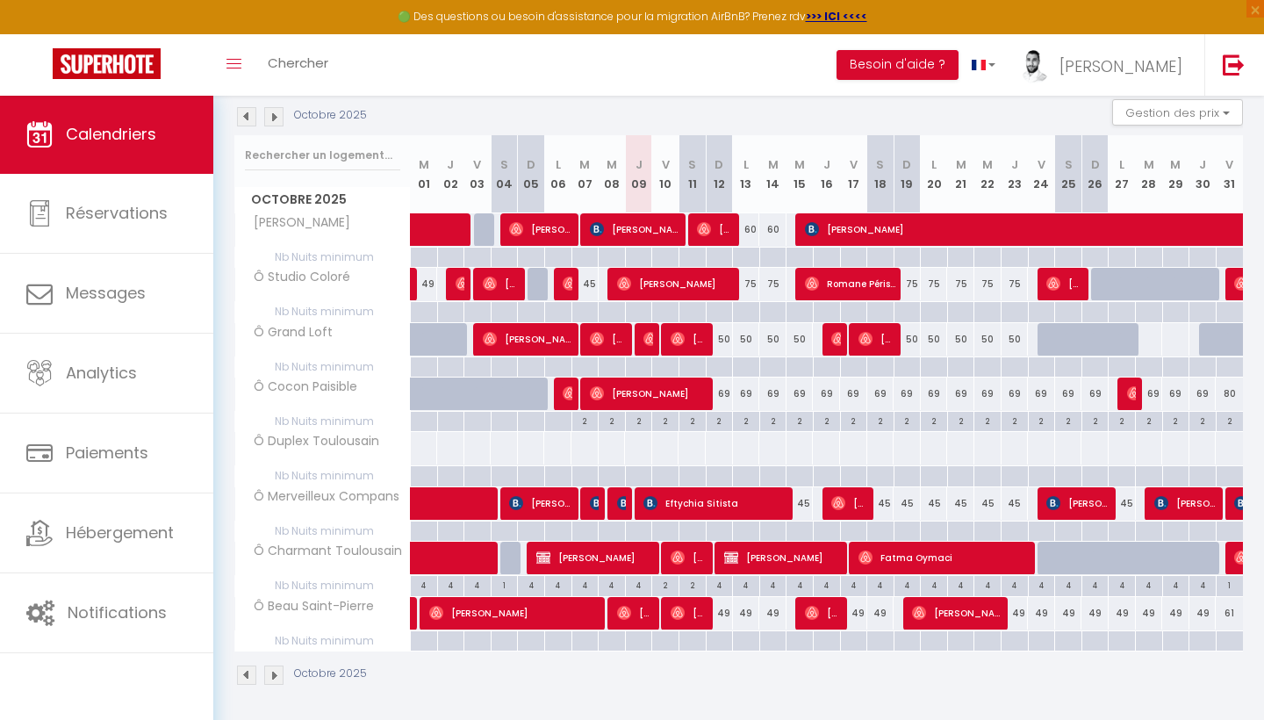
click at [661, 586] on div "2" at bounding box center [665, 584] width 26 height 17
type input "2"
type input "Ven 10 Octobre 2025"
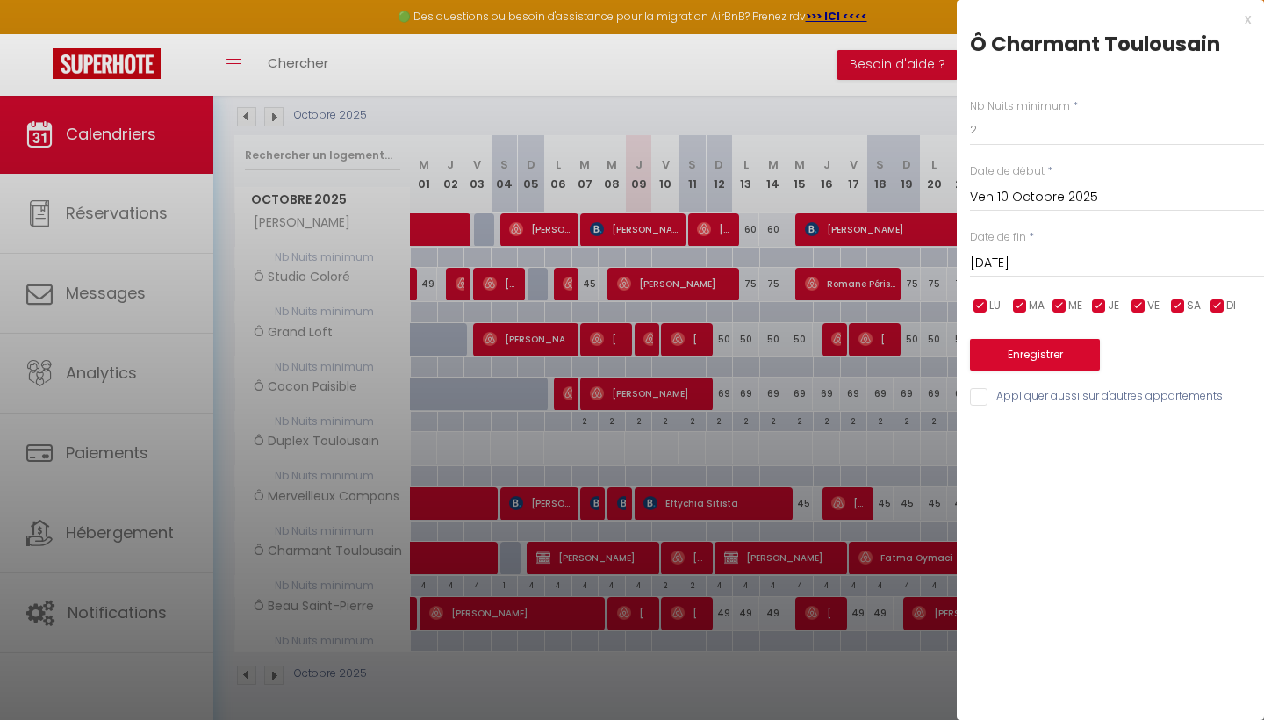
click at [1054, 268] on input "[DATE]" at bounding box center [1117, 263] width 294 height 23
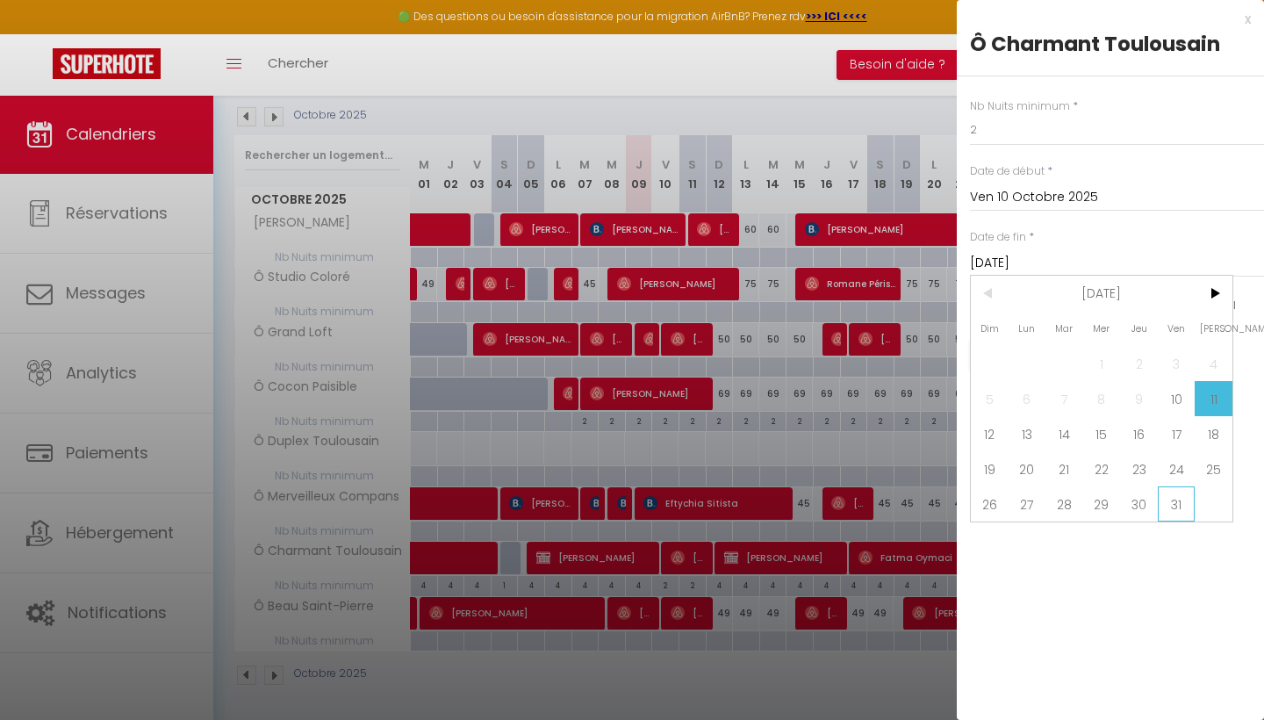
click at [1181, 514] on span "31" at bounding box center [1177, 503] width 38 height 35
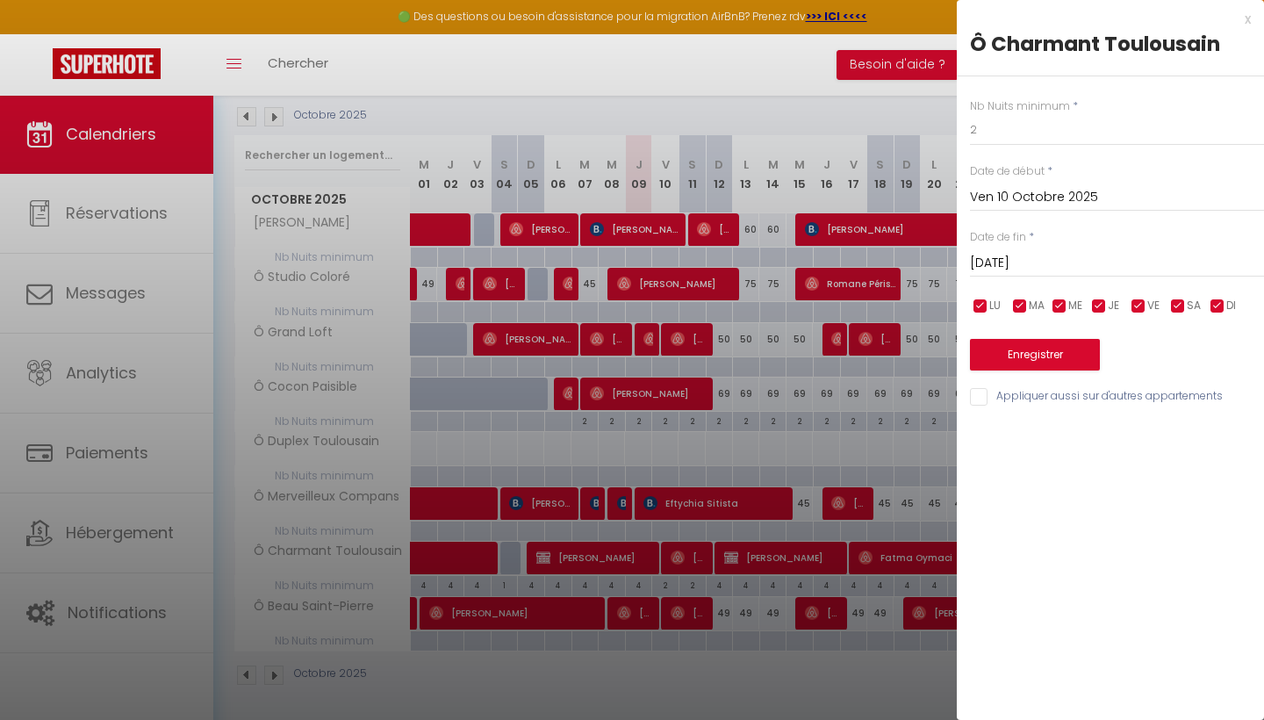
type input "Ven 31 Octobre 2025"
click at [1038, 346] on button "Enregistrer" at bounding box center [1035, 355] width 130 height 32
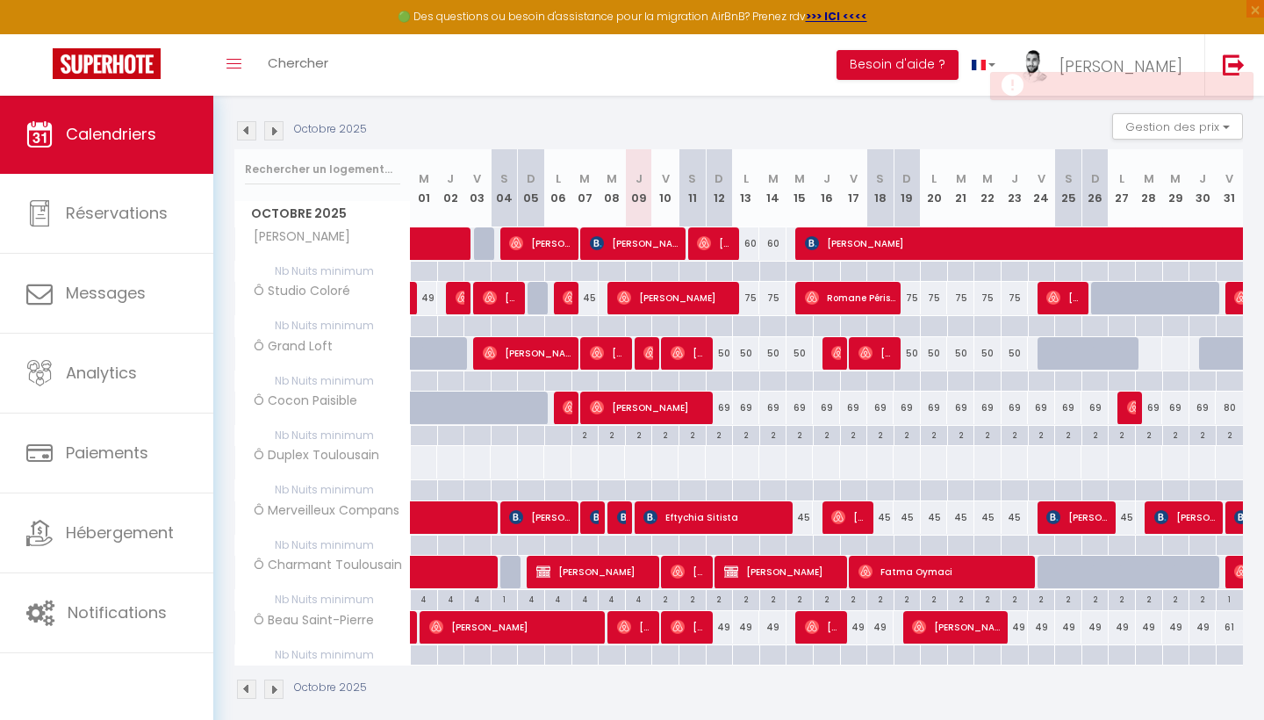
scroll to position [172, 0]
click at [1229, 596] on div "1" at bounding box center [1230, 598] width 26 height 17
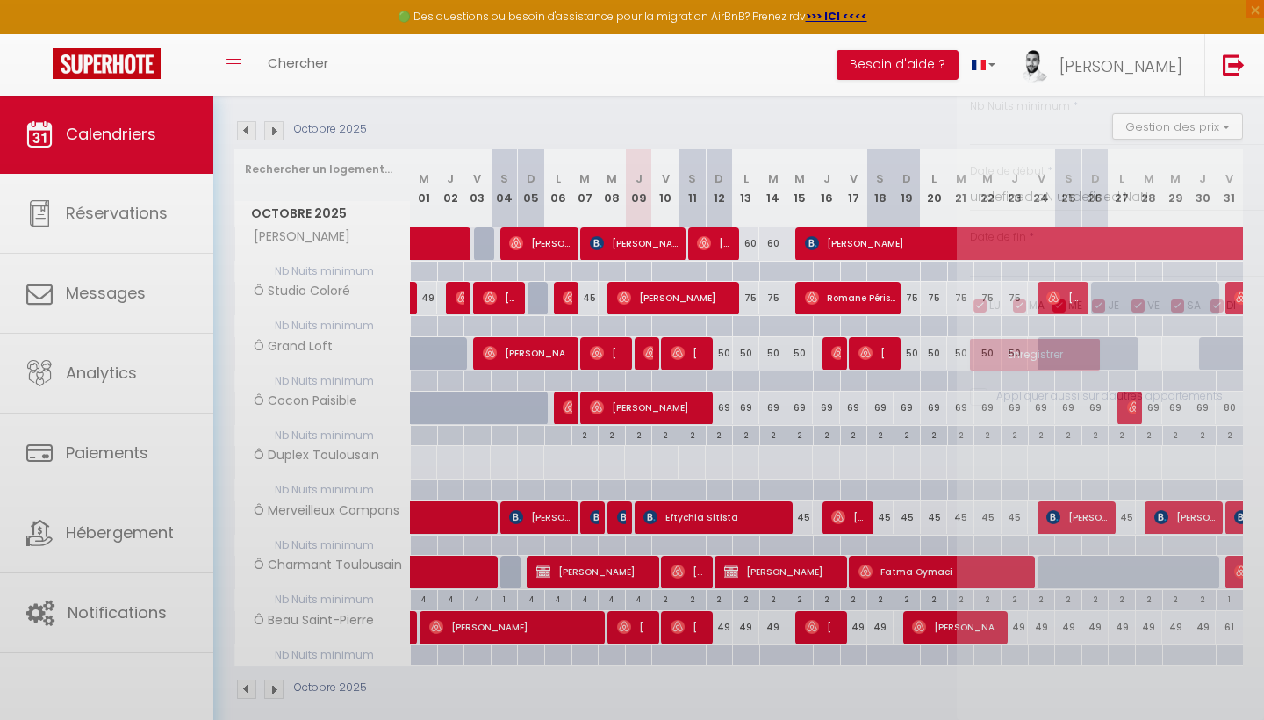
type input "1"
type input "Ven 31 Octobre 2025"
type input "[DATE]"
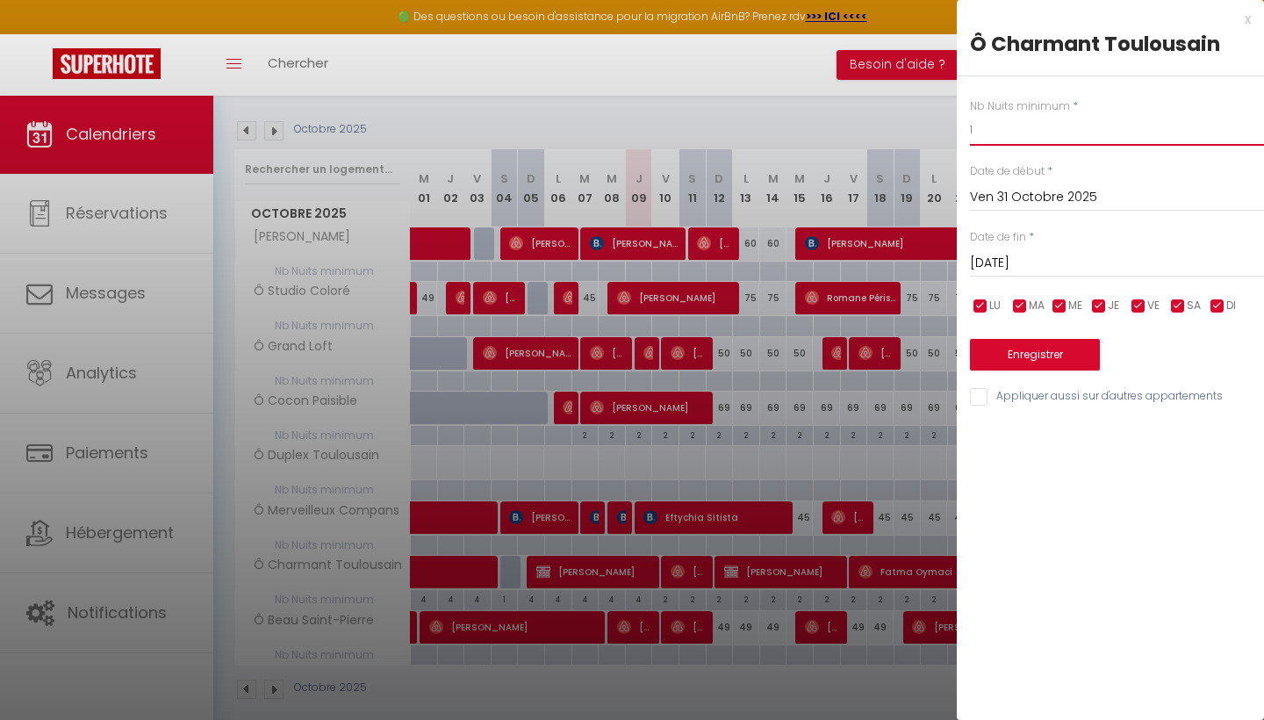
click at [1032, 126] on input "1" at bounding box center [1117, 130] width 294 height 32
type input "2"
click at [1015, 352] on button "Enregistrer" at bounding box center [1035, 355] width 130 height 32
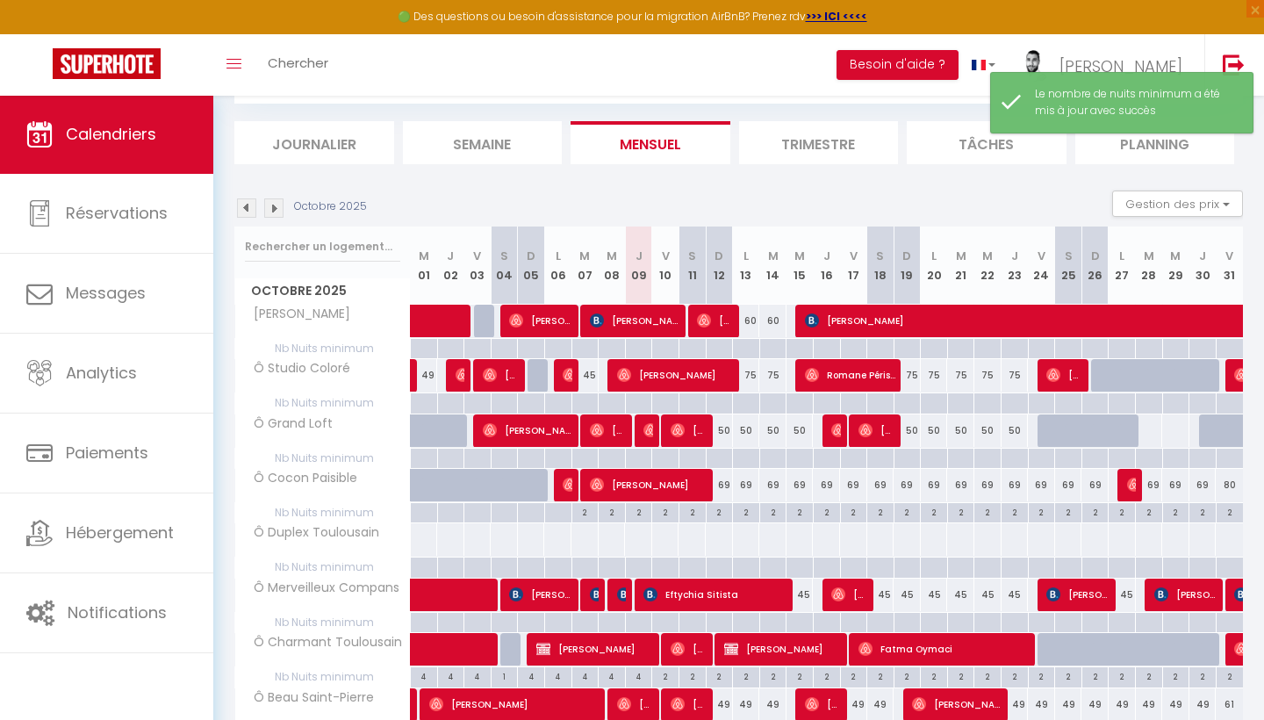
scroll to position [150, 0]
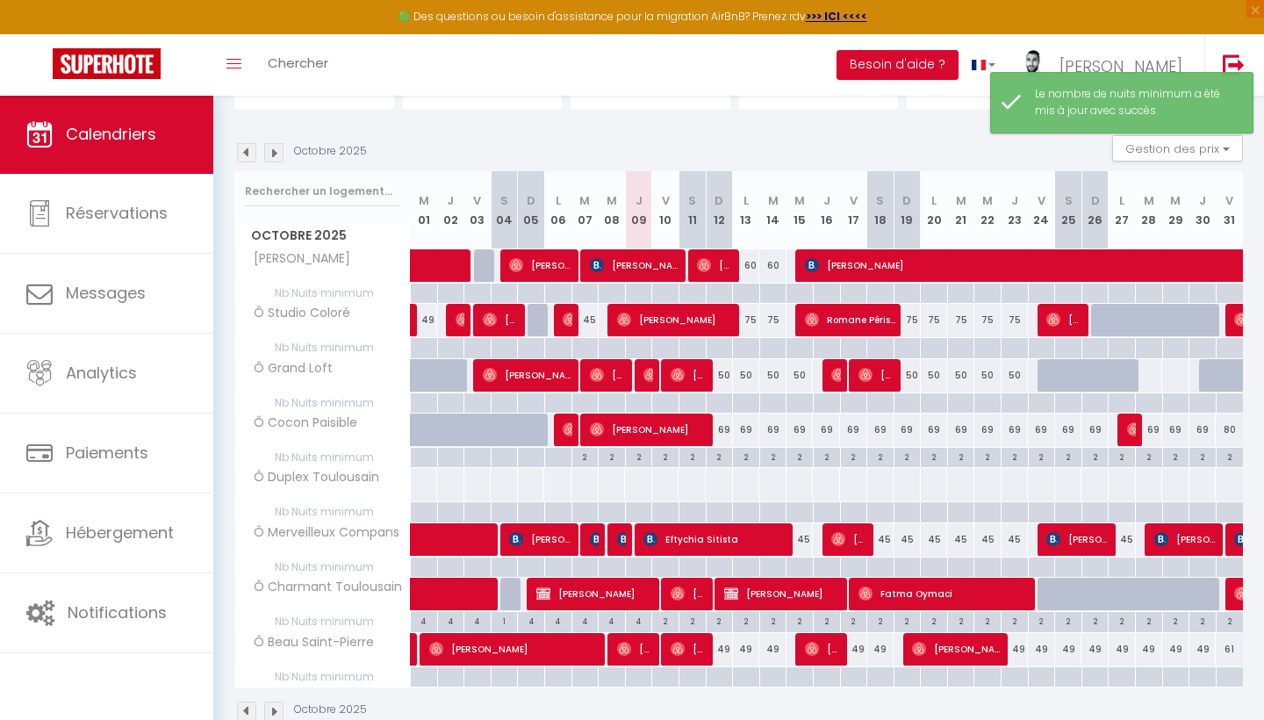
click at [270, 705] on img at bounding box center [273, 710] width 19 height 19
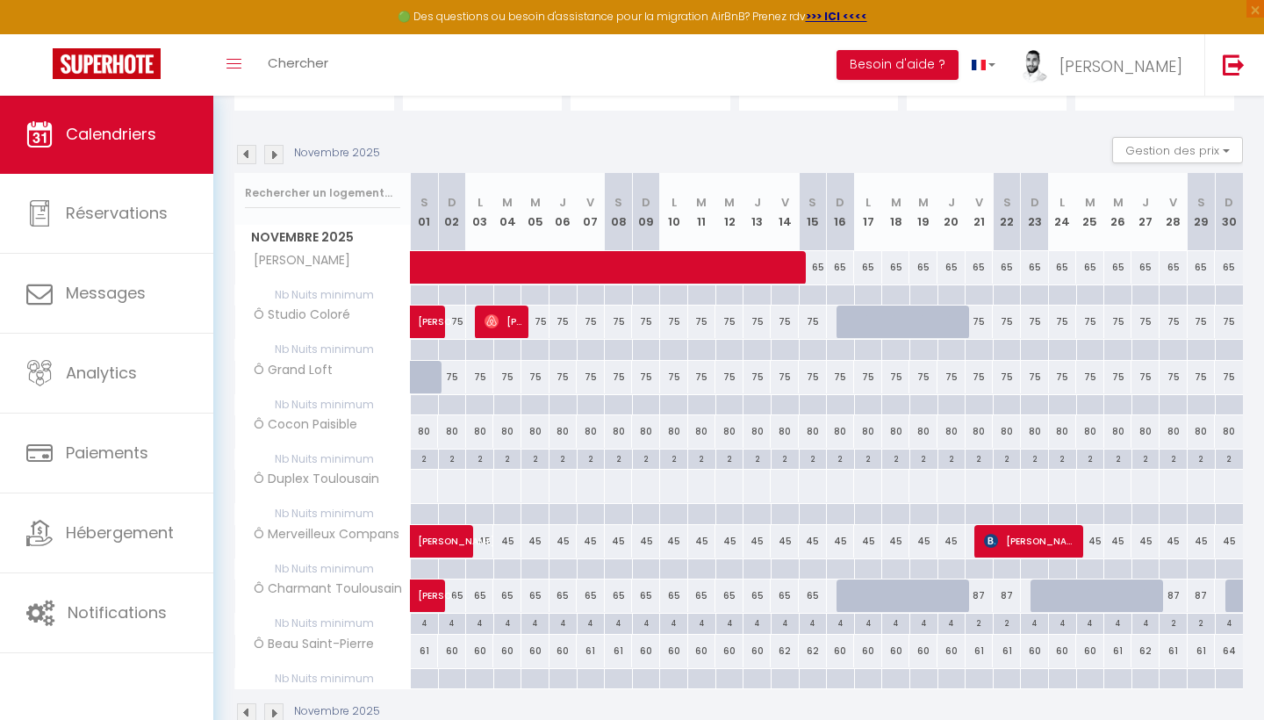
scroll to position [154, 0]
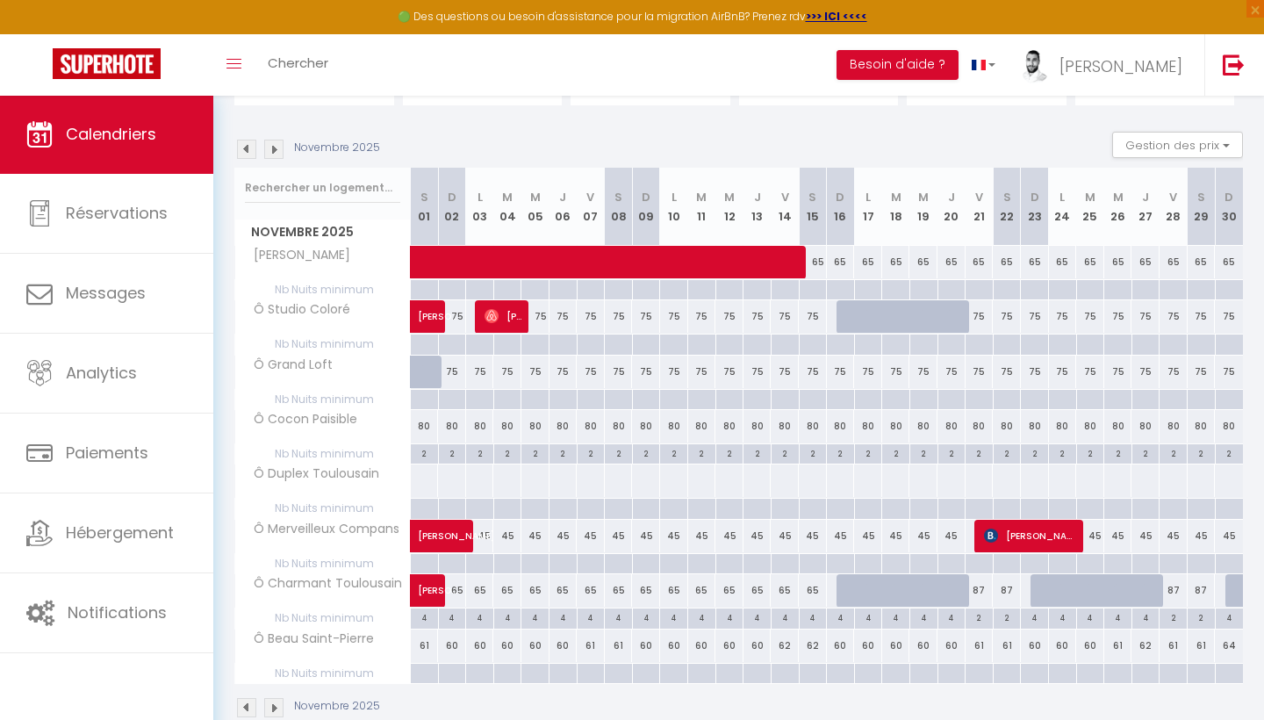
click at [426, 614] on div "4" at bounding box center [424, 616] width 27 height 17
type input "4"
type input "[DATE]"
type input "Dim 02 Novembre 2025"
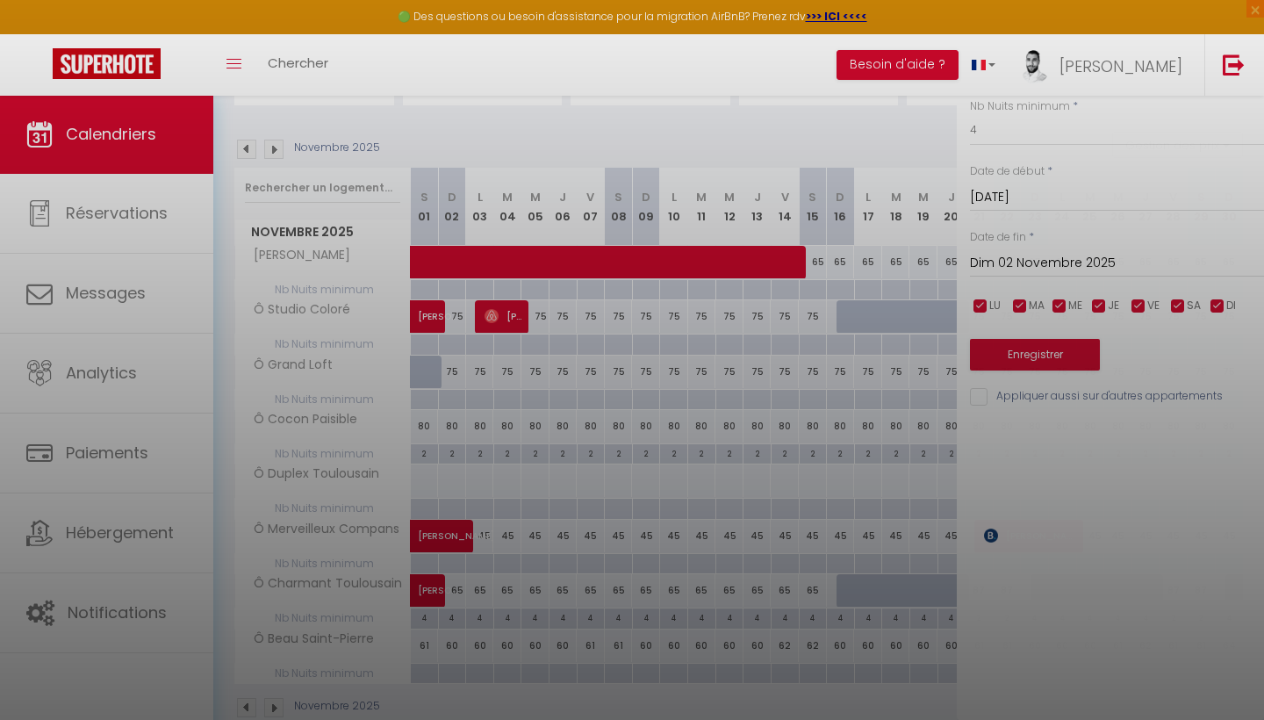
click at [426, 614] on div at bounding box center [632, 360] width 1264 height 720
type input "undefined aN undefined NaN"
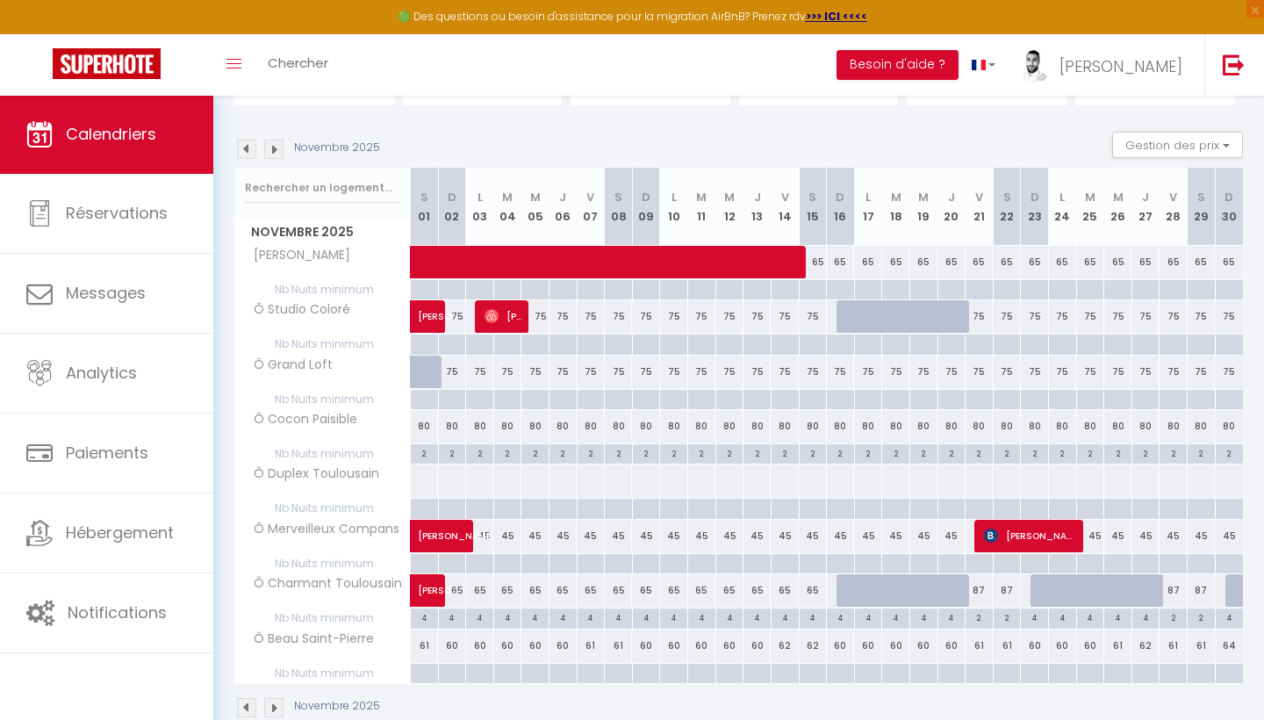
click at [426, 614] on div "4" at bounding box center [424, 616] width 27 height 17
type input "4"
type input "[DATE]"
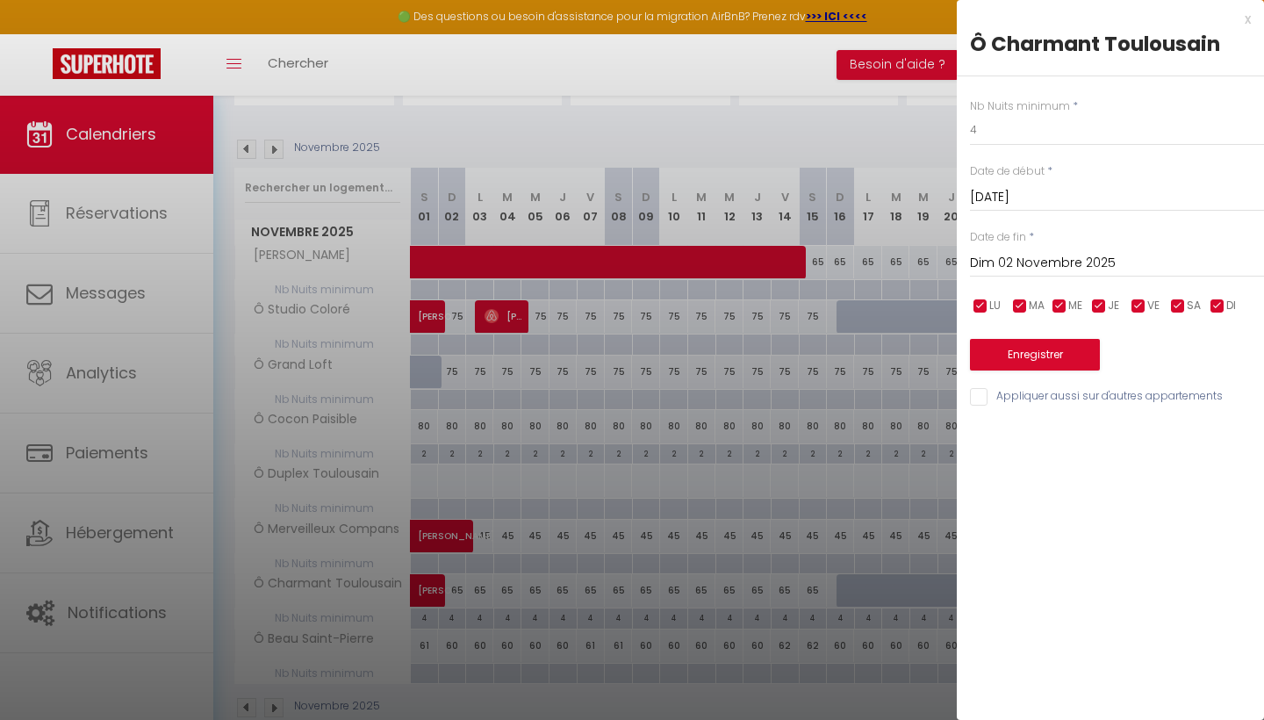
click at [1086, 253] on input "Dim 02 Novembre 2025" at bounding box center [1117, 263] width 294 height 23
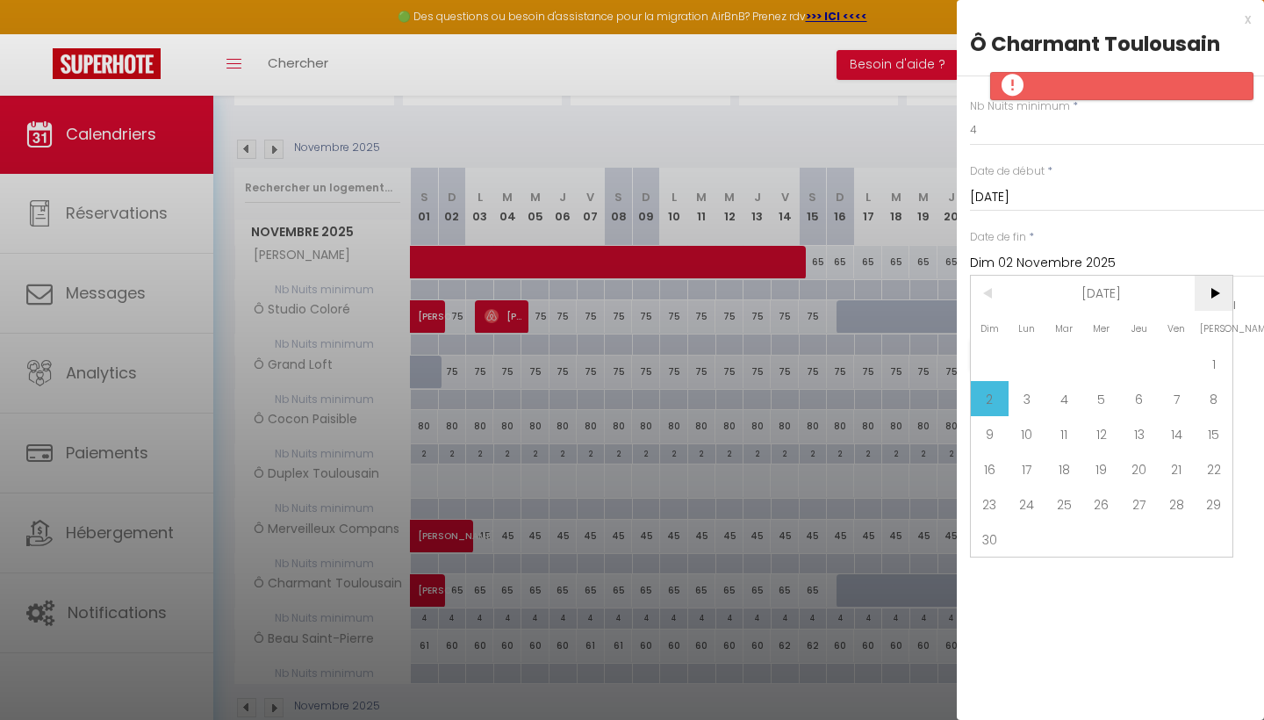
click at [1218, 291] on span ">" at bounding box center [1214, 293] width 38 height 35
click at [1141, 366] on span "1" at bounding box center [1139, 363] width 38 height 35
type input "Jeu 01 Janvier 2026"
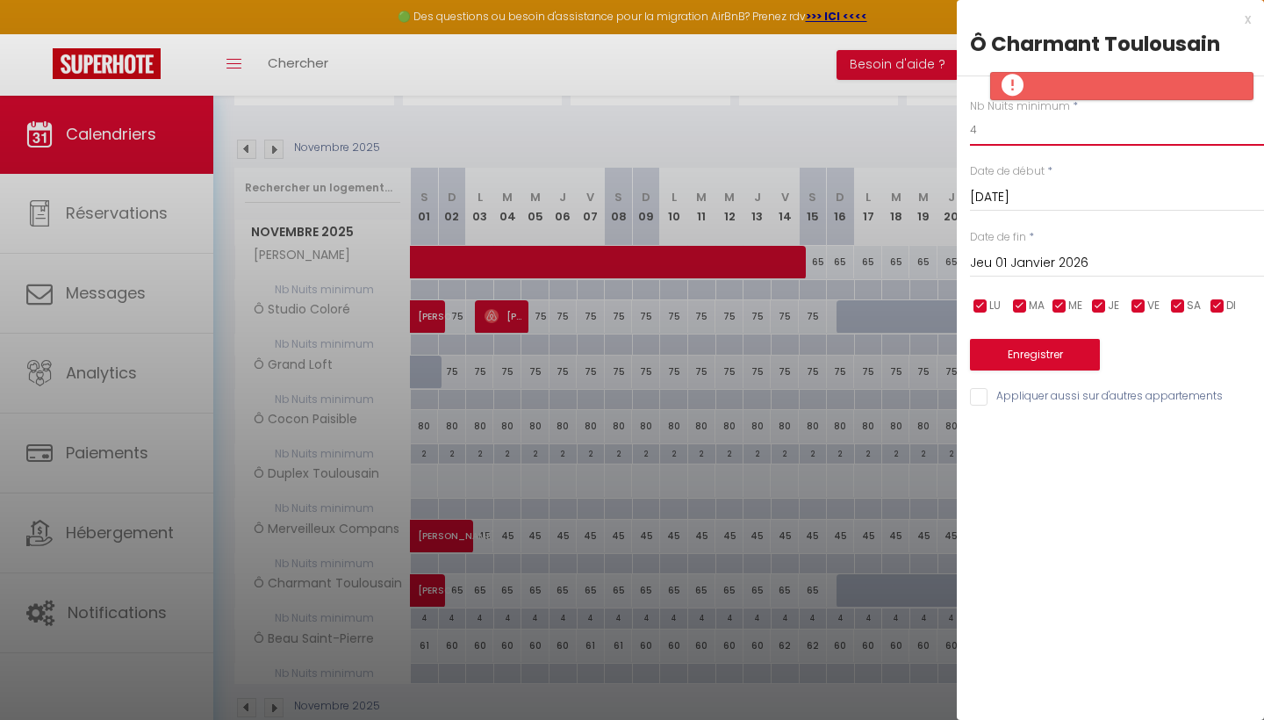
click at [1037, 139] on input "4" at bounding box center [1117, 130] width 294 height 32
type input "2"
click at [1011, 345] on button "Enregistrer" at bounding box center [1035, 355] width 130 height 32
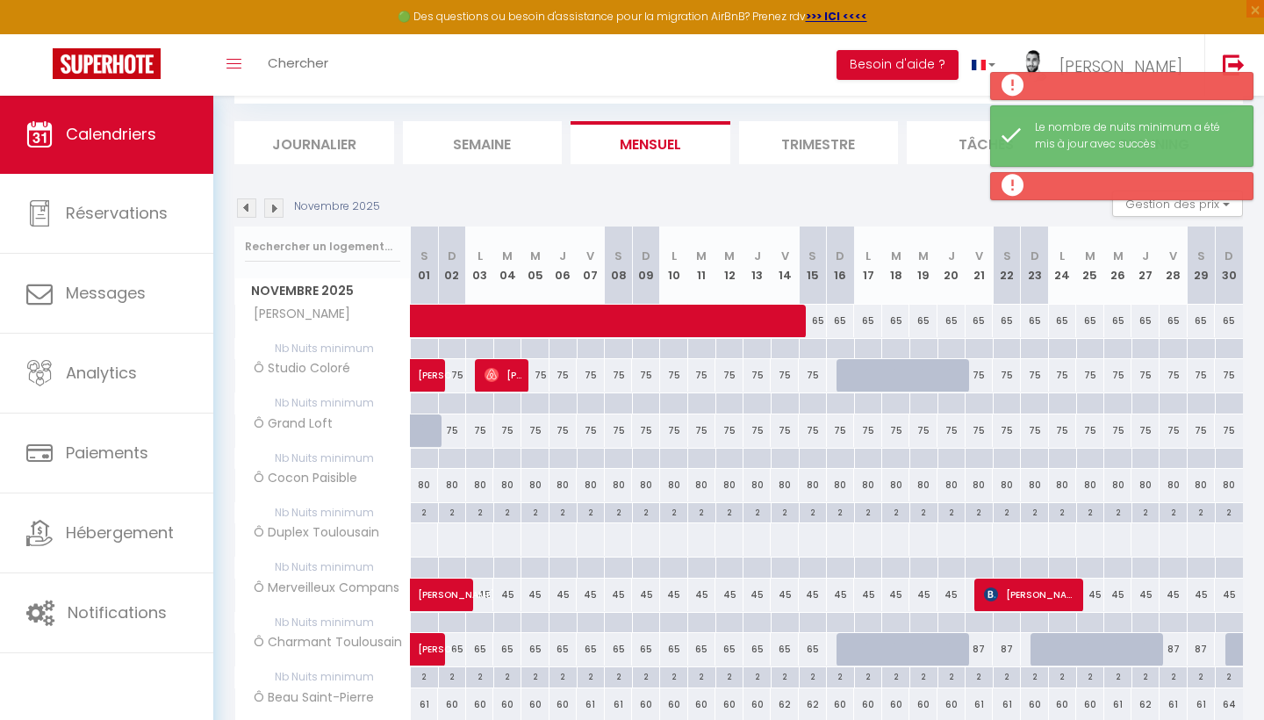
scroll to position [178, 0]
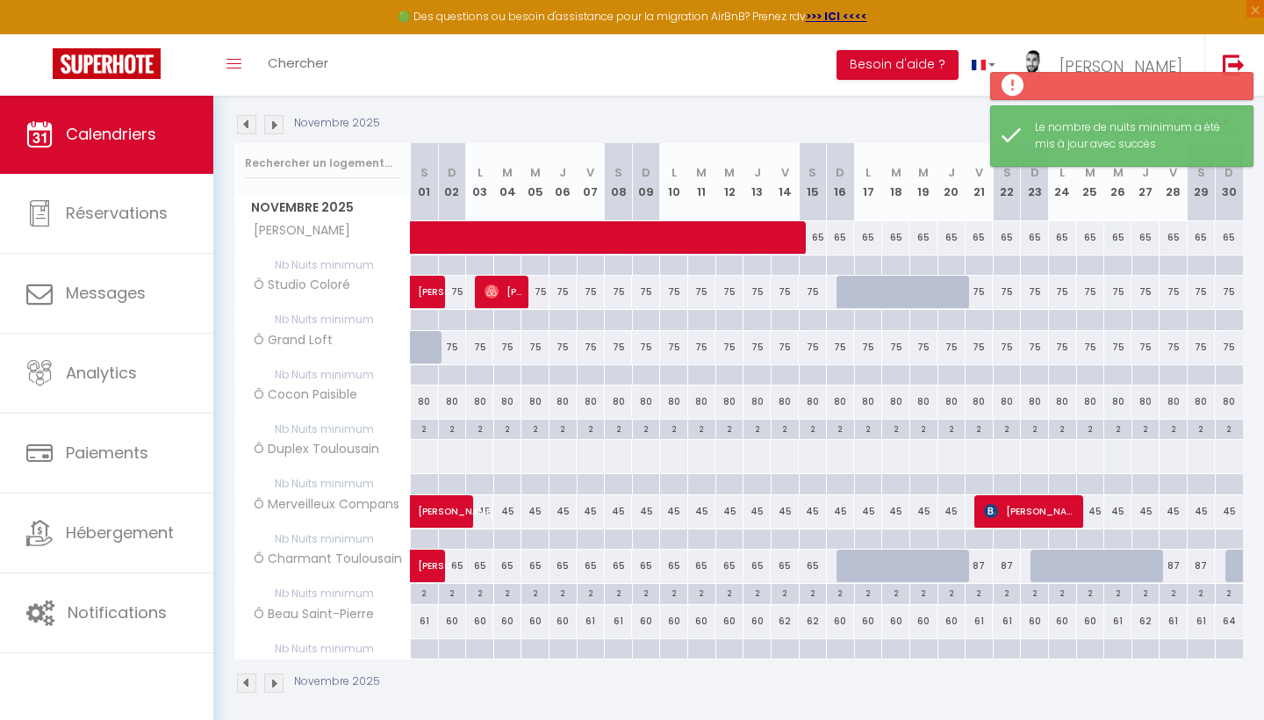
click at [277, 682] on img at bounding box center [273, 682] width 19 height 19
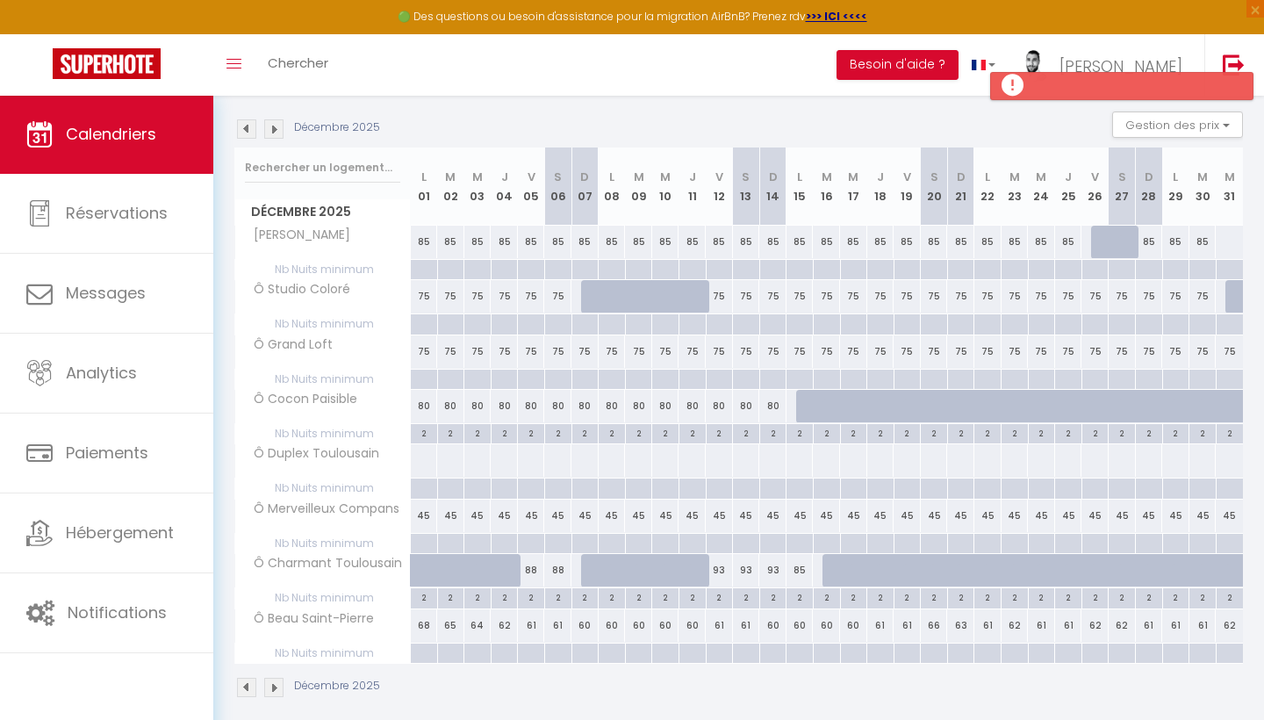
scroll to position [175, 0]
click at [275, 689] on img at bounding box center [273, 686] width 19 height 19
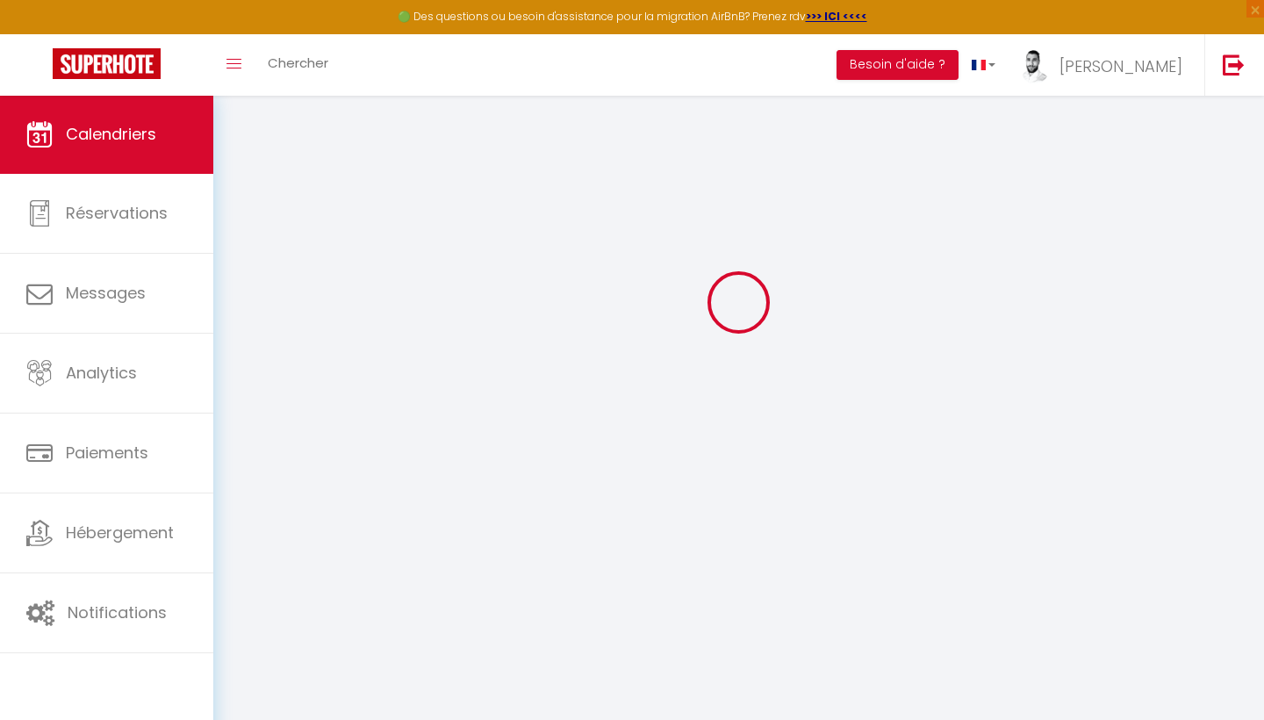
scroll to position [95, 0]
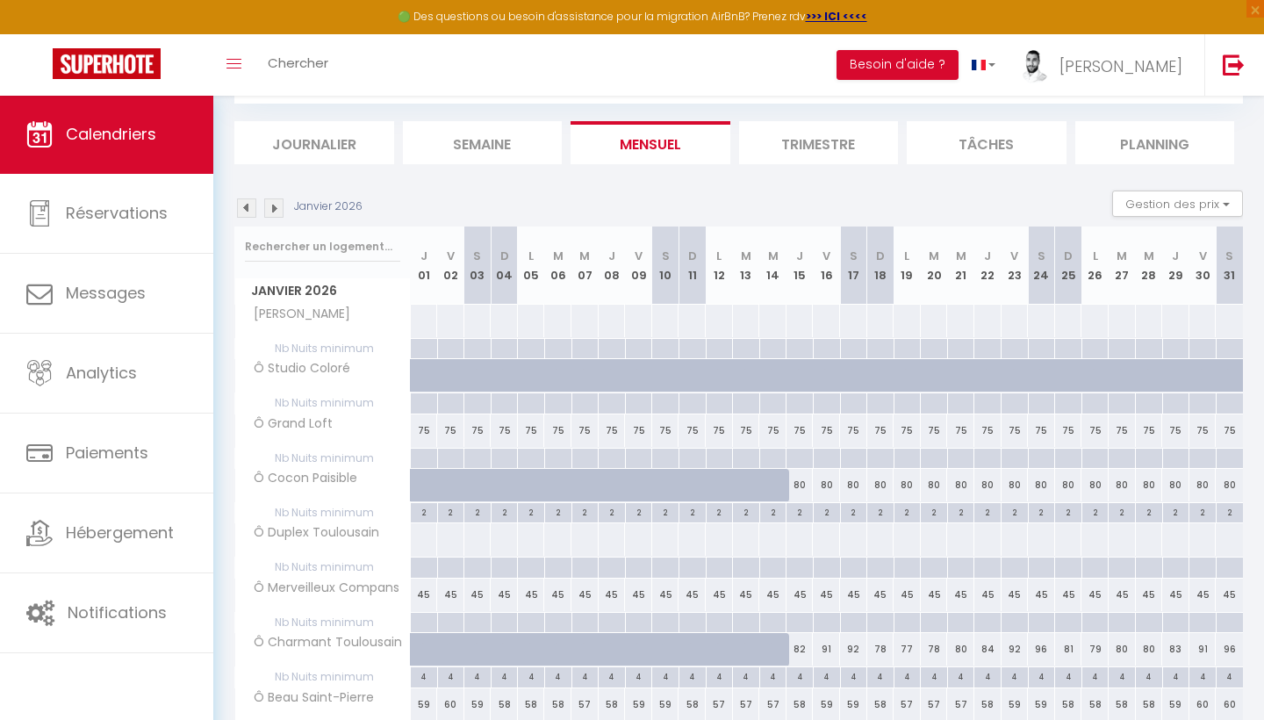
click at [424, 676] on div "4" at bounding box center [424, 675] width 26 height 17
type input "4"
type input "Jeu 01 Janvier 2026"
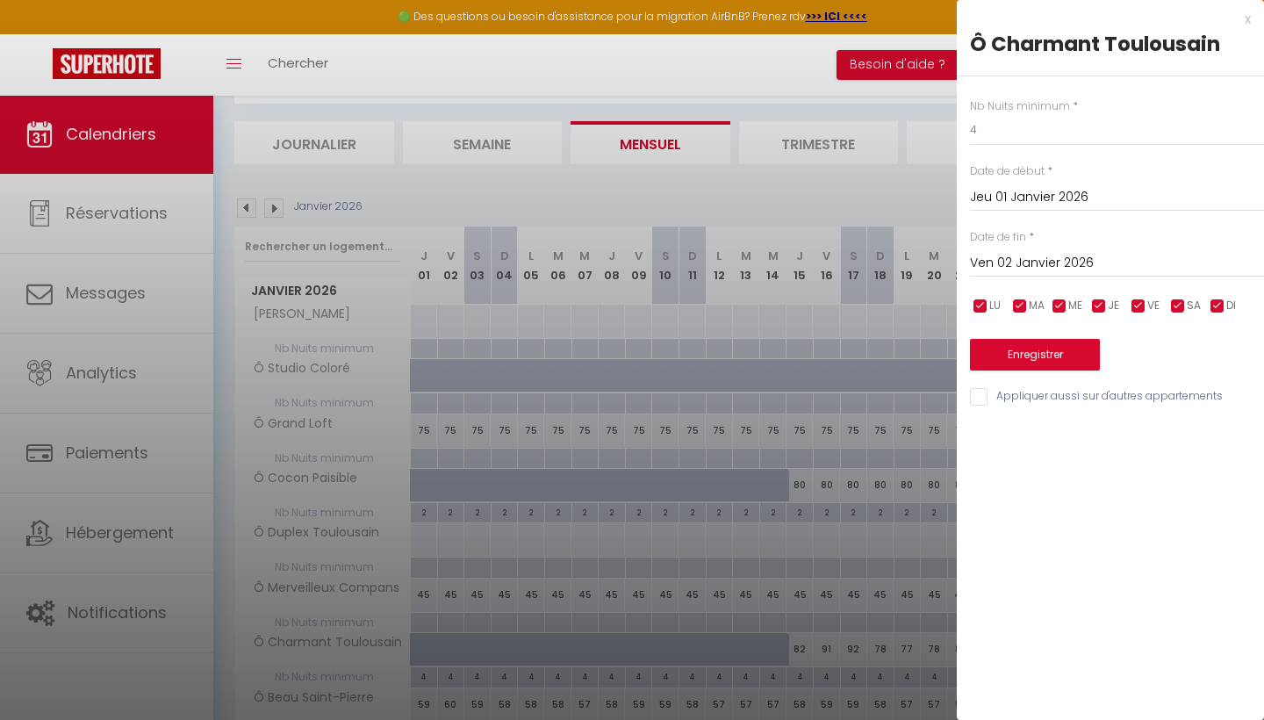
click at [1068, 252] on input "Ven 02 Janvier 2026" at bounding box center [1117, 263] width 294 height 23
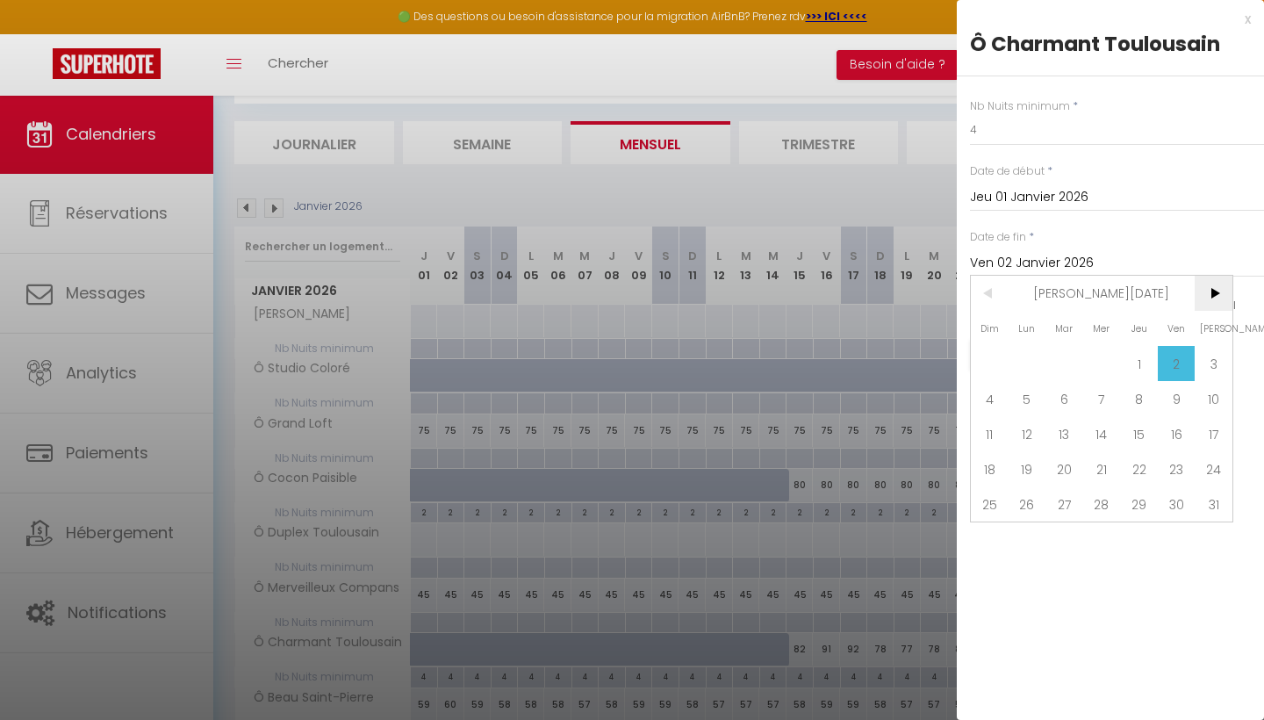
click at [1218, 298] on span ">" at bounding box center [1214, 293] width 38 height 35
click at [1067, 506] on span "31" at bounding box center [1065, 503] width 38 height 35
type input "[DATE]"
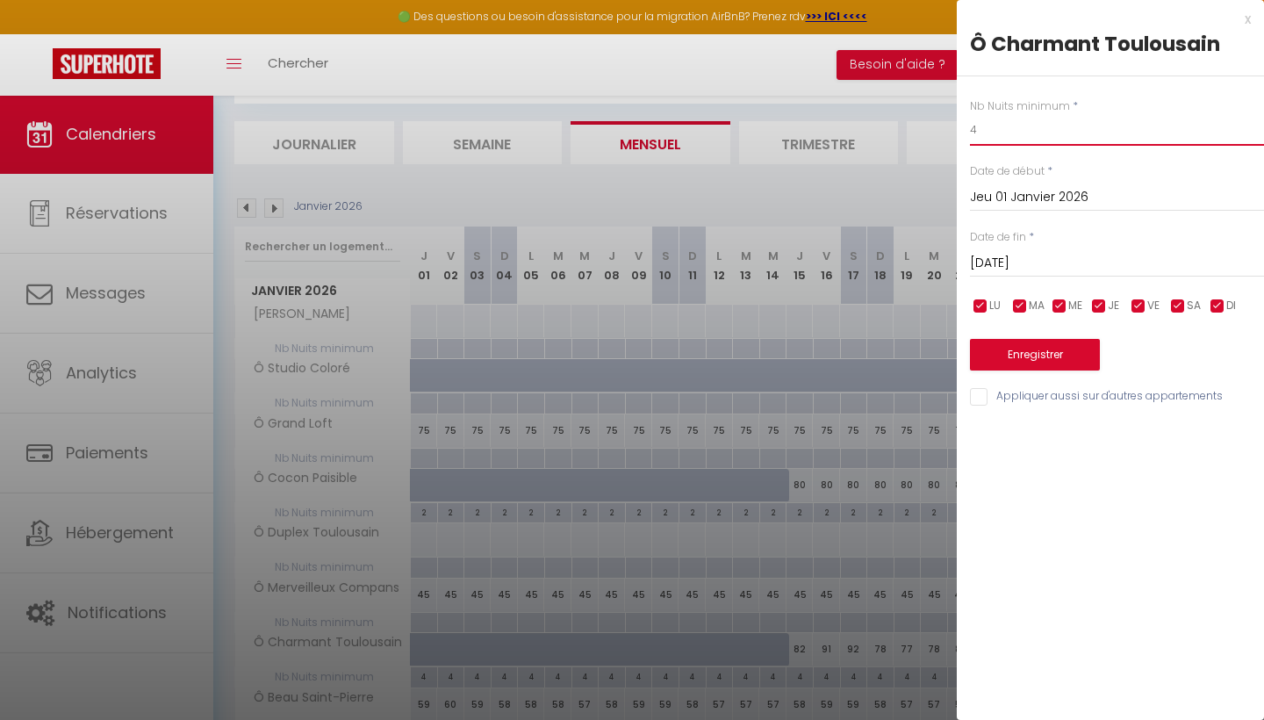
click at [1079, 133] on input "4" at bounding box center [1117, 130] width 294 height 32
type input "4"
type input "2"
click at [1047, 355] on button "Enregistrer" at bounding box center [1035, 355] width 130 height 32
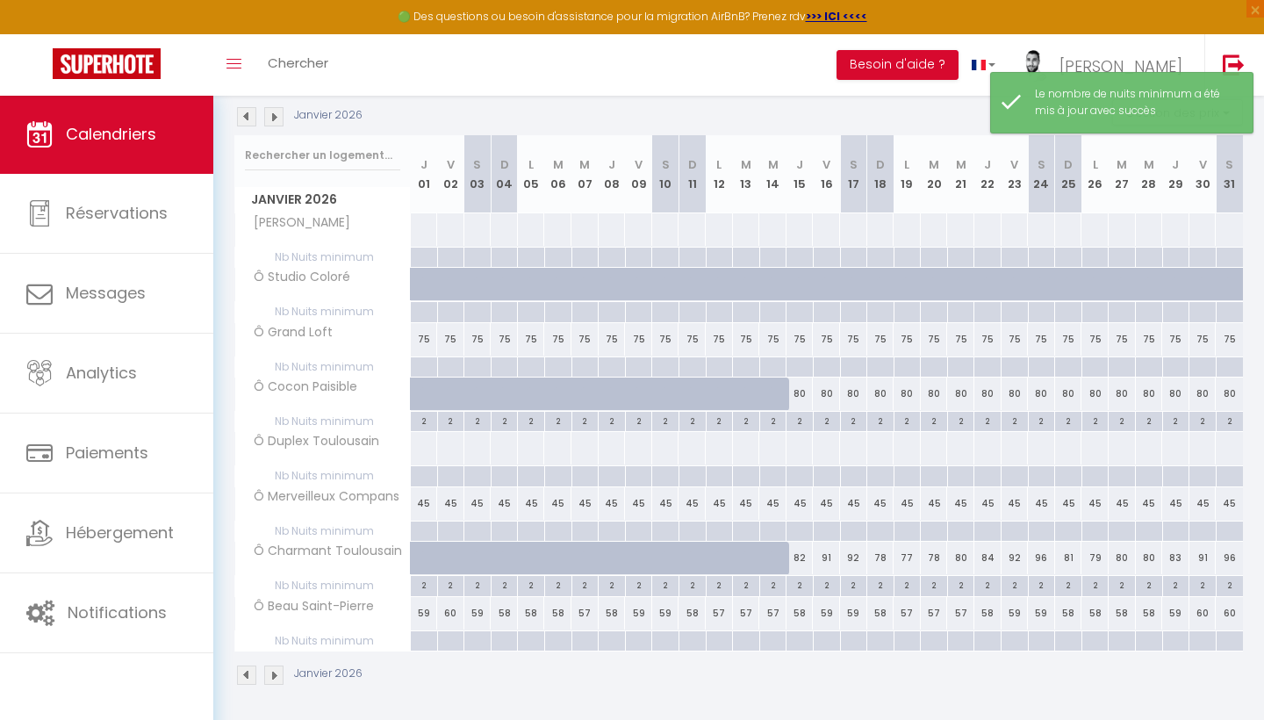
click at [277, 672] on img at bounding box center [273, 674] width 19 height 19
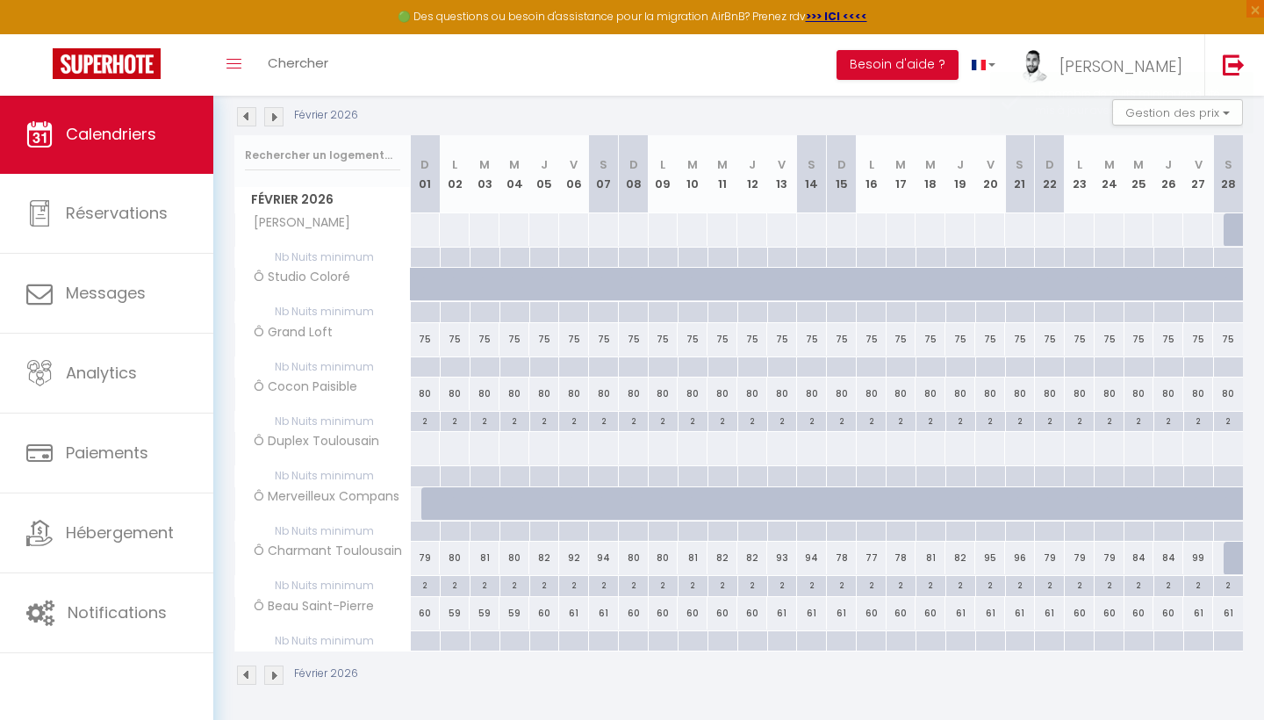
click at [277, 672] on img at bounding box center [273, 674] width 19 height 19
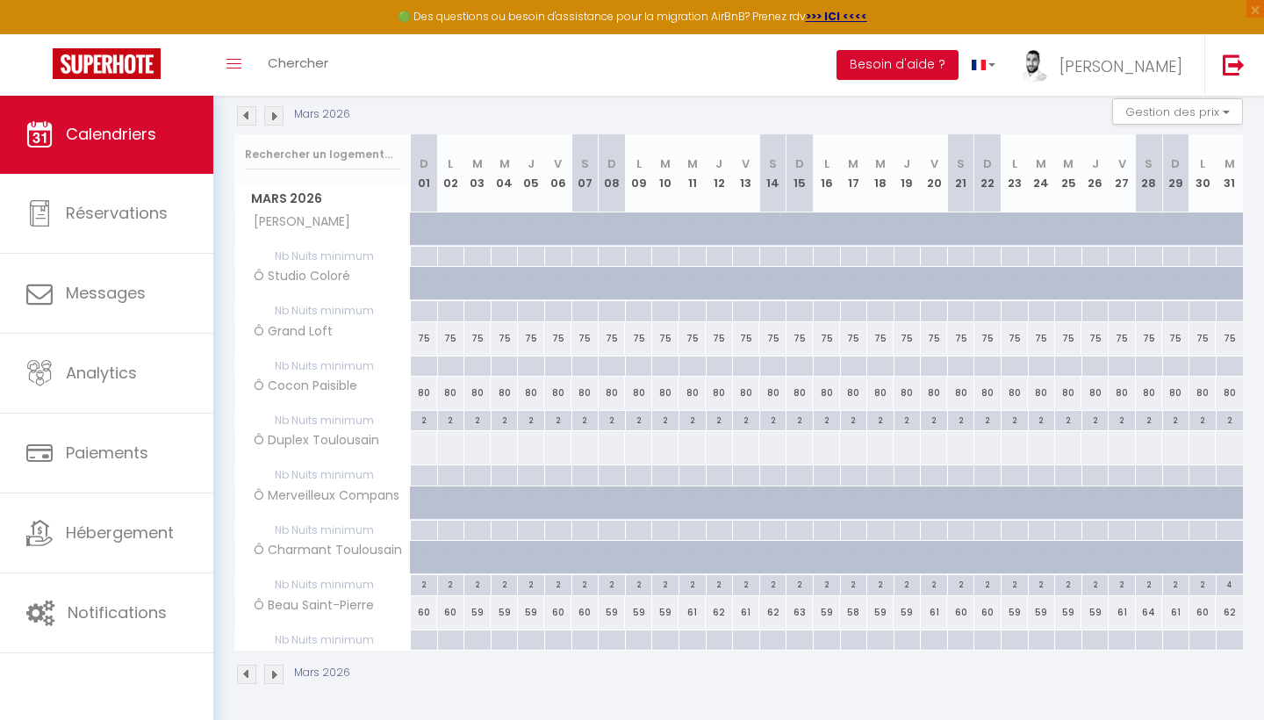
scroll to position [186, 0]
click at [1230, 583] on div "4" at bounding box center [1230, 584] width 26 height 17
type input "4"
type input "[DATE]"
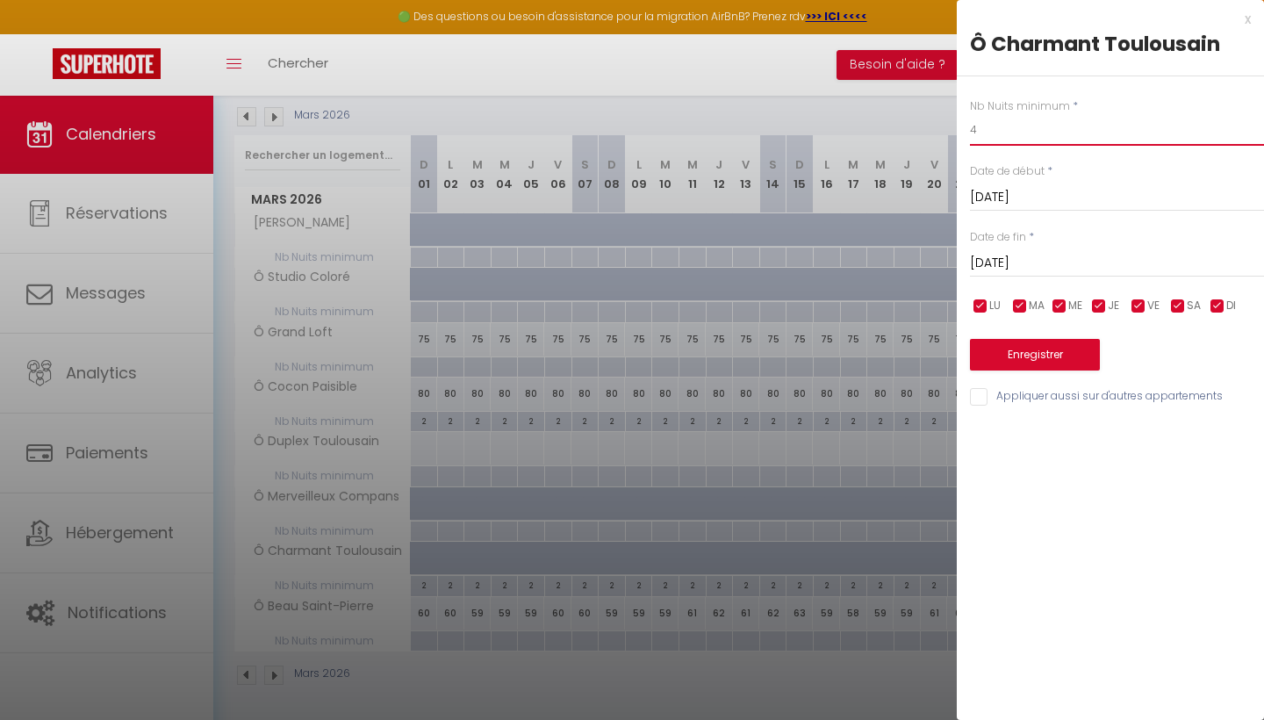
click at [1030, 141] on input "4" at bounding box center [1117, 130] width 294 height 32
type input "2"
click at [1042, 342] on button "Enregistrer" at bounding box center [1035, 355] width 130 height 32
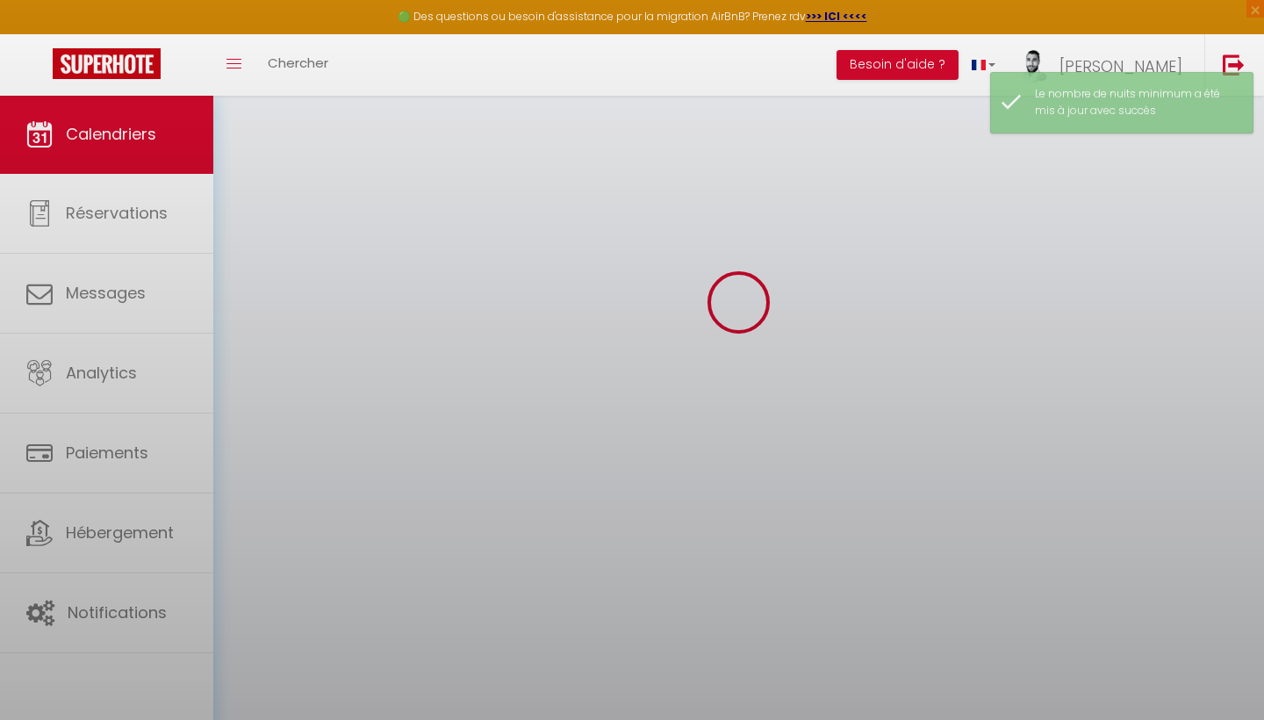
scroll to position [95, 0]
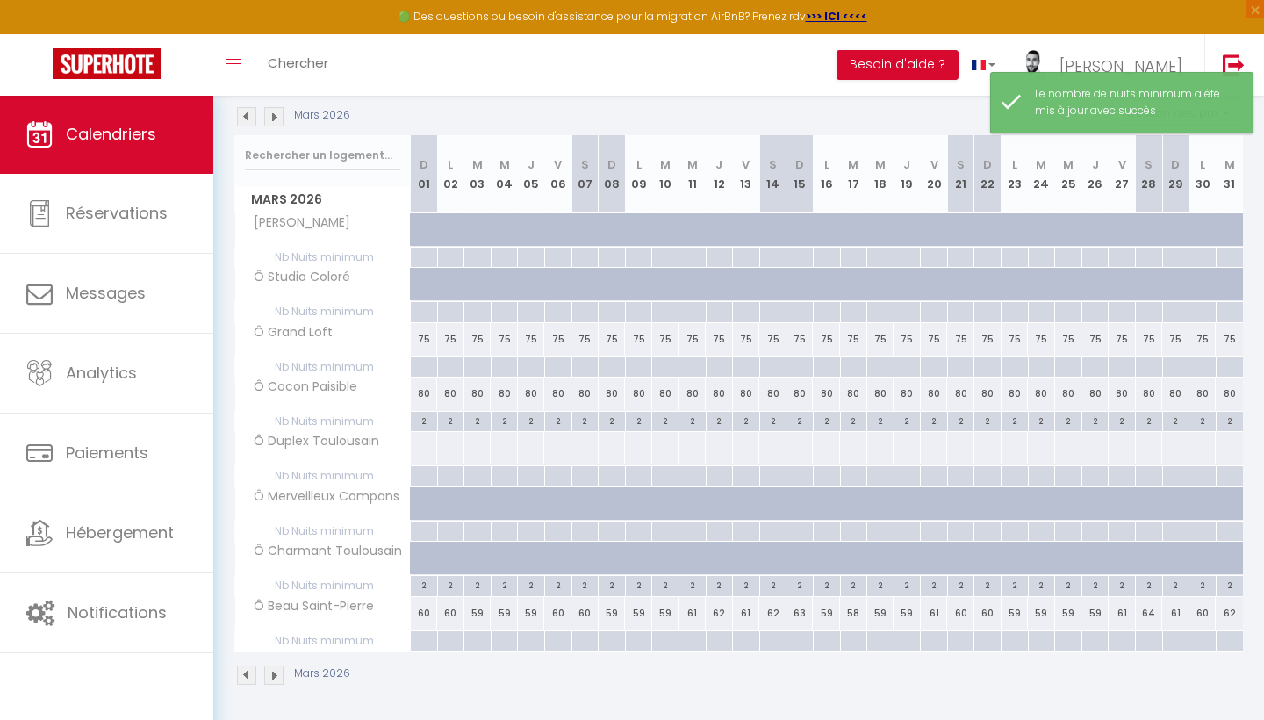
click at [275, 680] on img at bounding box center [273, 674] width 19 height 19
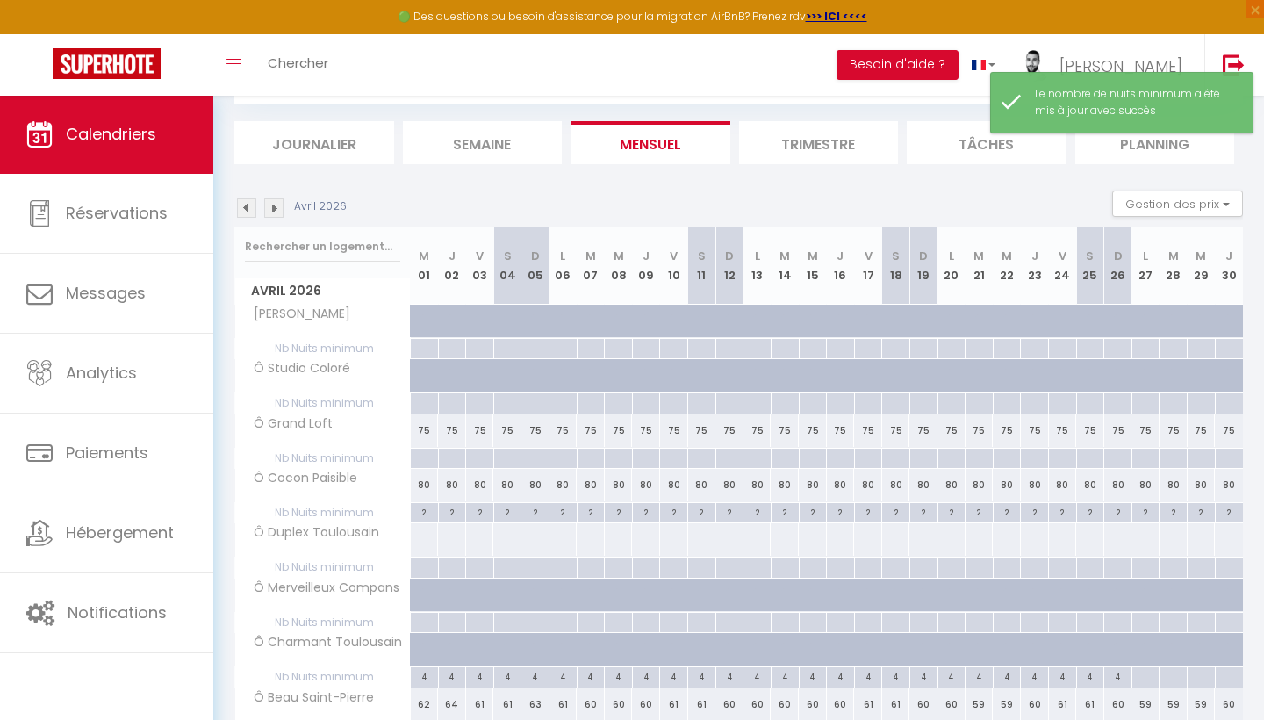
click at [423, 674] on div "4" at bounding box center [424, 675] width 27 height 17
type input "4"
type input "[DATE]"
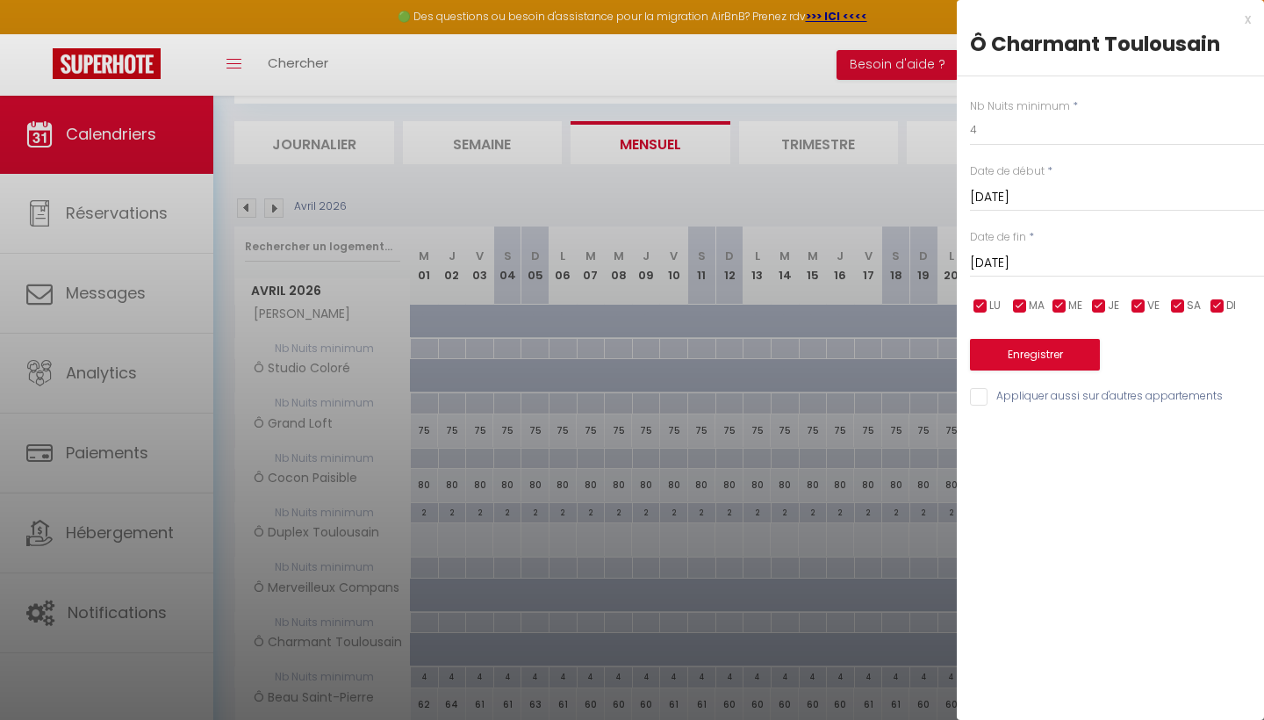
click at [1011, 255] on input "[DATE]" at bounding box center [1117, 263] width 294 height 23
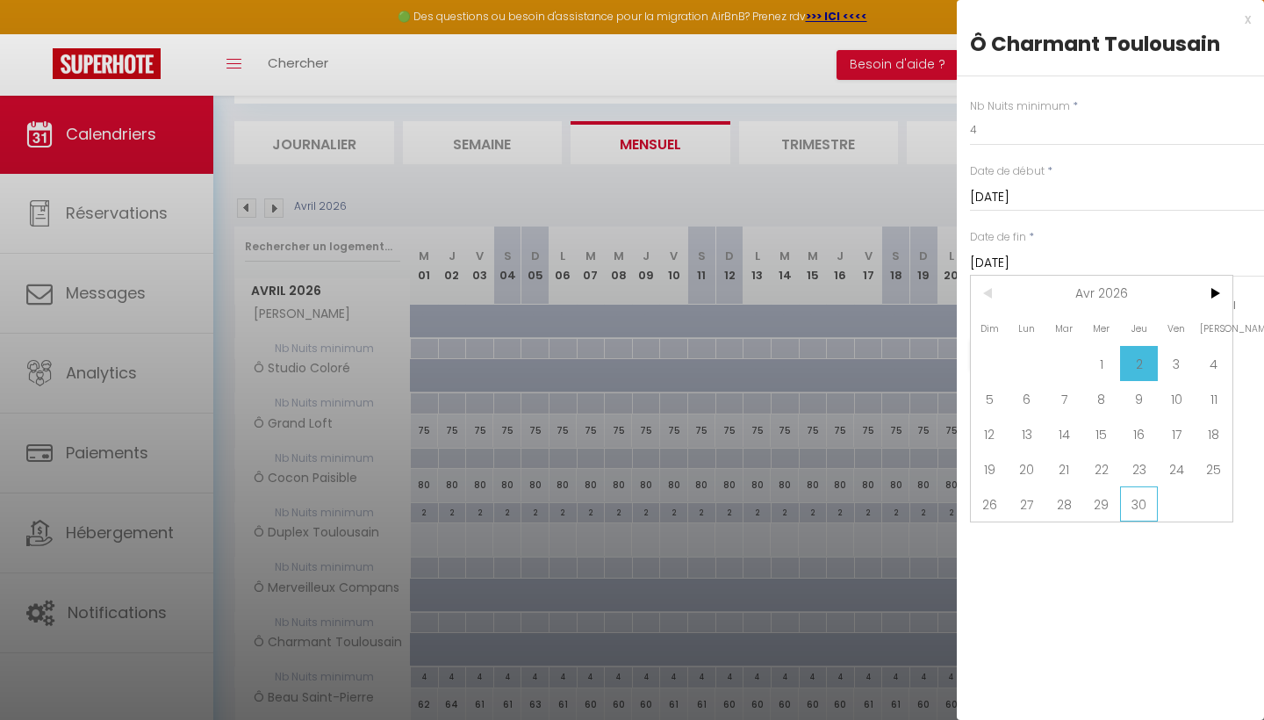
click at [1134, 507] on span "30" at bounding box center [1139, 503] width 38 height 35
type input "Jeu 30 Avril 2026"
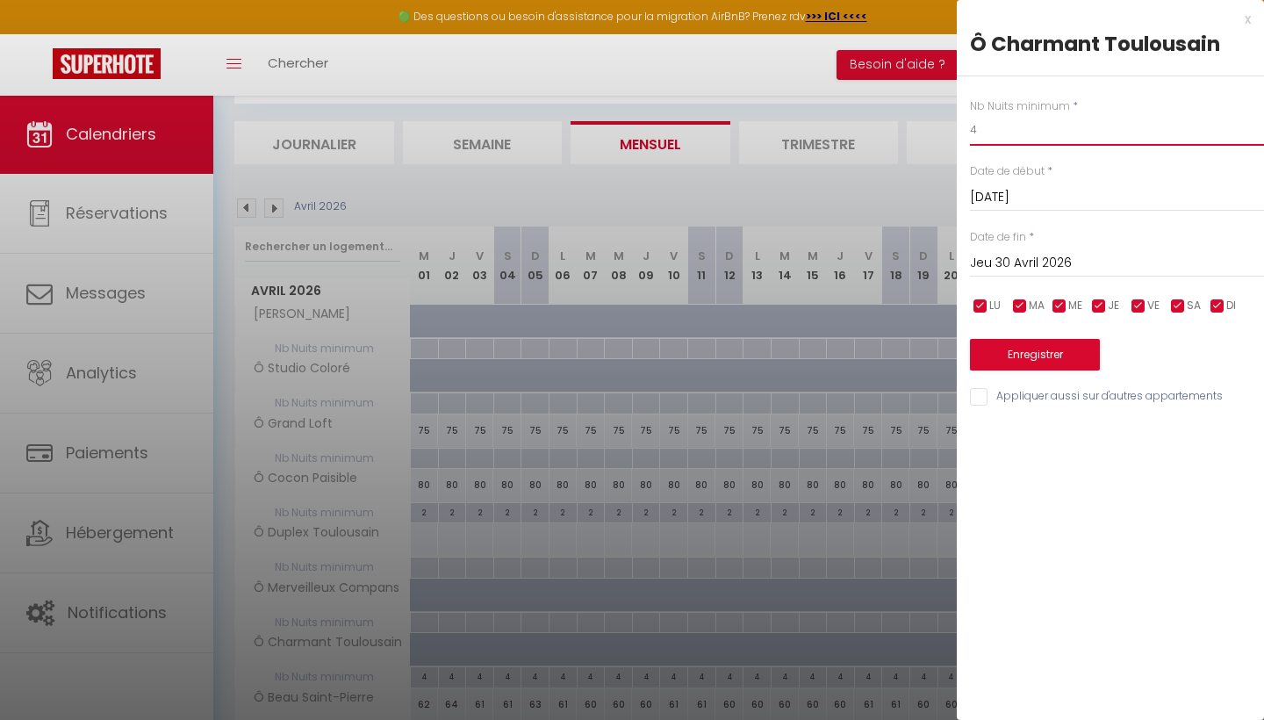
click at [1039, 140] on input "4" at bounding box center [1117, 130] width 294 height 32
type input "2"
click at [1032, 348] on button "Enregistrer" at bounding box center [1035, 355] width 130 height 32
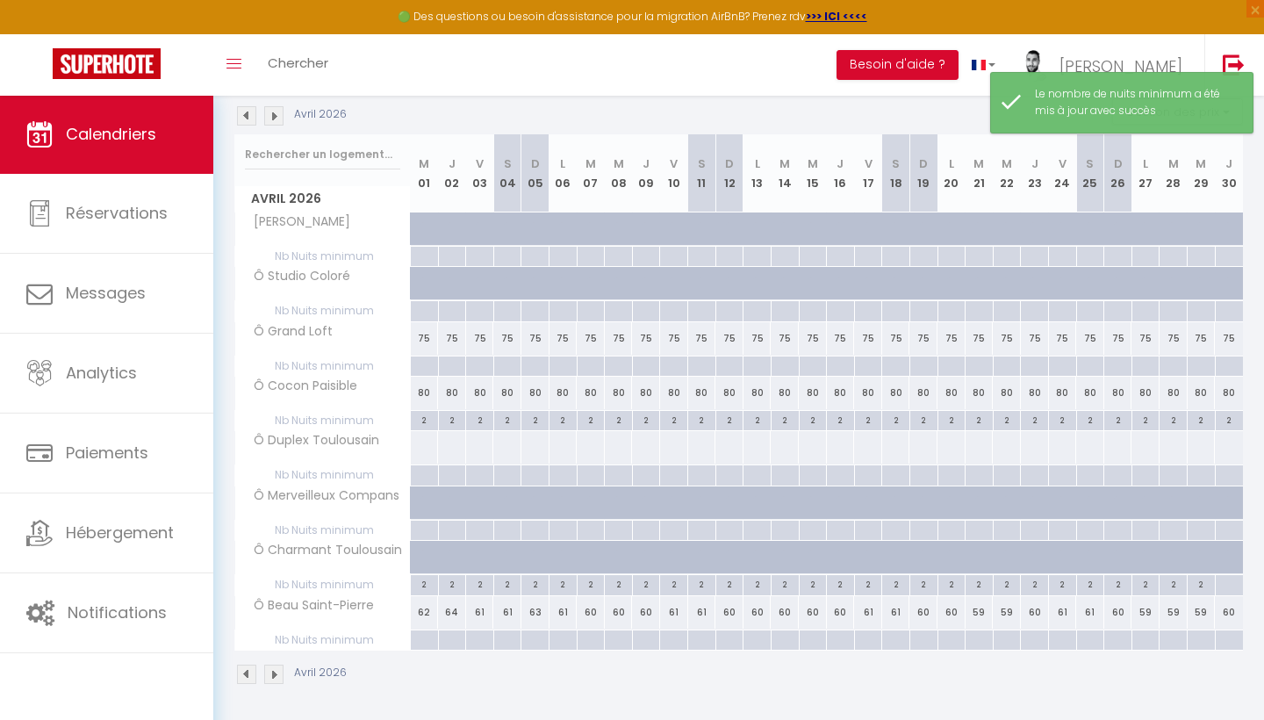
scroll to position [186, 0]
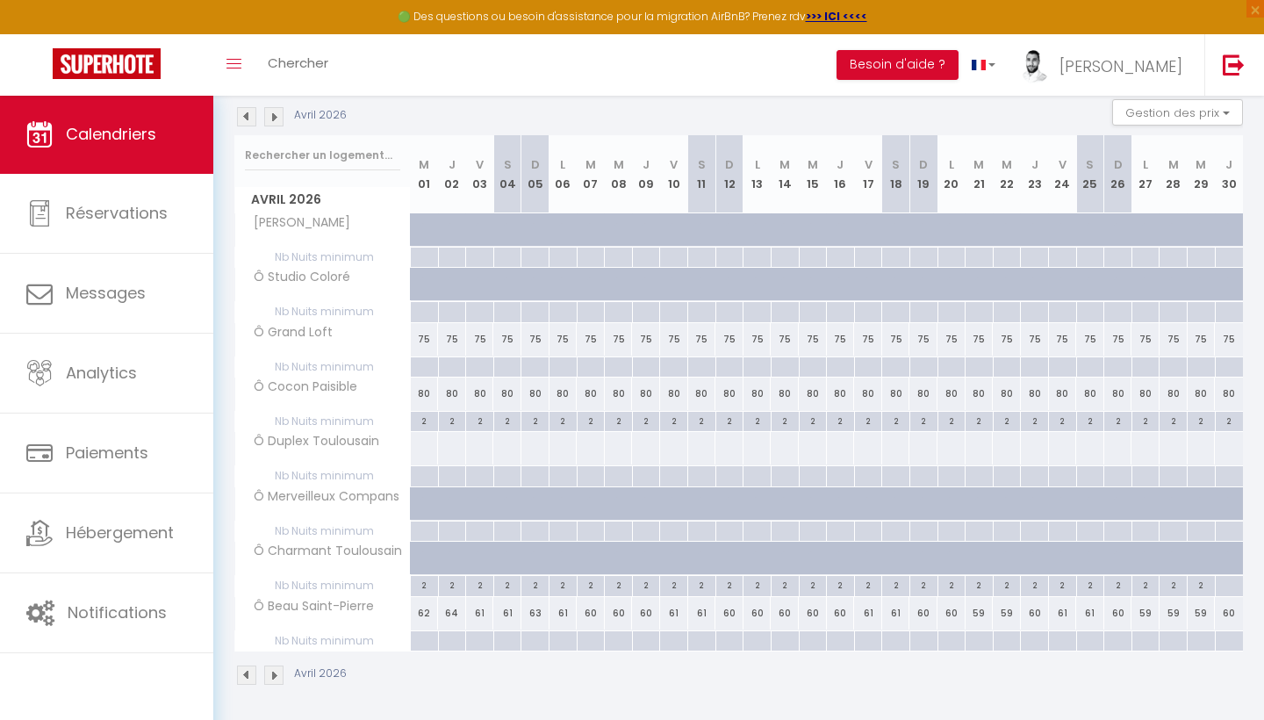
click at [247, 673] on img at bounding box center [246, 674] width 19 height 19
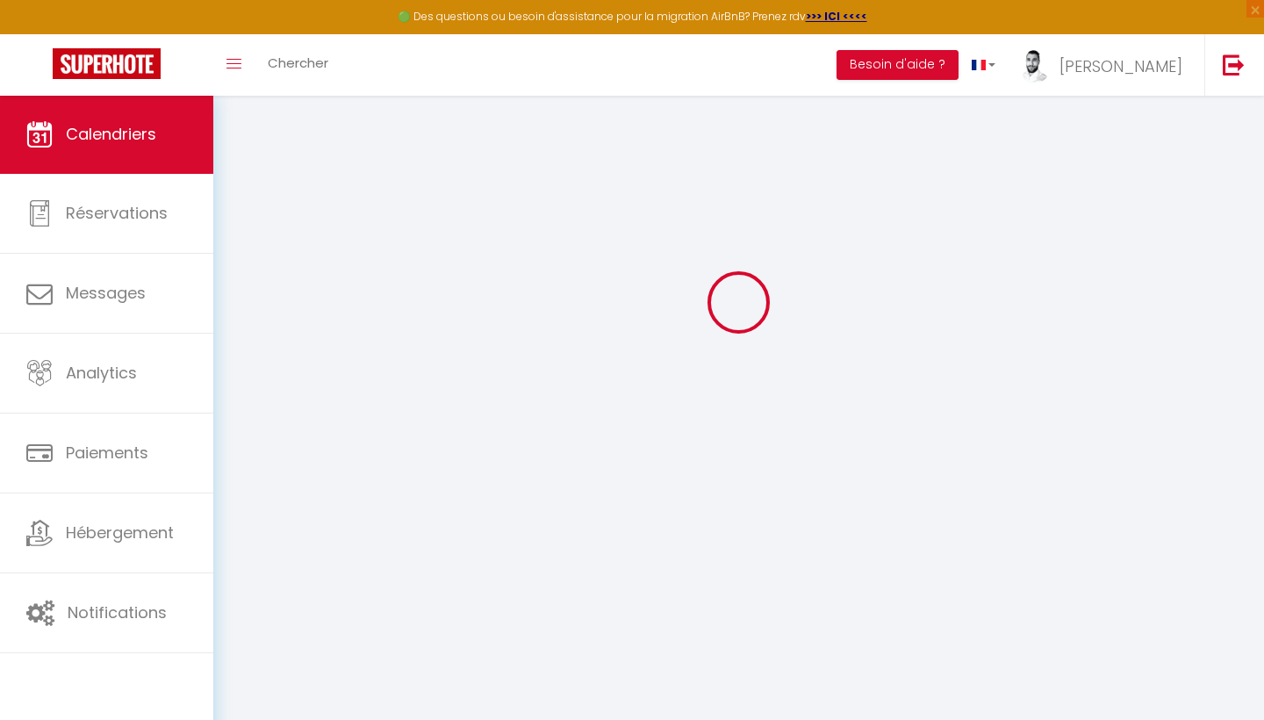
scroll to position [95, 0]
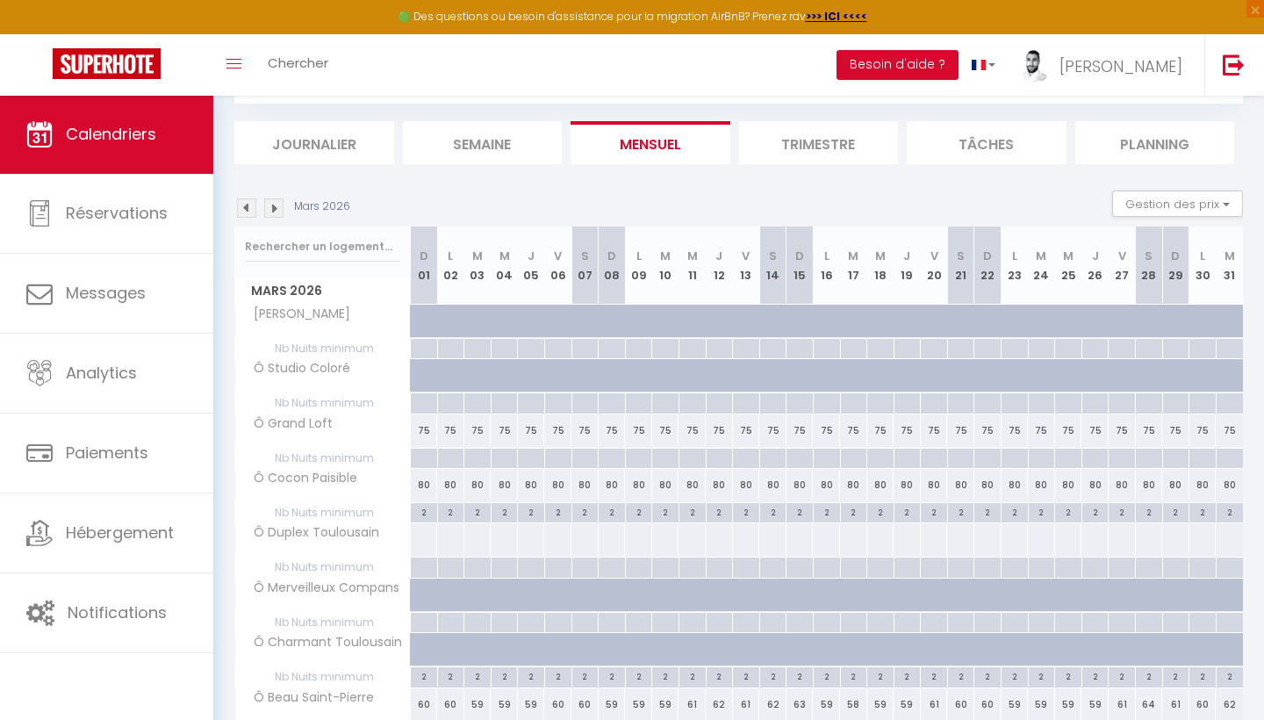
click at [247, 673] on span "Nb Nuits minimum" at bounding box center [322, 676] width 175 height 19
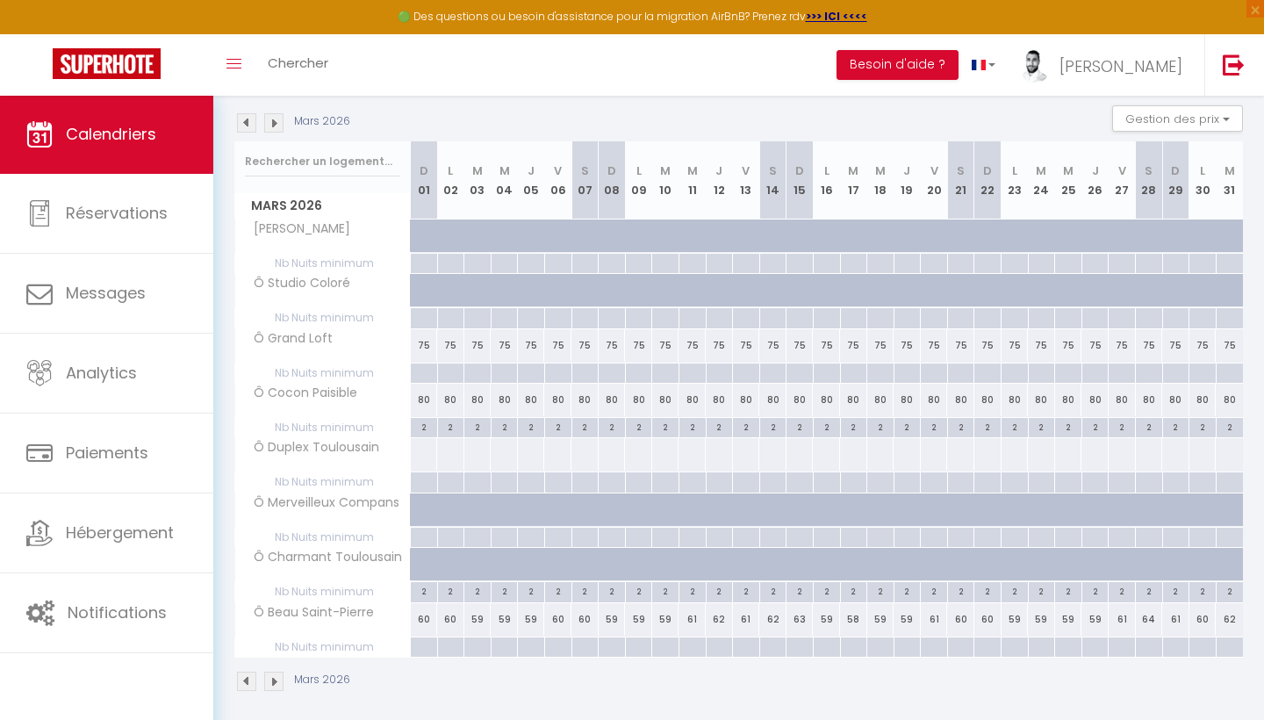
scroll to position [172, 0]
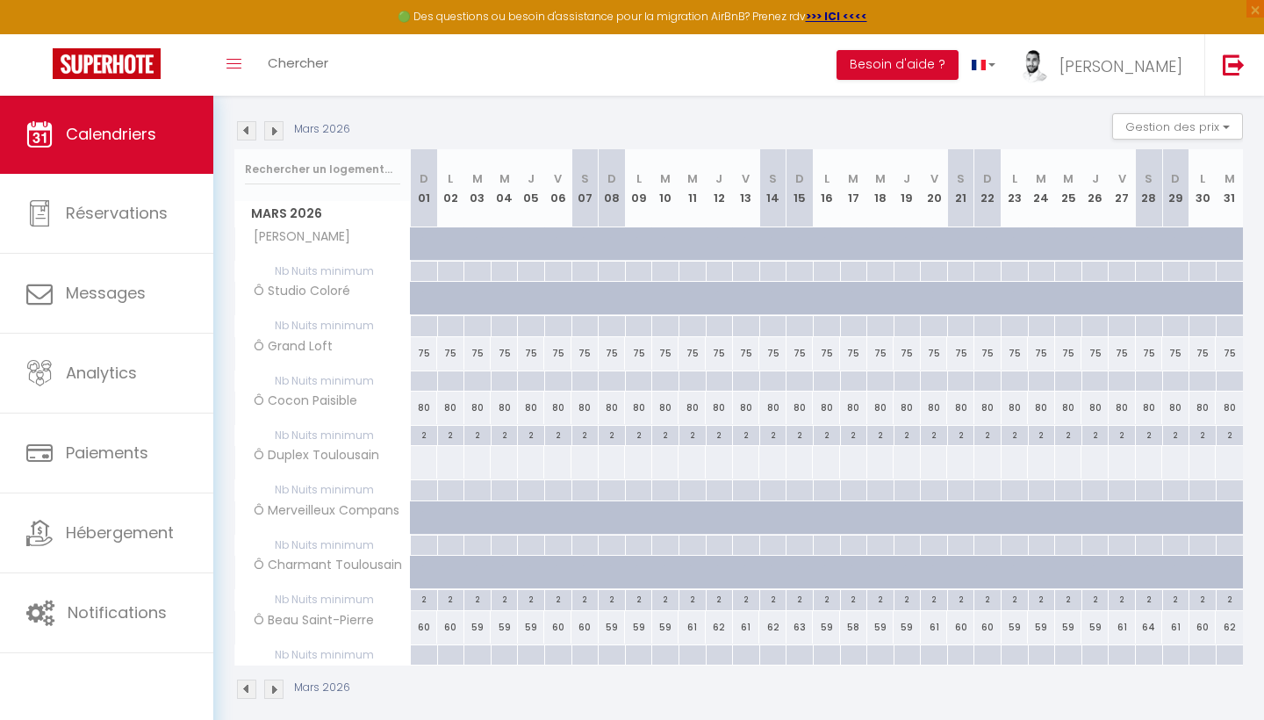
click at [283, 680] on div "Mars 2026" at bounding box center [294, 689] width 121 height 19
click at [281, 681] on img at bounding box center [273, 689] width 19 height 19
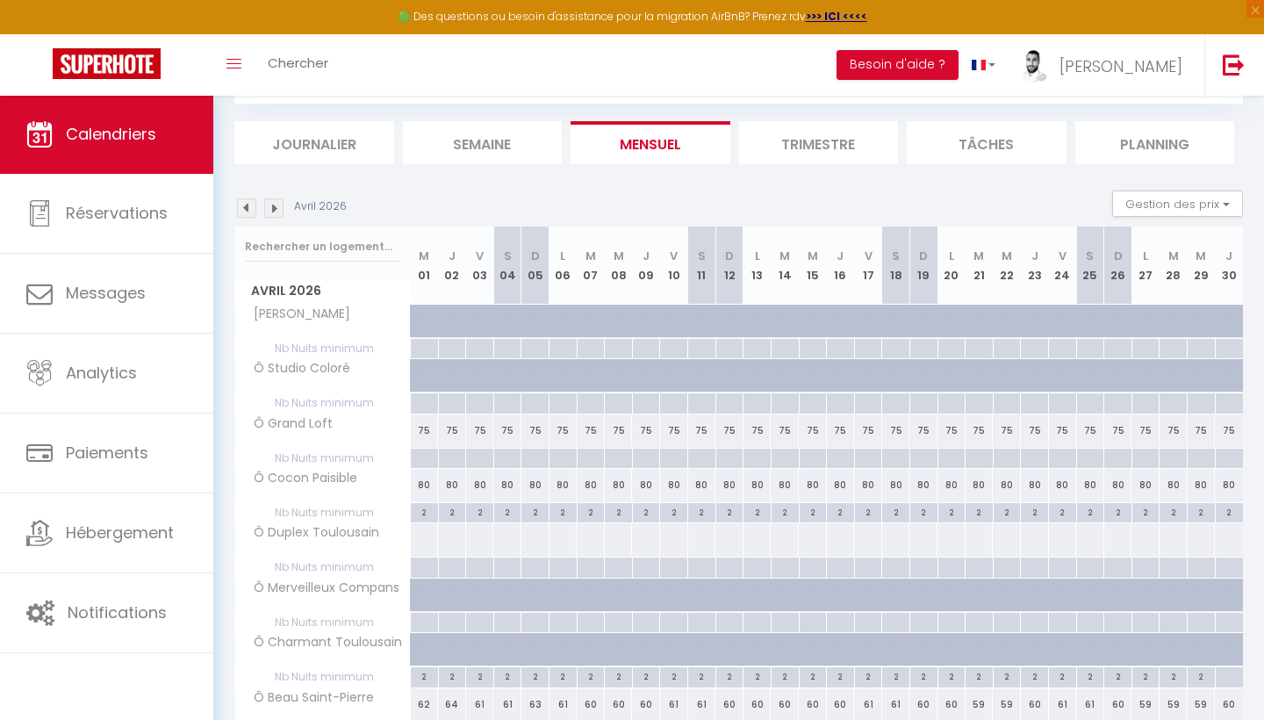
click at [1226, 675] on div at bounding box center [1229, 677] width 28 height 20
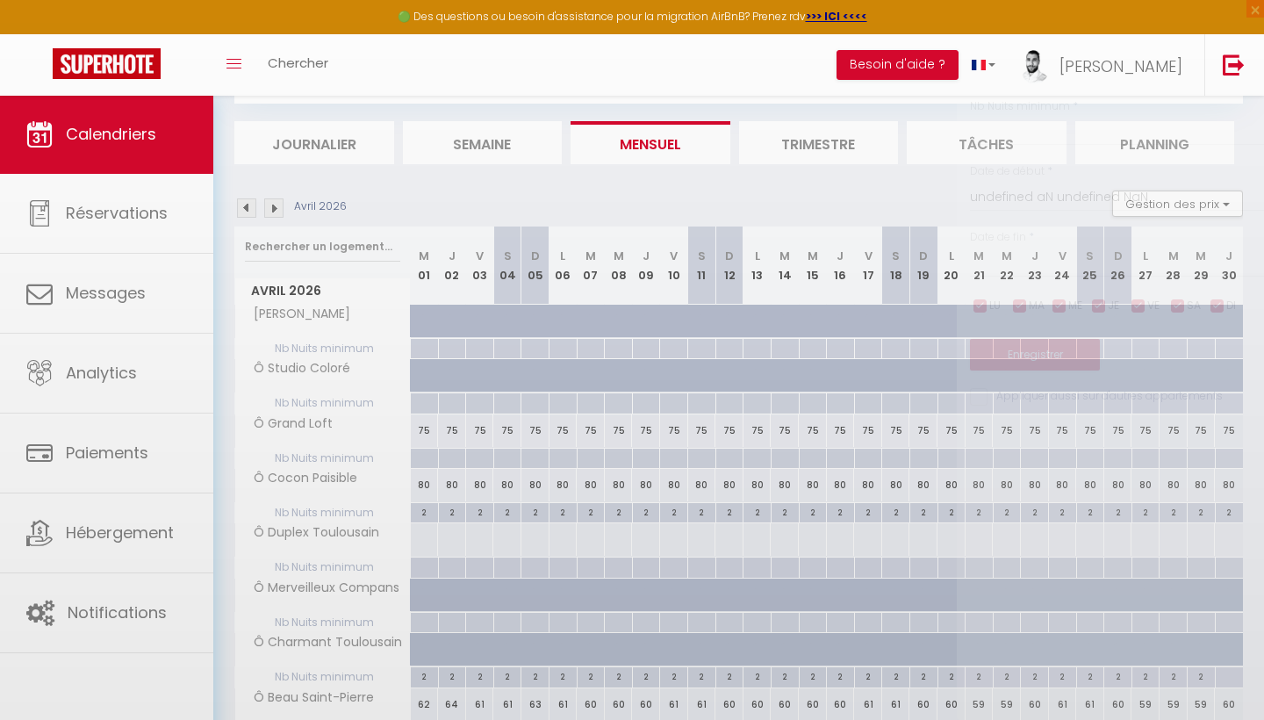
type input "Jeu 30 Avril 2026"
type input "Ven 01 Mai 2026"
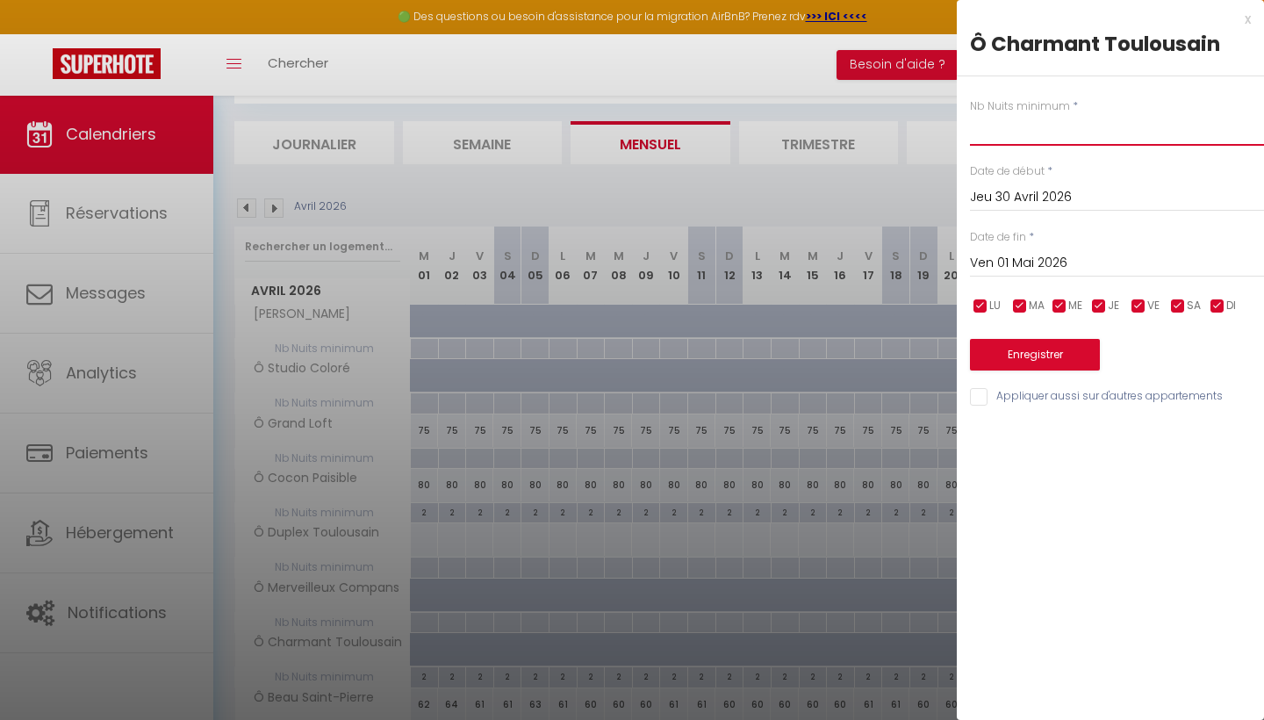
click at [1054, 135] on input "text" at bounding box center [1117, 130] width 294 height 32
type input "2"
click at [1036, 256] on input "Ven 01 Mai 2026" at bounding box center [1117, 263] width 294 height 23
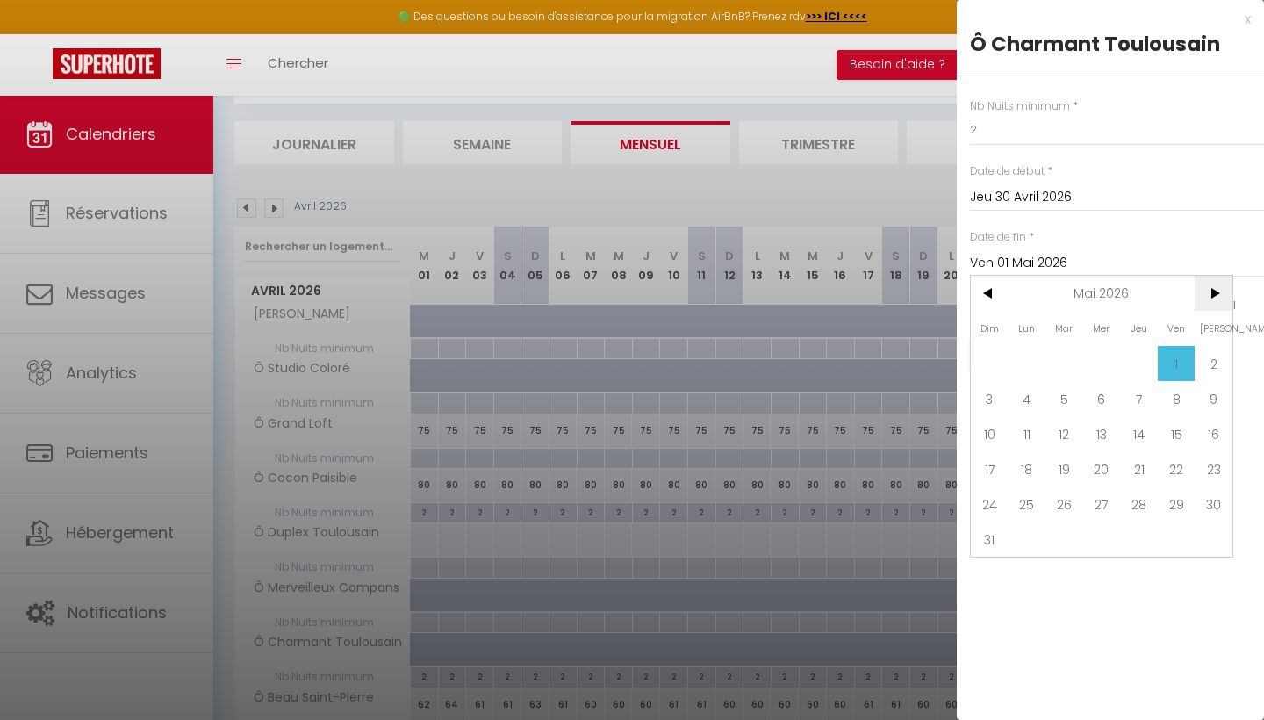
click at [1198, 293] on span ">" at bounding box center [1214, 293] width 38 height 35
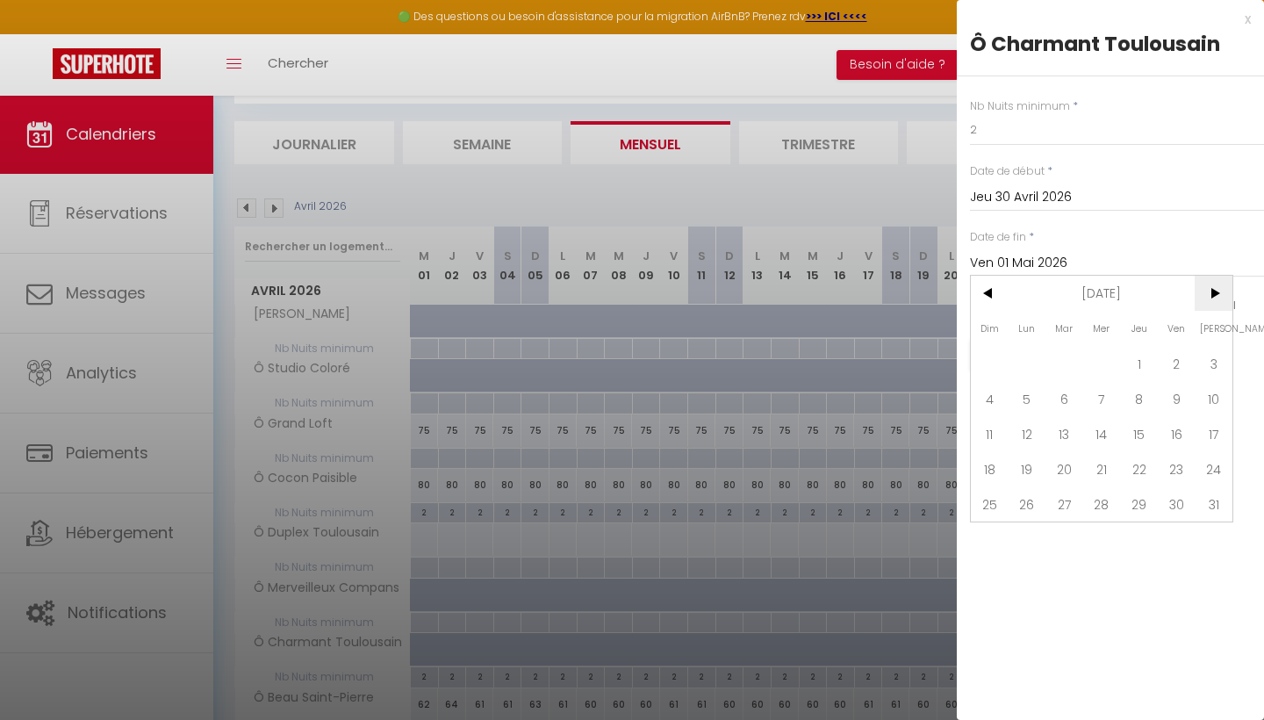
click at [1198, 293] on span ">" at bounding box center [1214, 293] width 38 height 35
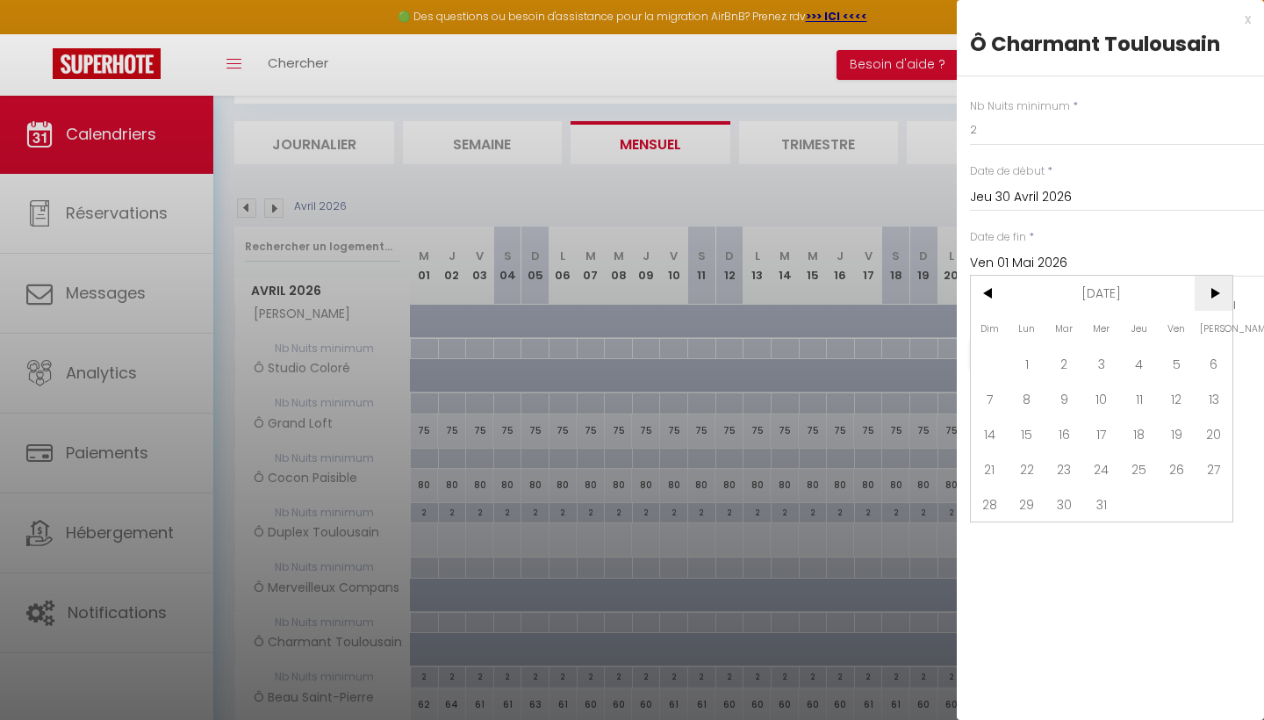
click at [1198, 293] on span ">" at bounding box center [1214, 293] width 38 height 35
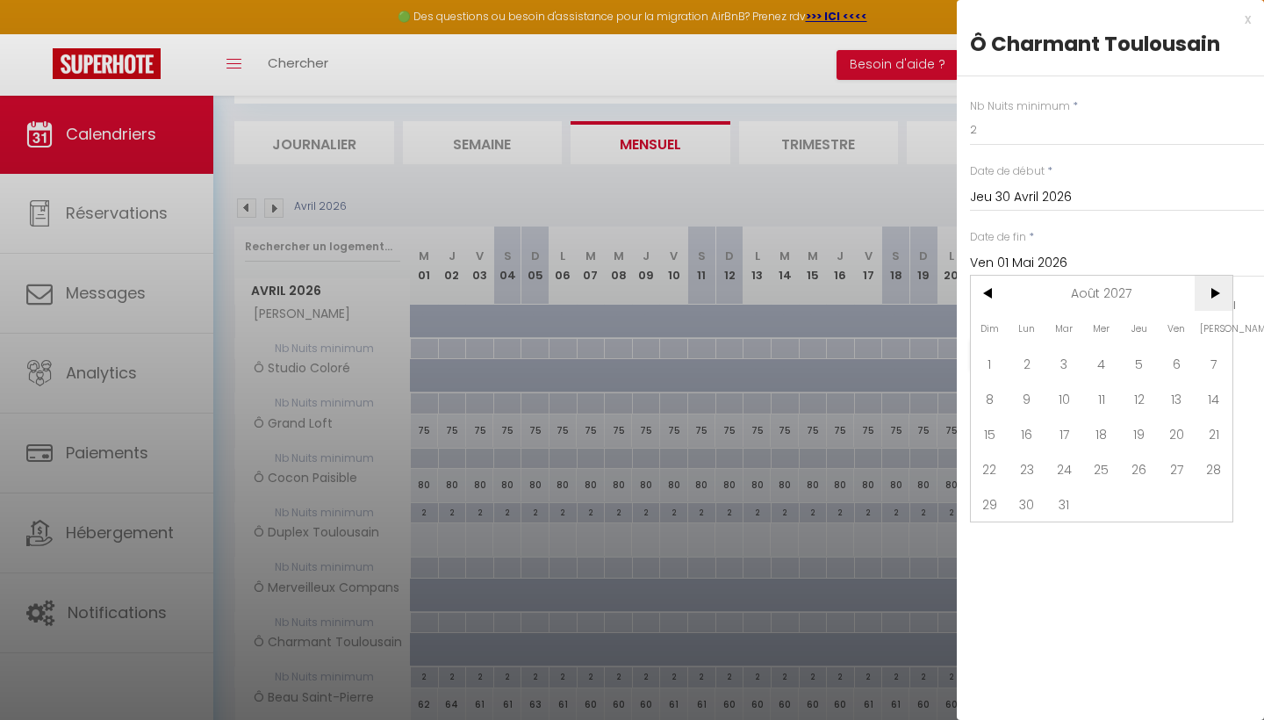
click at [1198, 293] on span ">" at bounding box center [1214, 293] width 38 height 35
click at [1216, 405] on span "9" at bounding box center [1214, 398] width 38 height 35
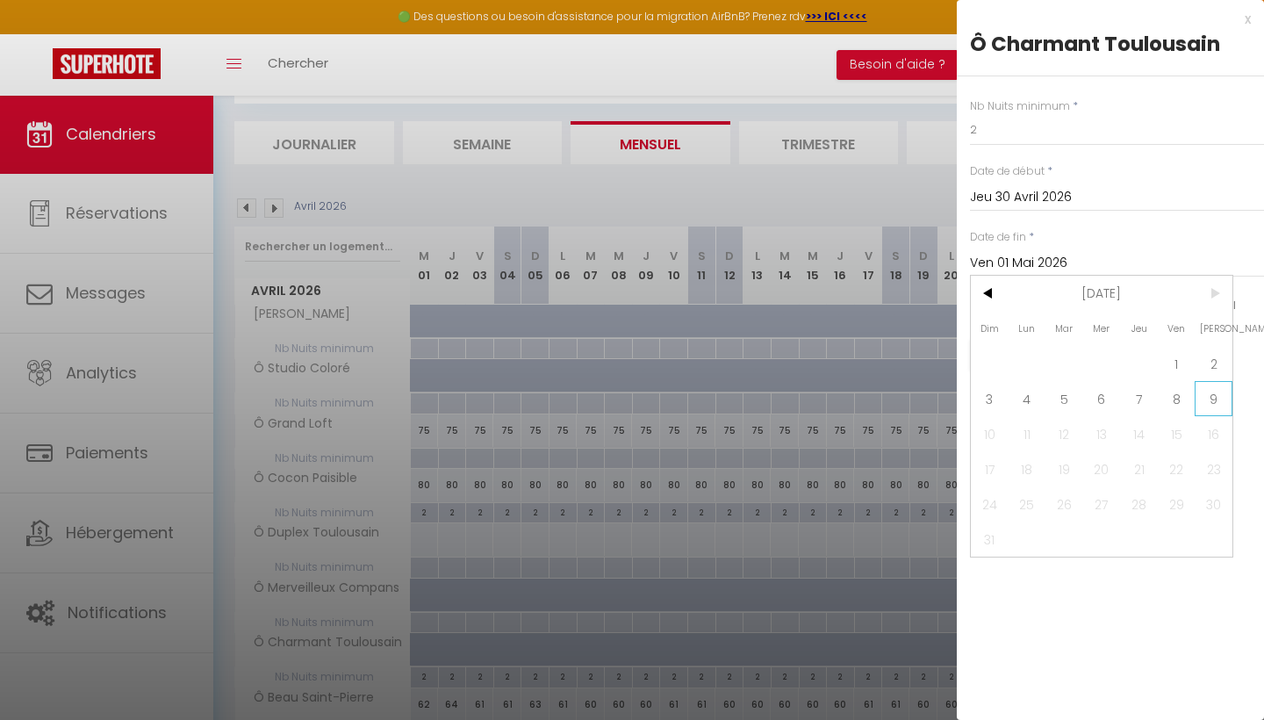
type input "[DATE]"
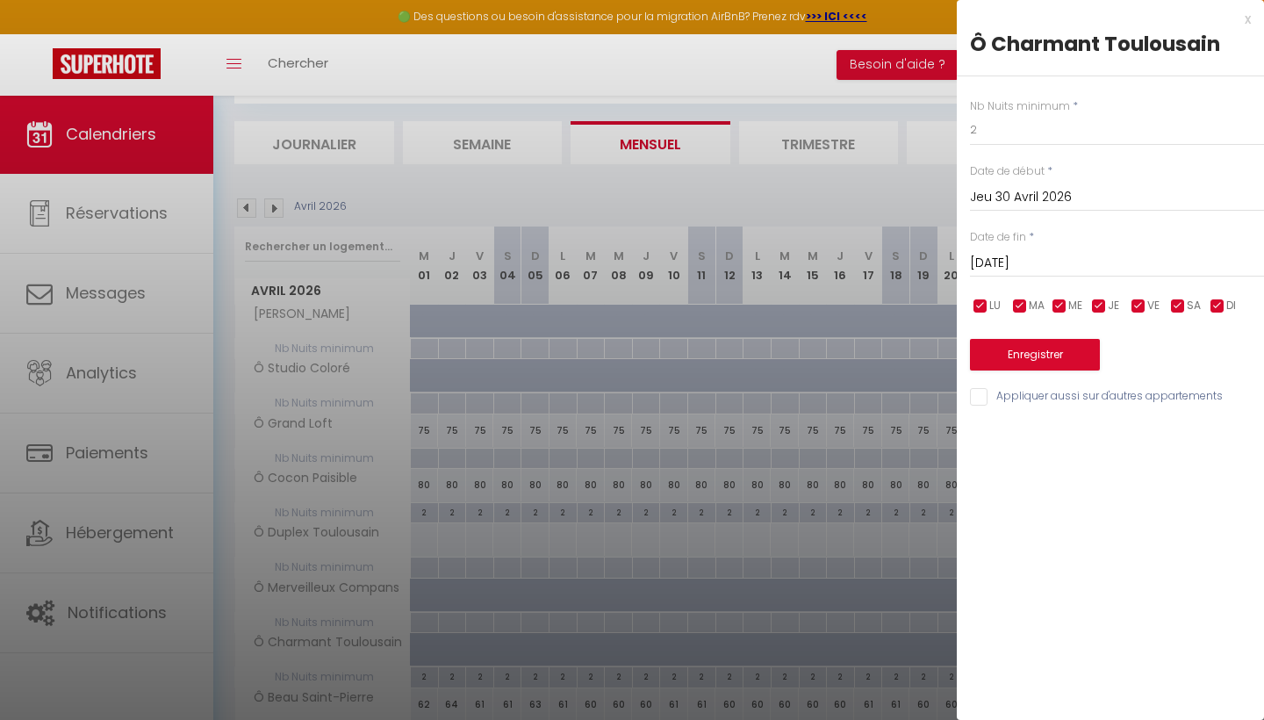
click at [1070, 351] on button "Enregistrer" at bounding box center [1035, 355] width 130 height 32
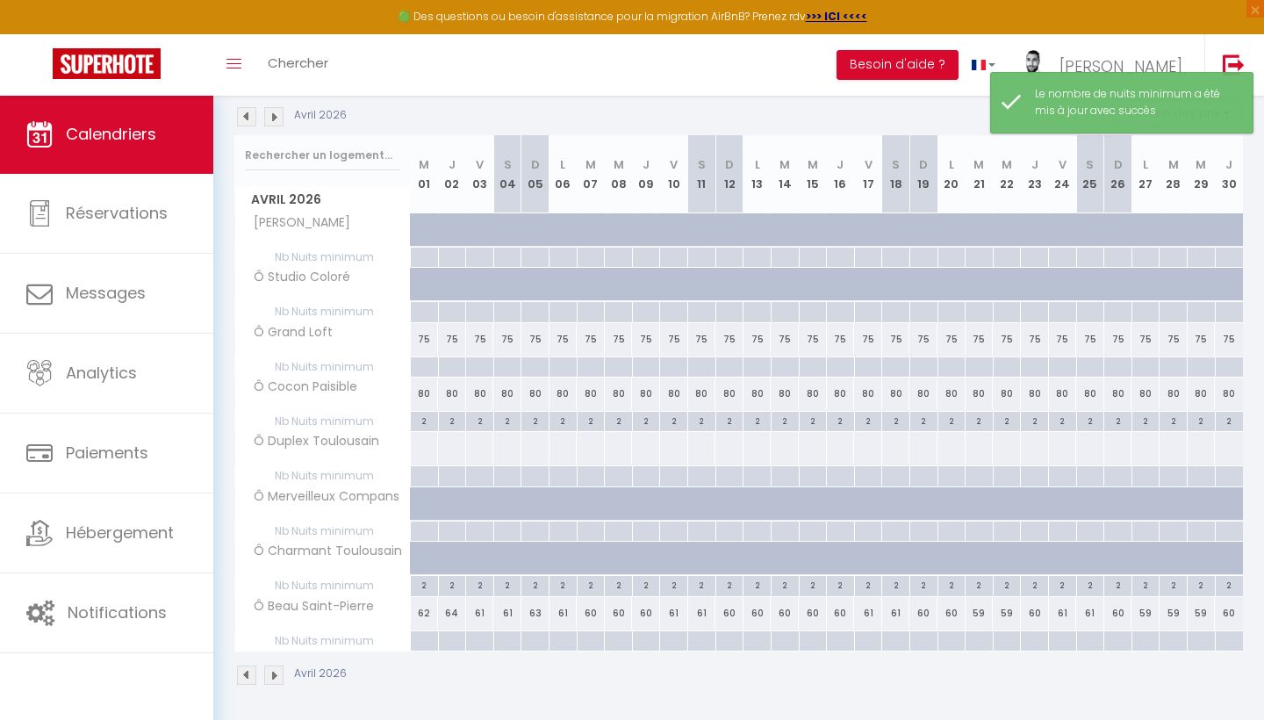
click at [272, 674] on img at bounding box center [273, 674] width 19 height 19
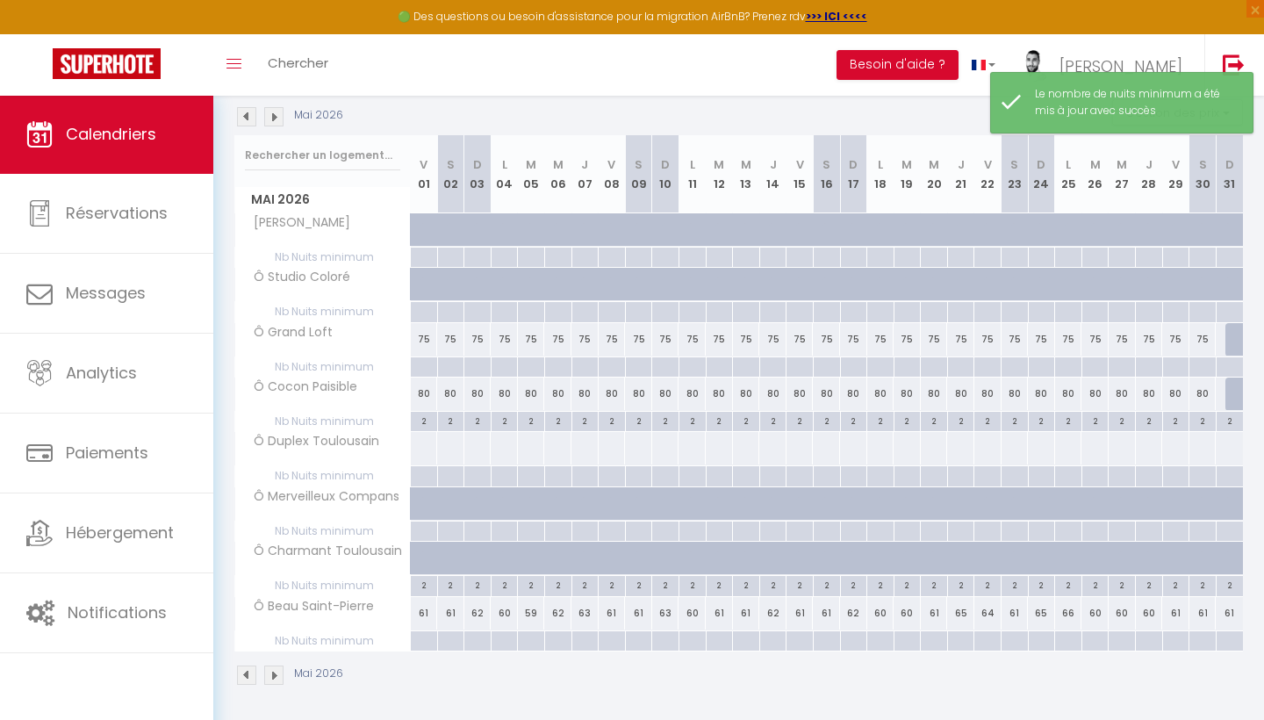
click at [273, 667] on img at bounding box center [273, 674] width 19 height 19
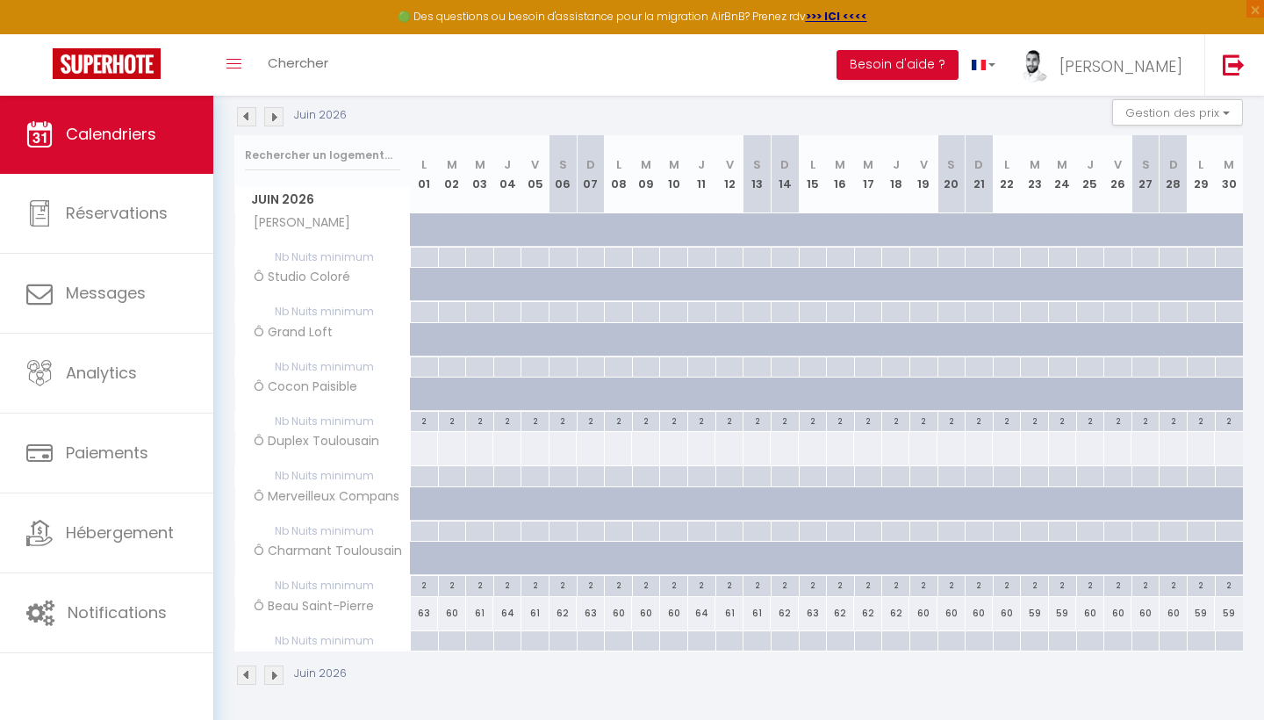
click at [245, 668] on img at bounding box center [246, 674] width 19 height 19
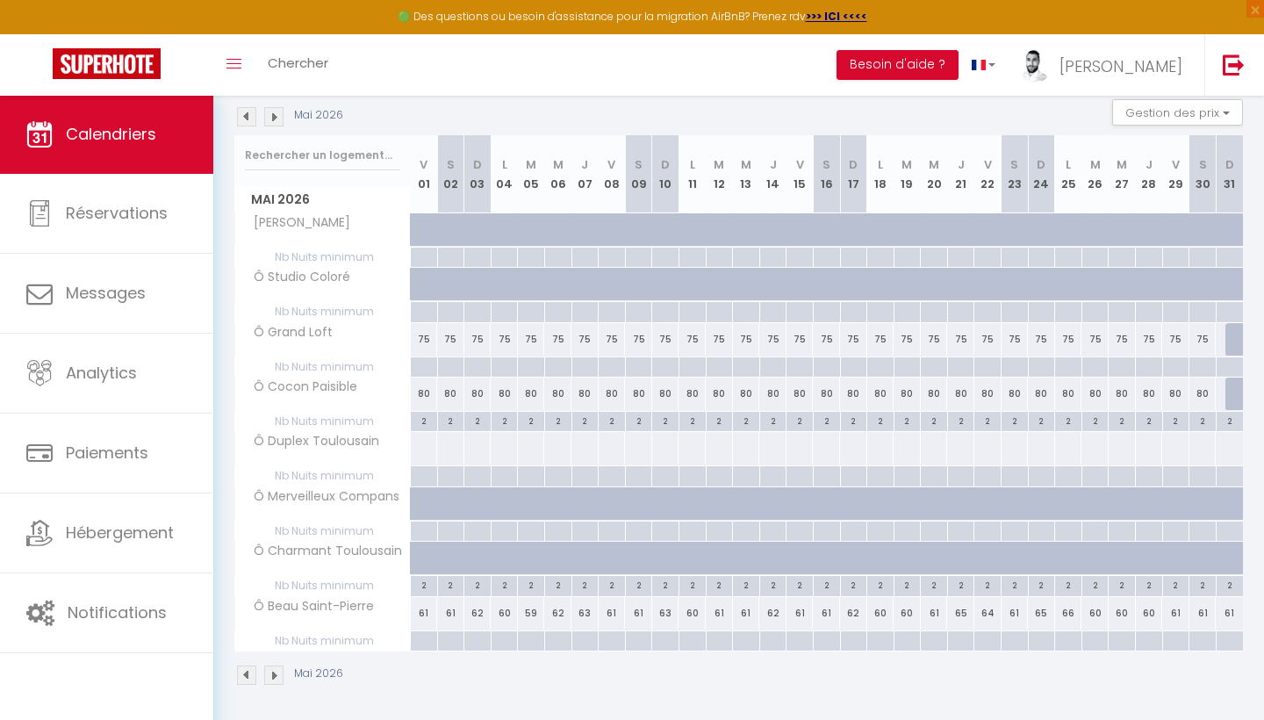
click at [245, 595] on span "Nb Nuits minimum" at bounding box center [322, 585] width 175 height 19
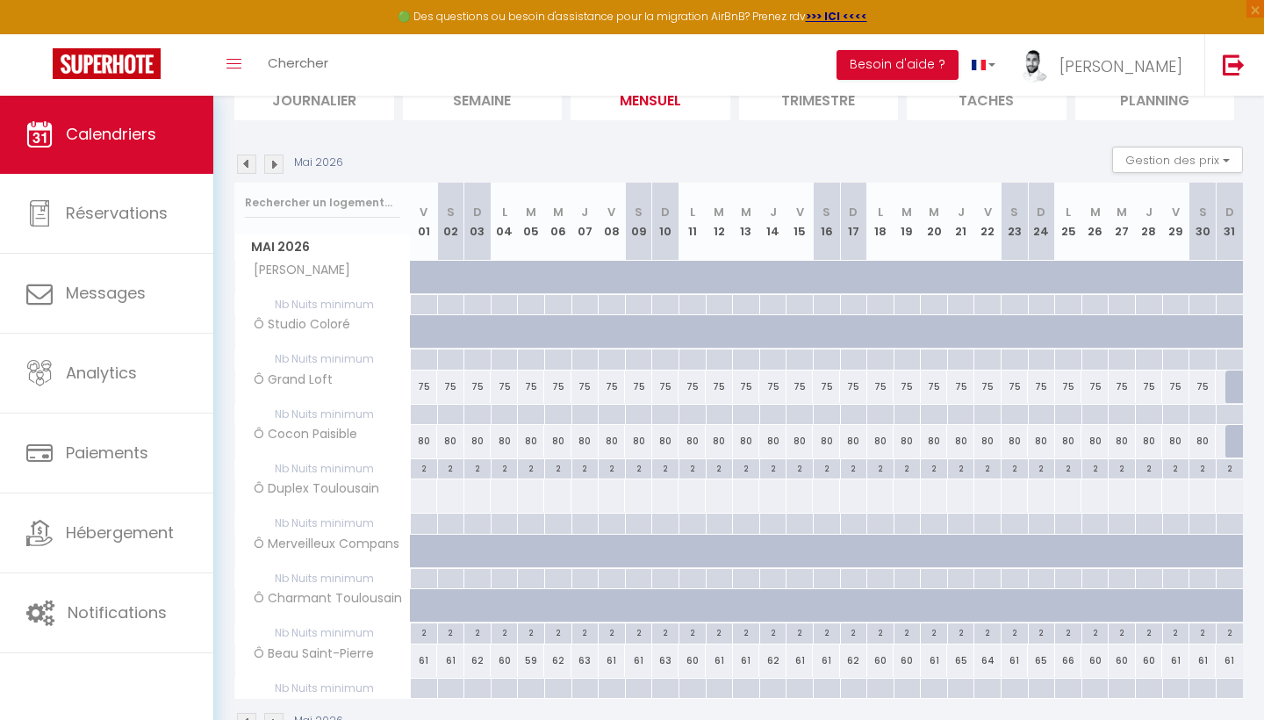
scroll to position [161, 0]
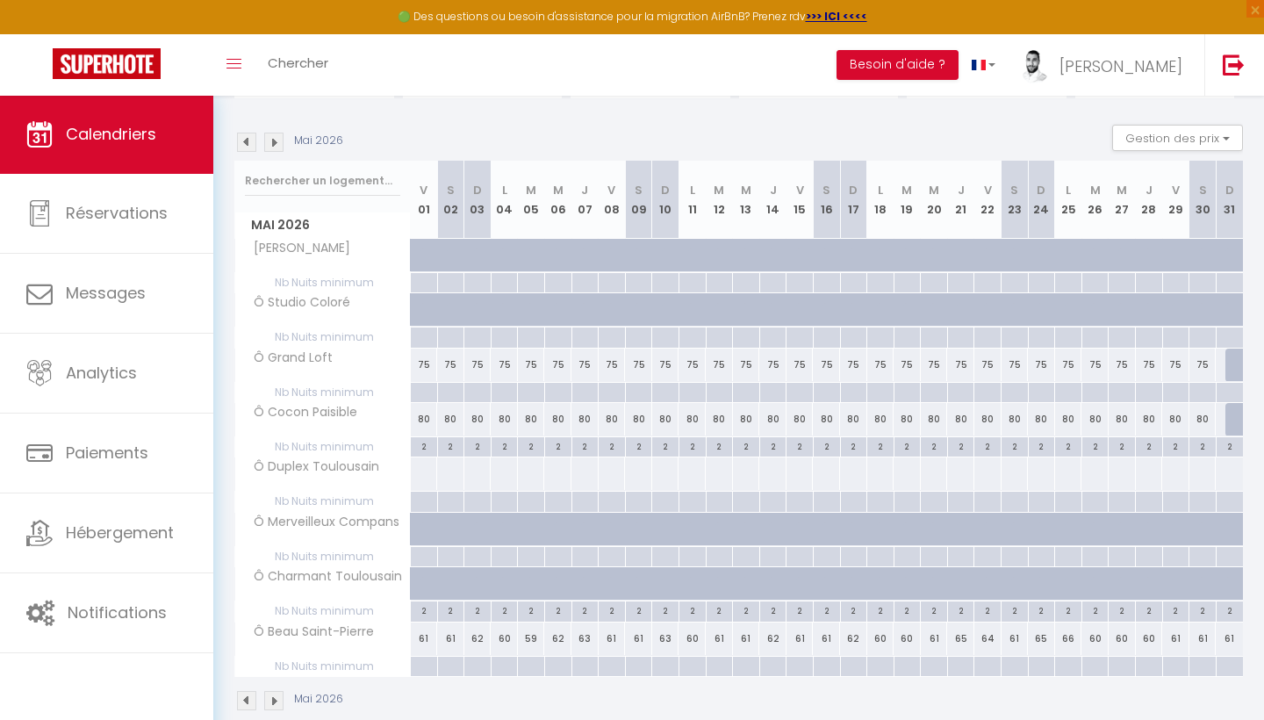
click at [248, 696] on img at bounding box center [246, 700] width 19 height 19
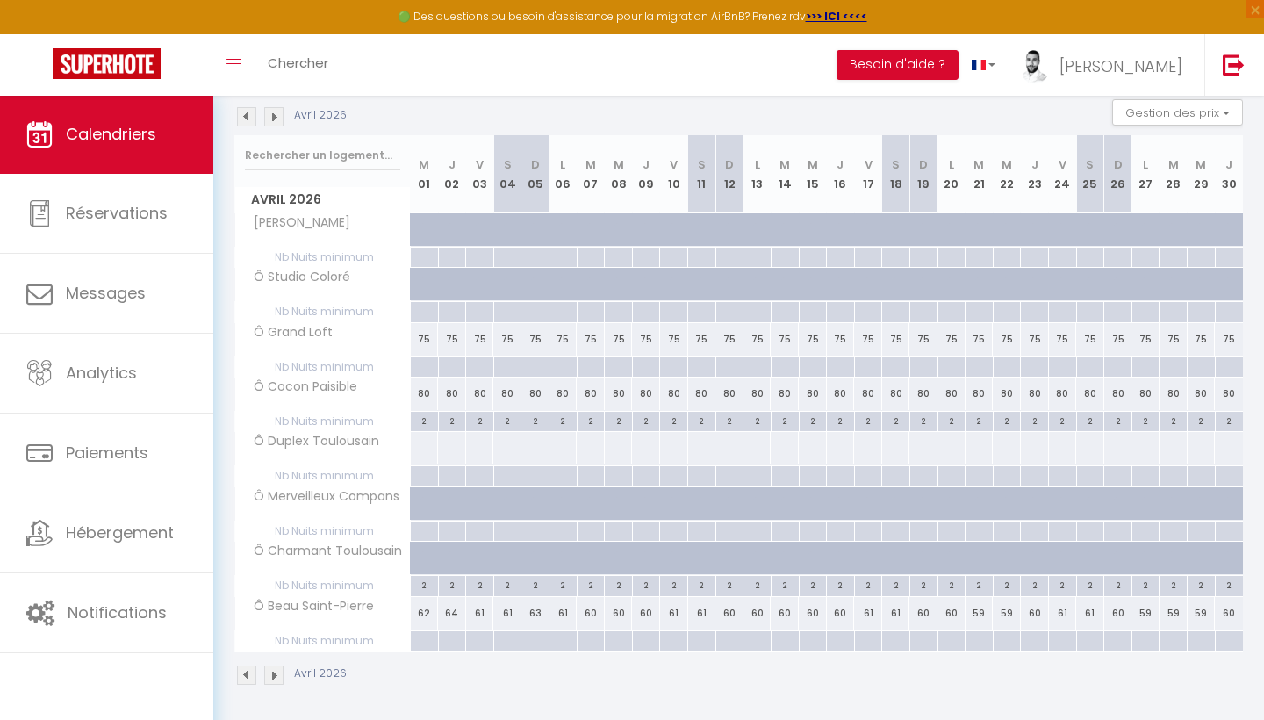
click at [244, 679] on img at bounding box center [246, 674] width 19 height 19
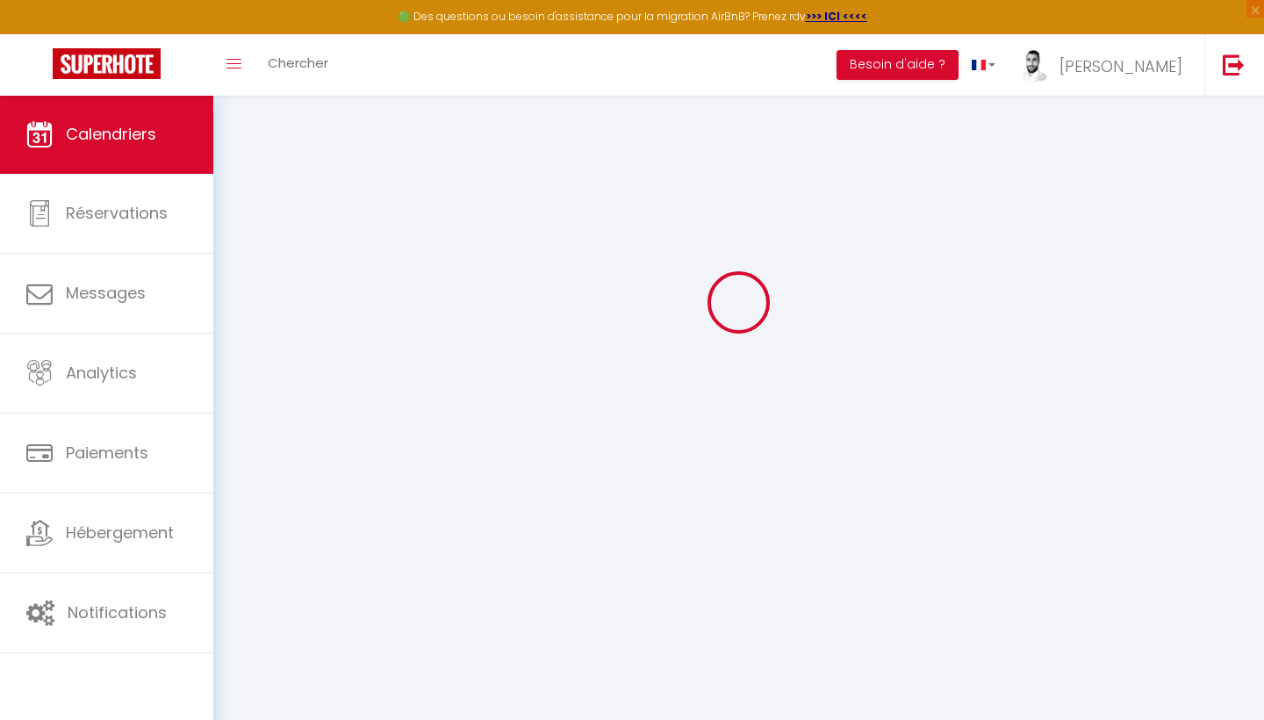
scroll to position [95, 0]
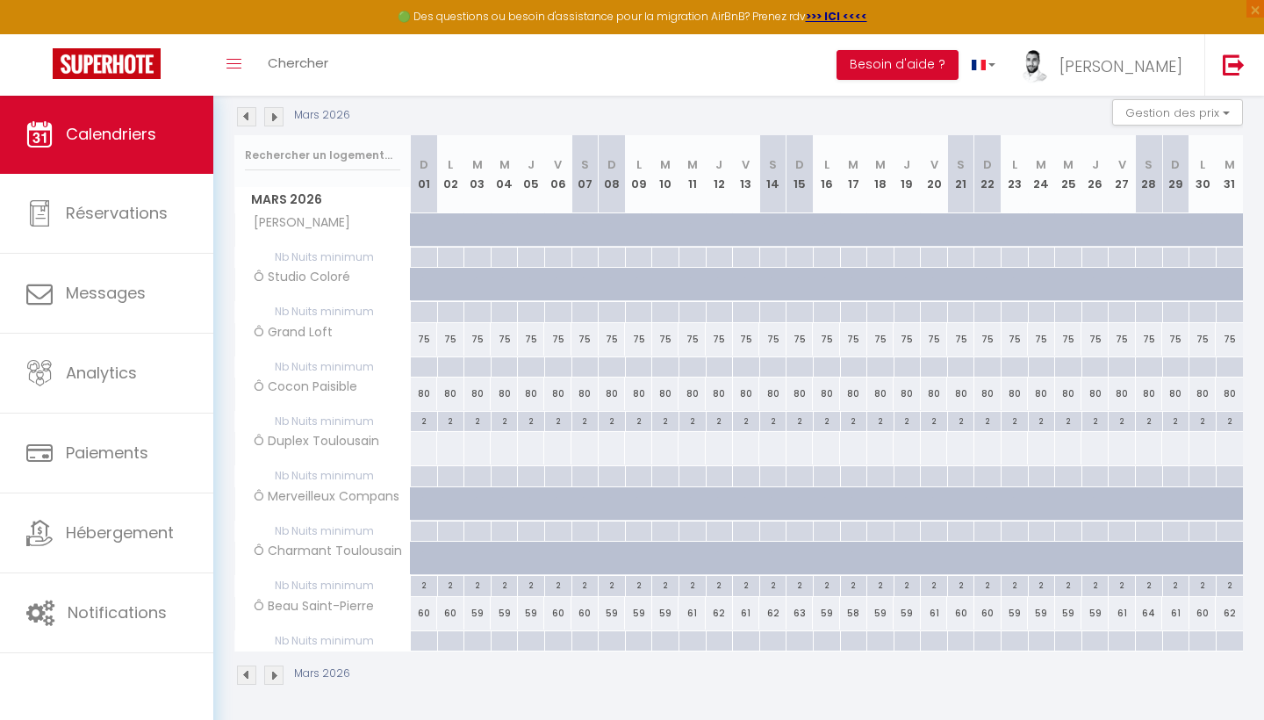
click at [249, 672] on img at bounding box center [246, 674] width 19 height 19
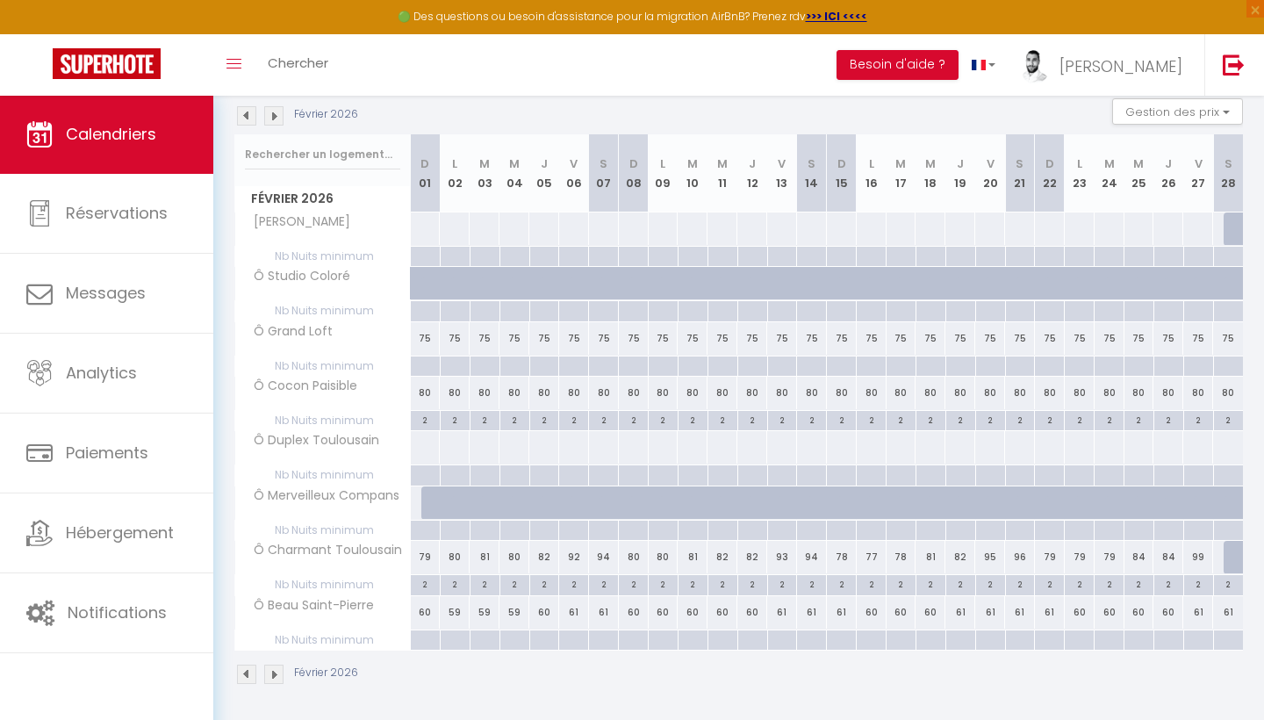
scroll to position [186, 0]
click at [244, 672] on img at bounding box center [246, 674] width 19 height 19
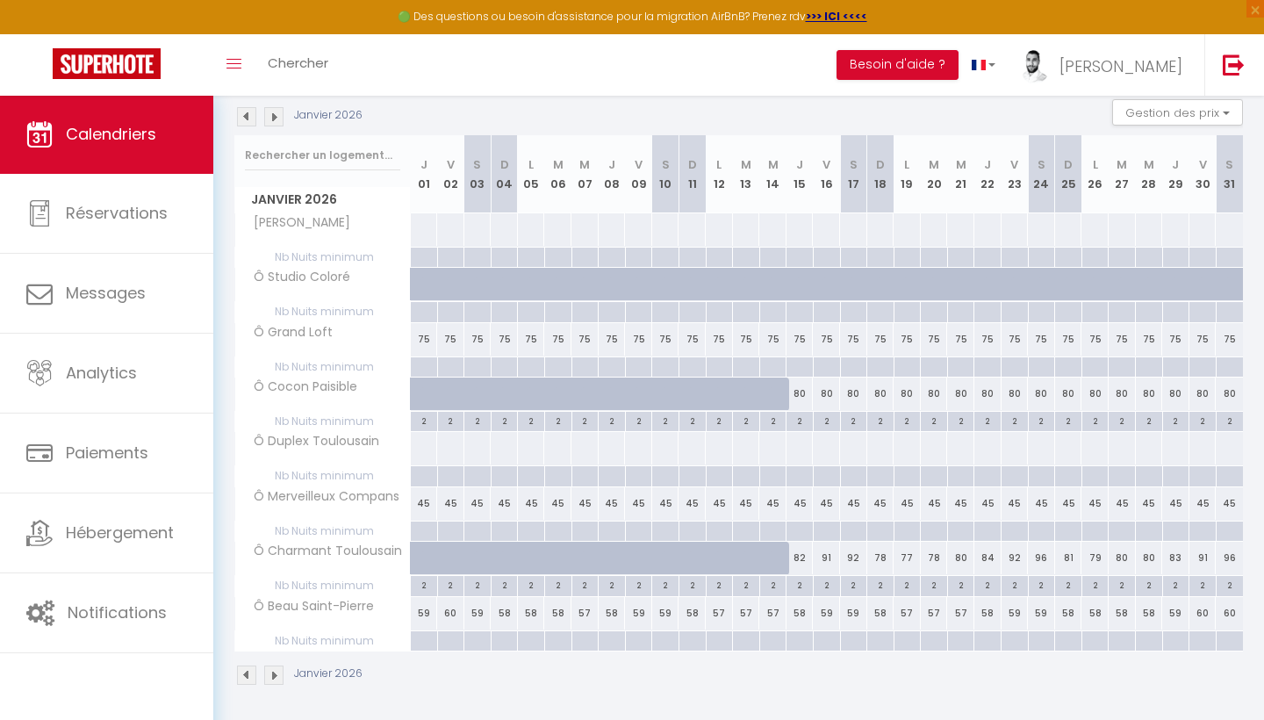
click at [247, 676] on img at bounding box center [246, 674] width 19 height 19
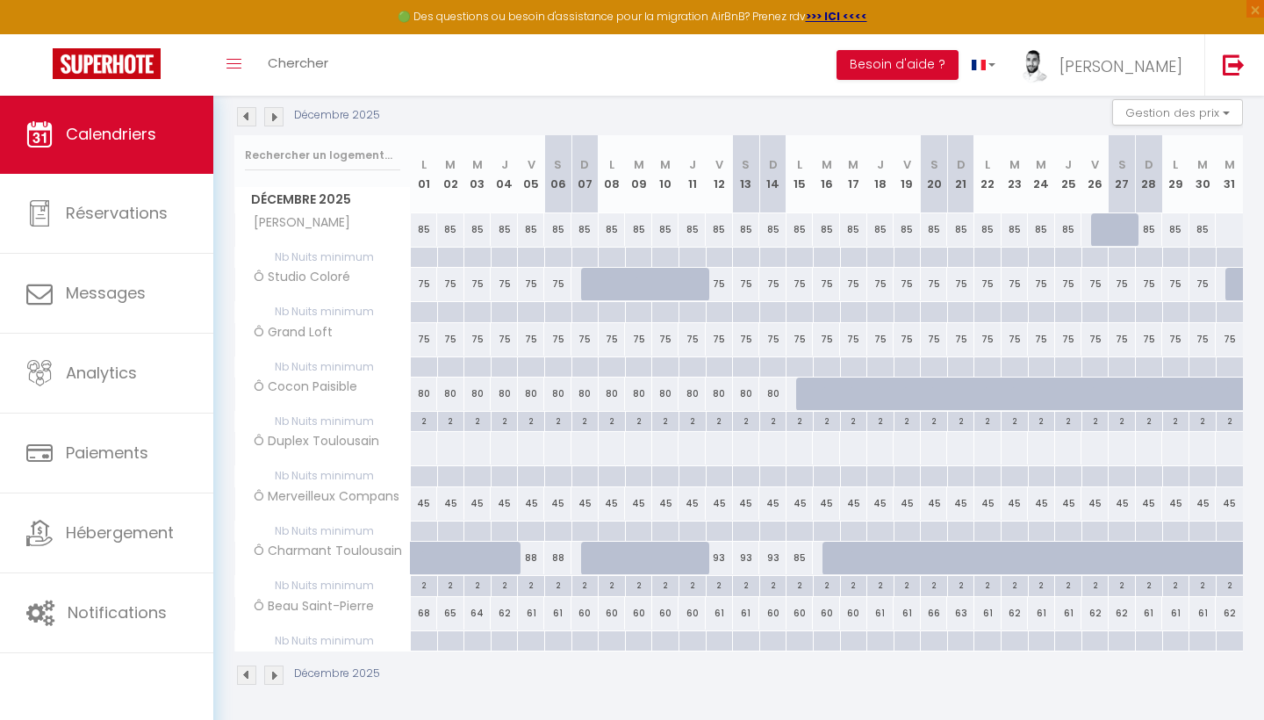
click at [247, 675] on img at bounding box center [246, 674] width 19 height 19
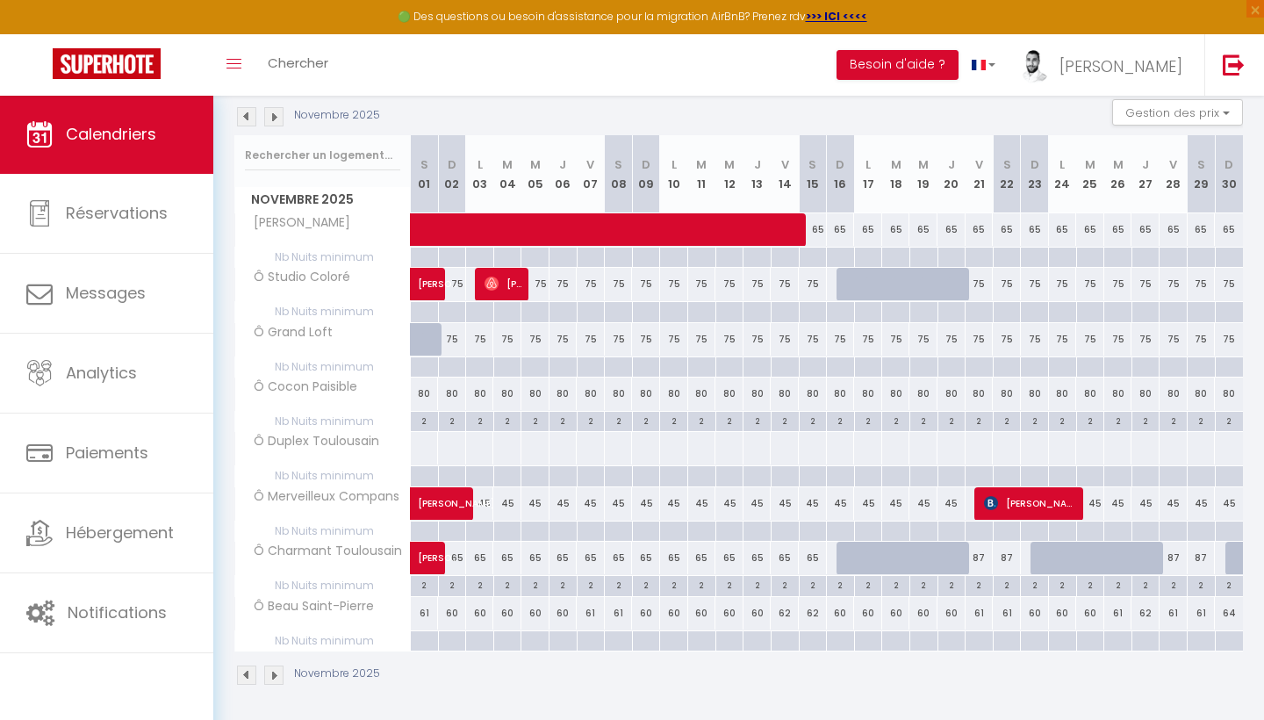
click at [246, 671] on img at bounding box center [246, 674] width 19 height 19
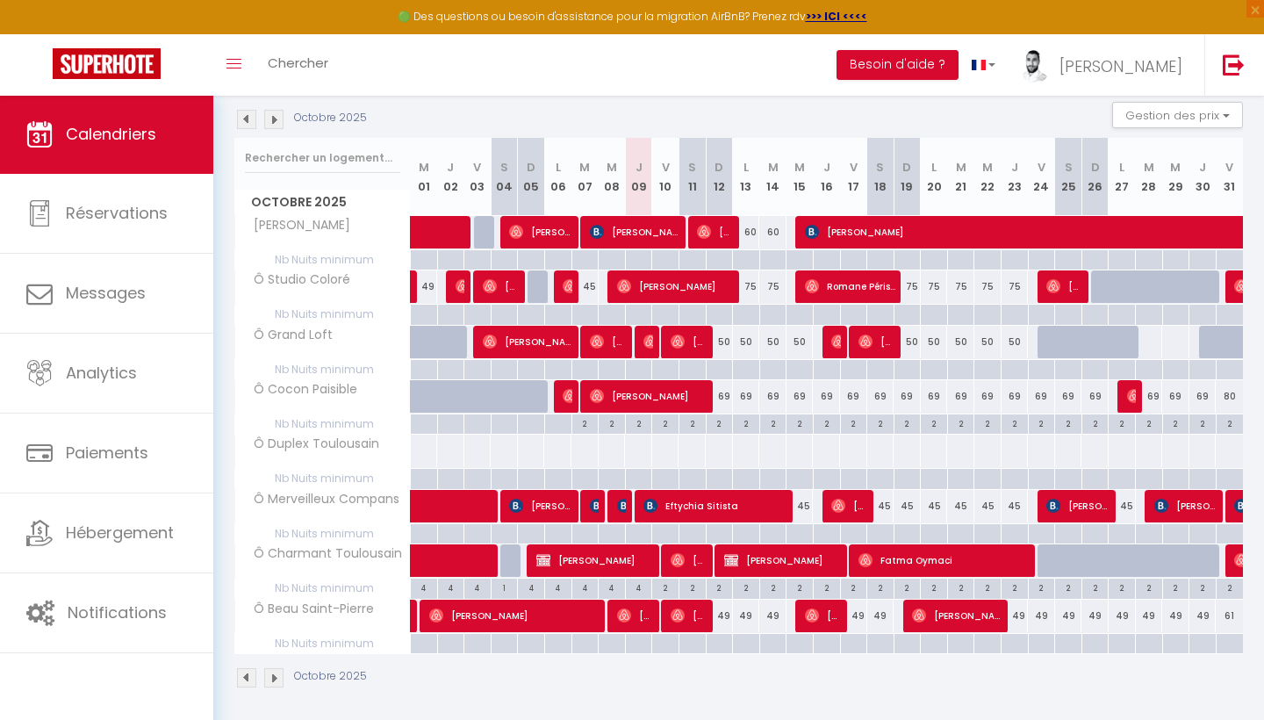
scroll to position [183, 0]
click at [279, 668] on img at bounding box center [273, 677] width 19 height 19
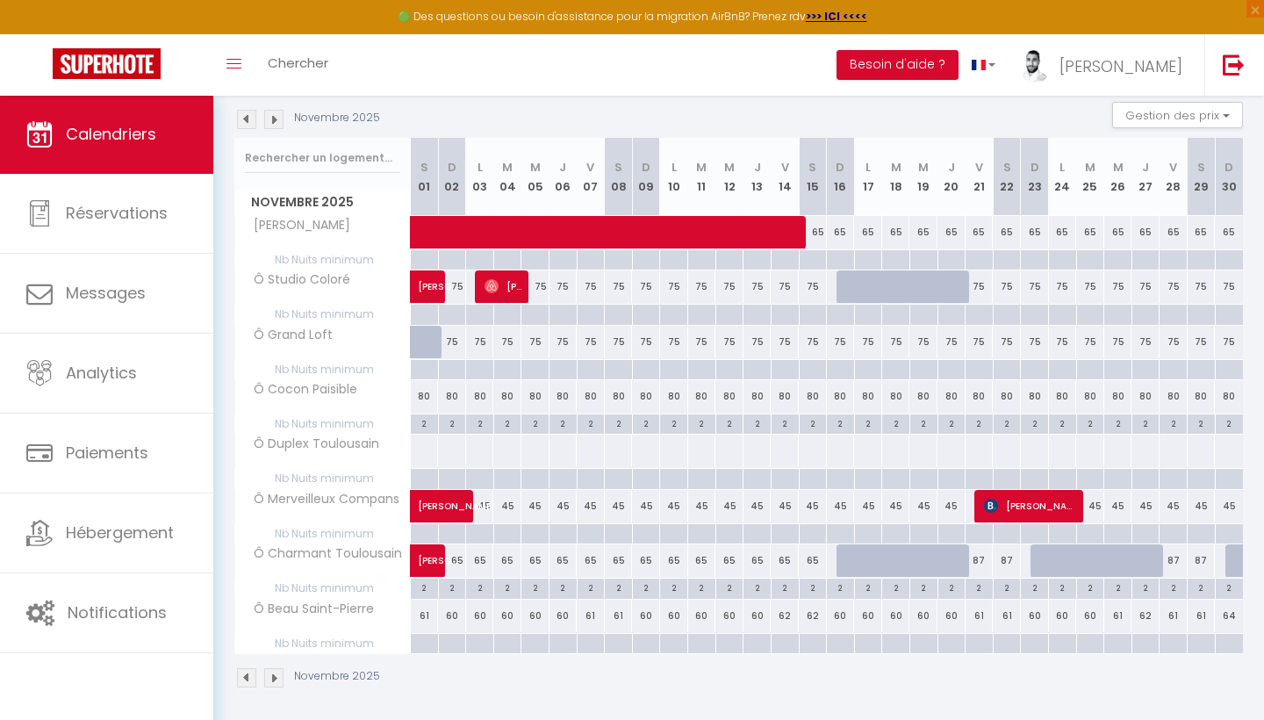
click at [278, 598] on span "Nb Nuits minimum" at bounding box center [322, 588] width 175 height 19
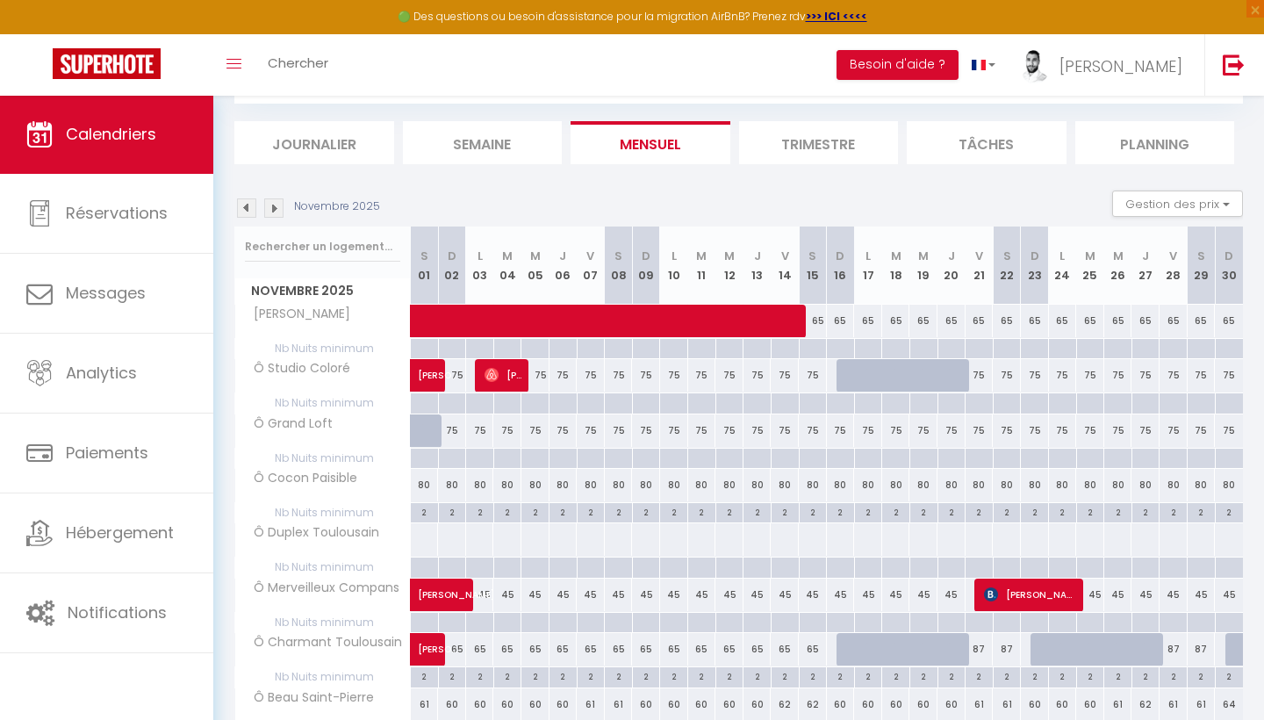
click at [299, 546] on th "Ô Duplex Toulousain" at bounding box center [323, 539] width 176 height 33
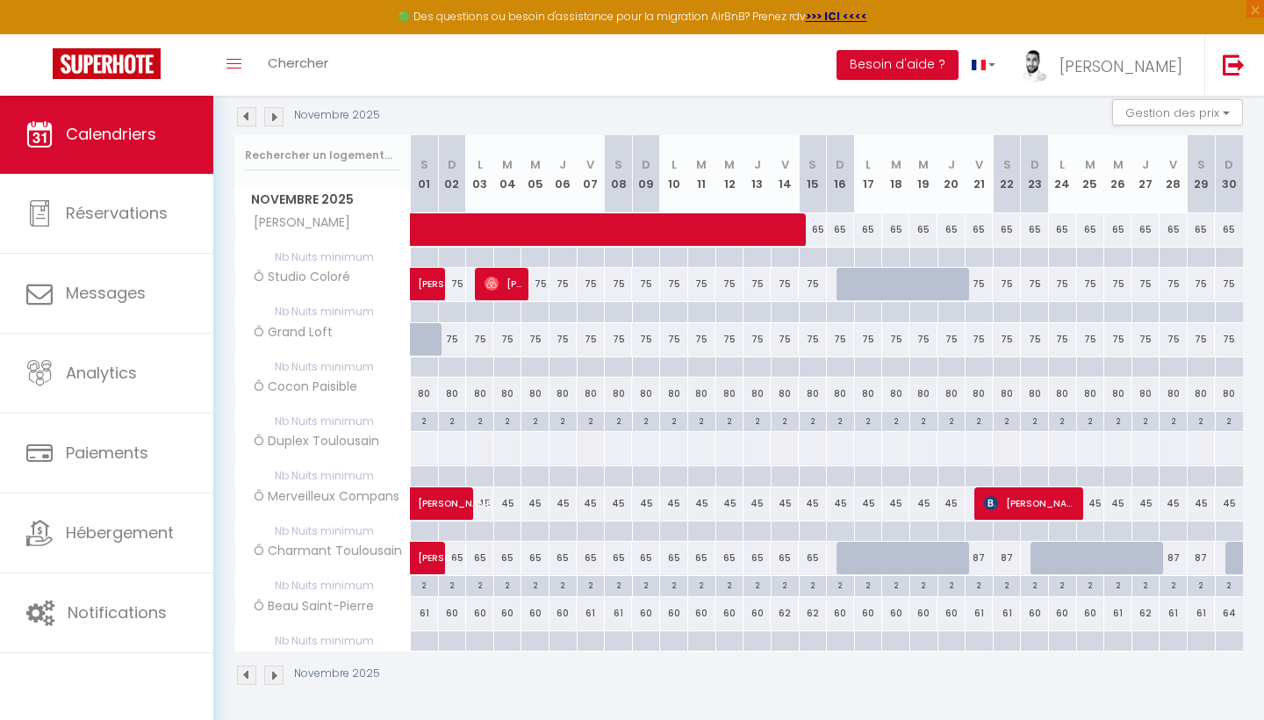
click at [282, 671] on img at bounding box center [273, 674] width 19 height 19
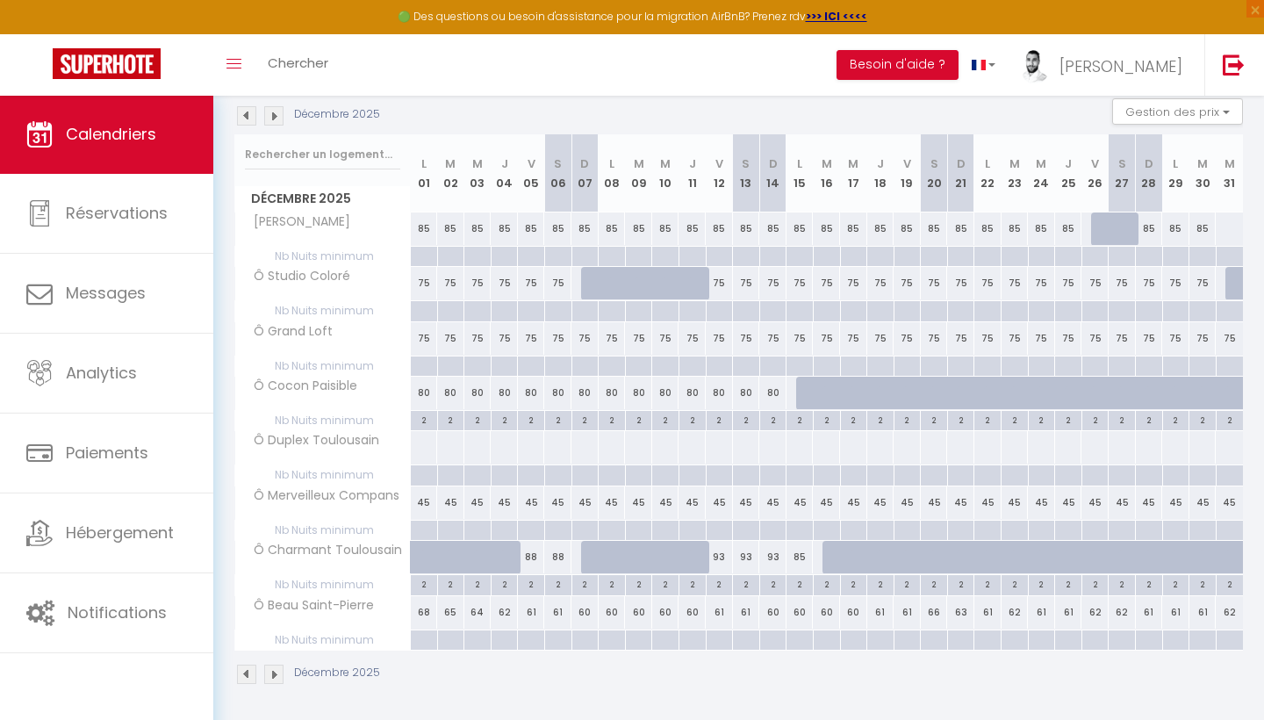
scroll to position [186, 0]
click at [245, 668] on img at bounding box center [246, 674] width 19 height 19
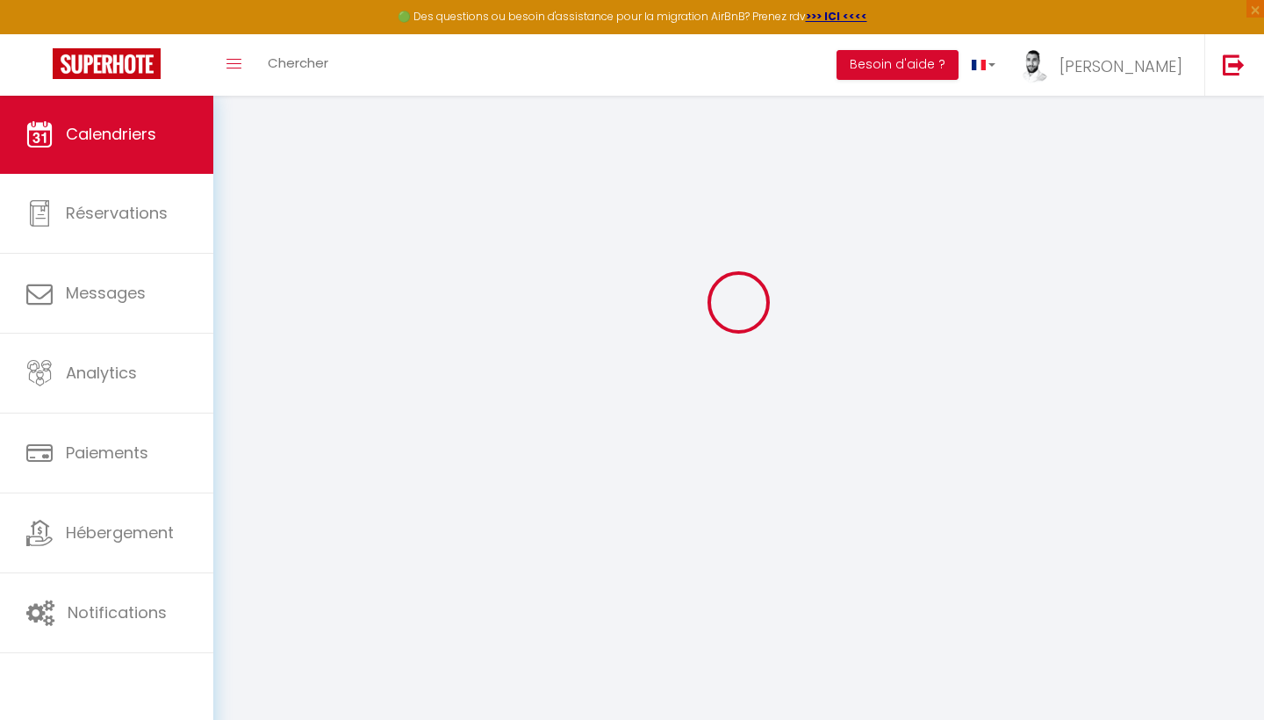
scroll to position [95, 0]
